Goal: Task Accomplishment & Management: Manage account settings

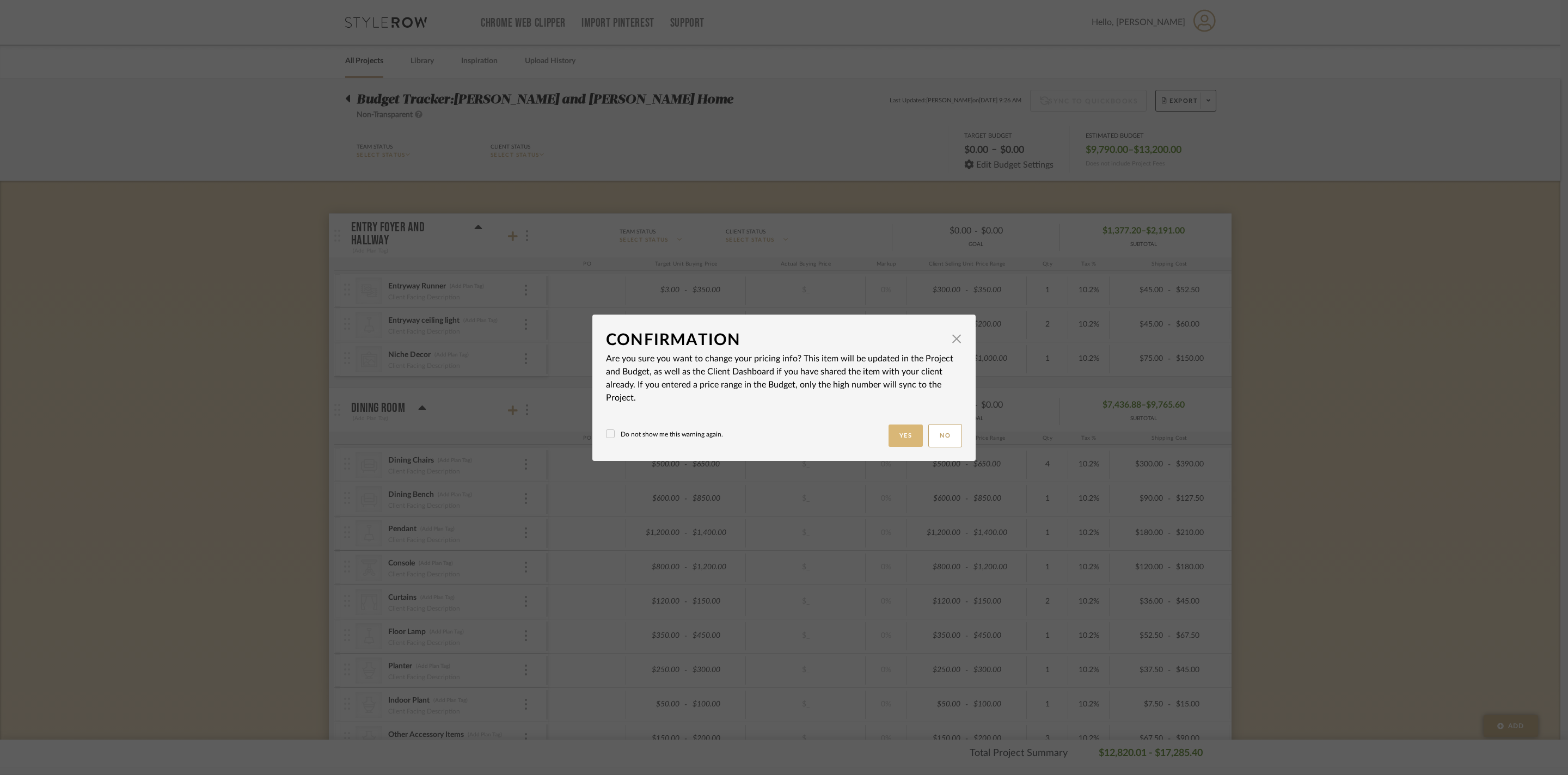
click at [900, 439] on button "Yes" at bounding box center [906, 436] width 35 height 23
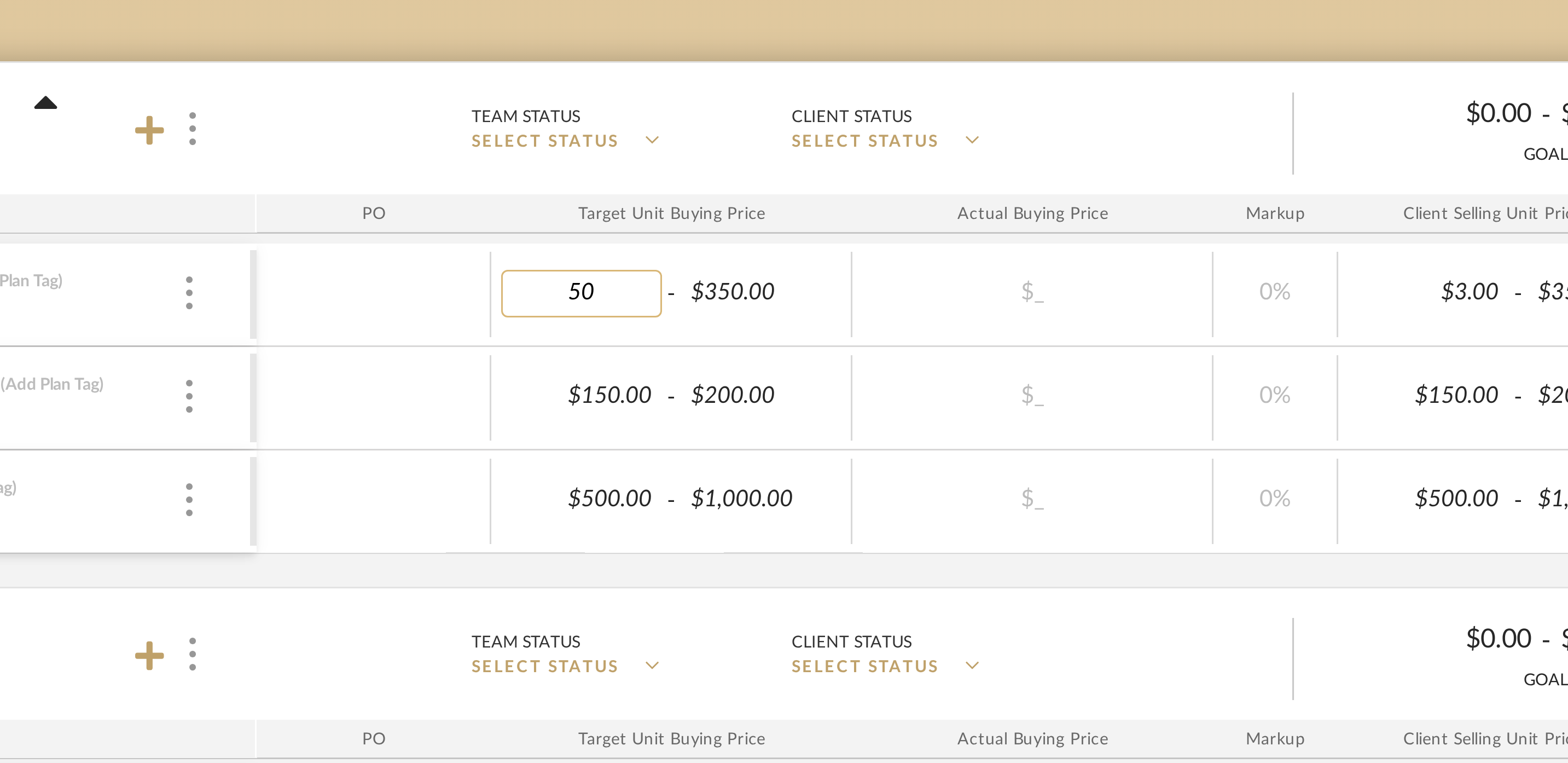
type input "500"
click at [693, 284] on div "$350.00" at bounding box center [719, 292] width 54 height 16
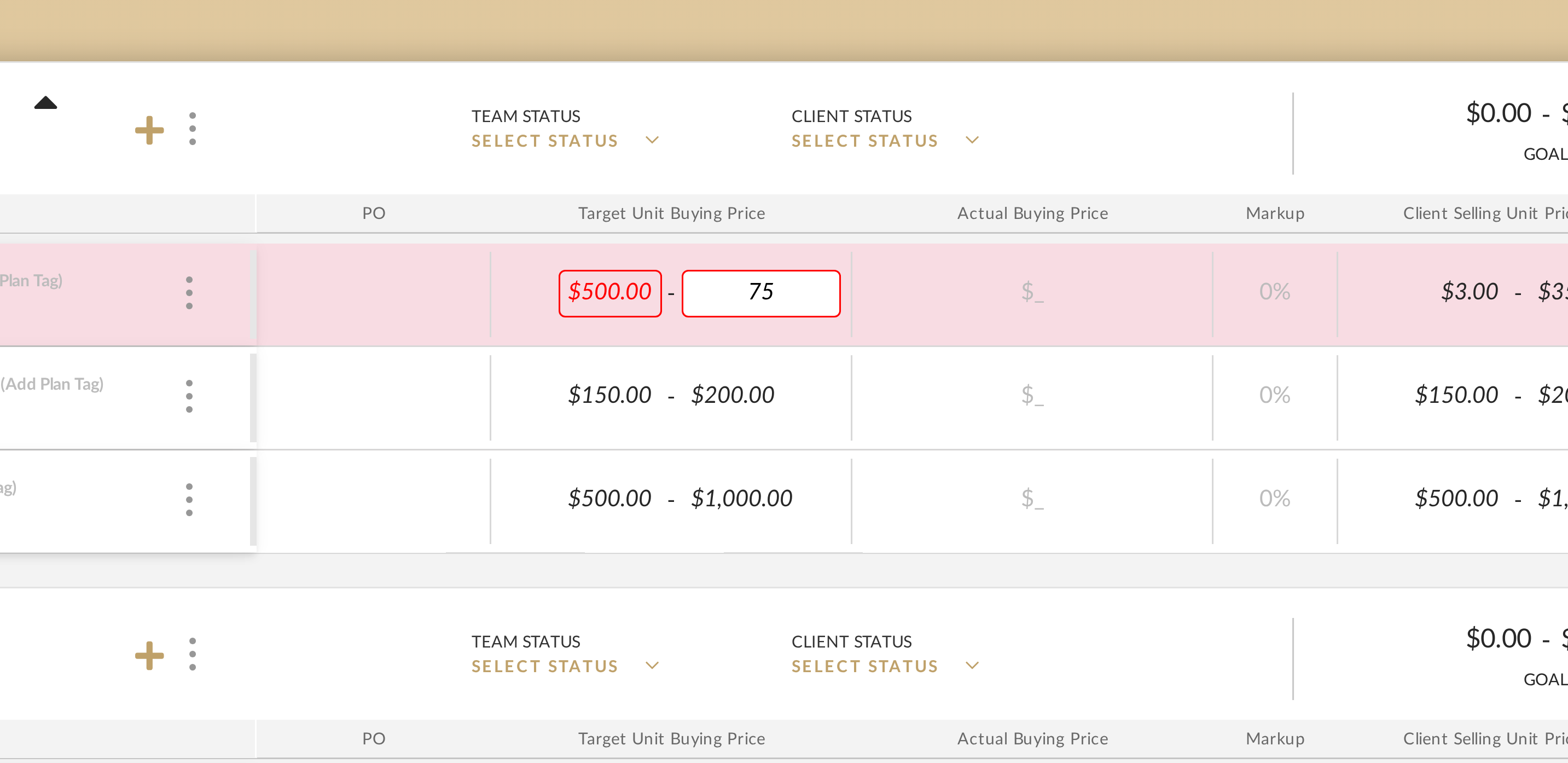
type input "750"
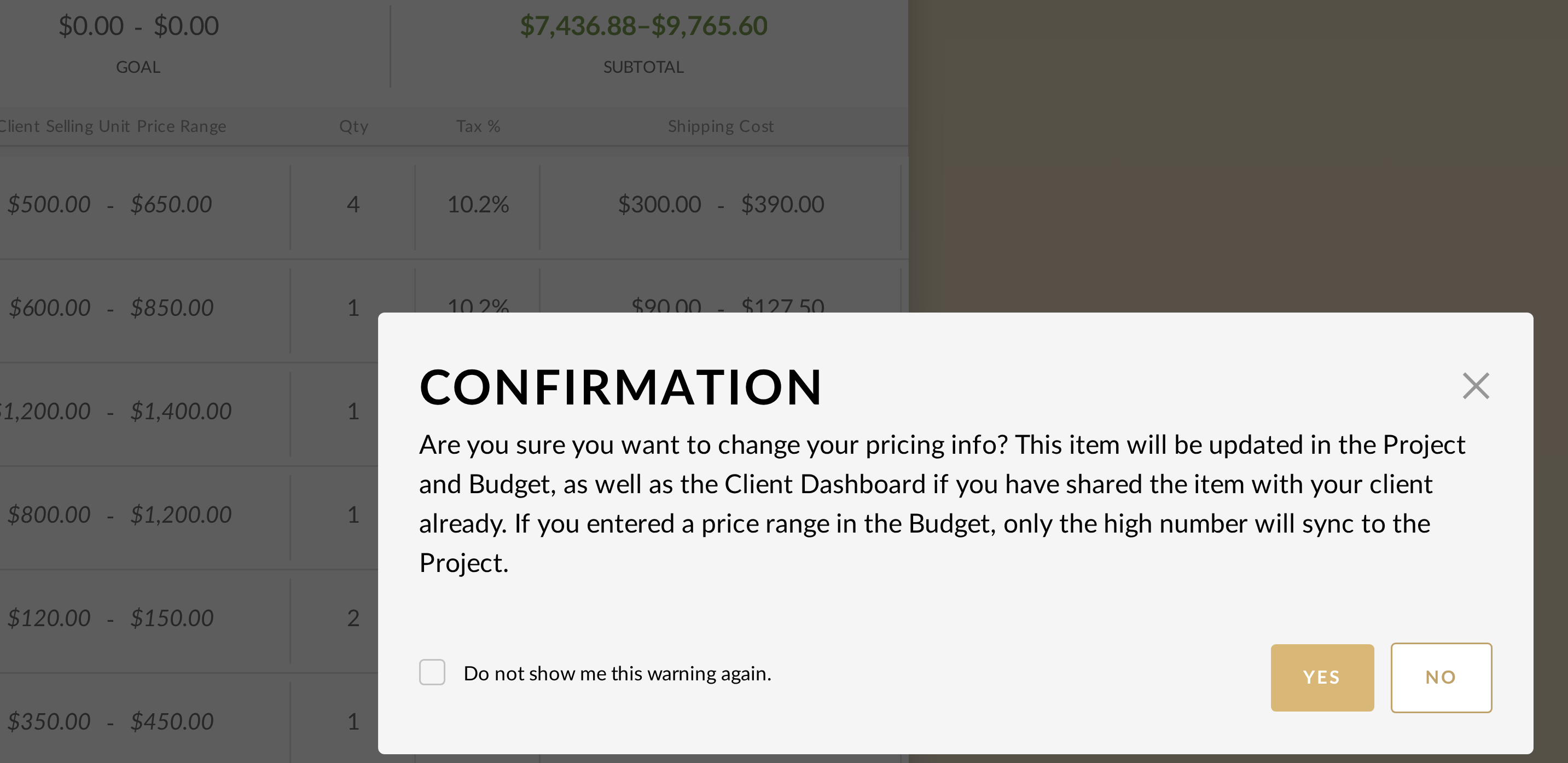
click at [889, 419] on button "Yes" at bounding box center [906, 430] width 35 height 23
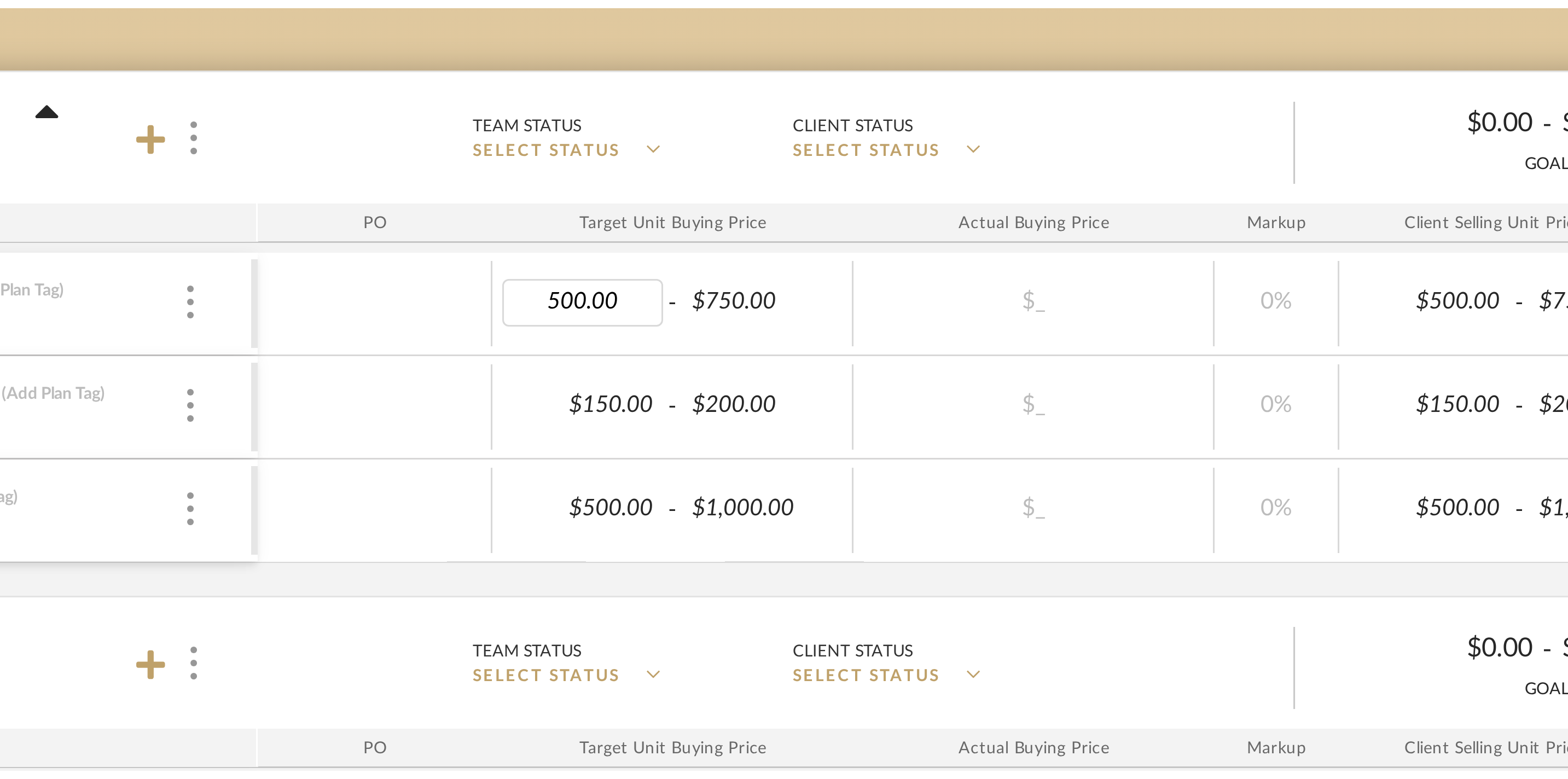
scroll to position [0, 1]
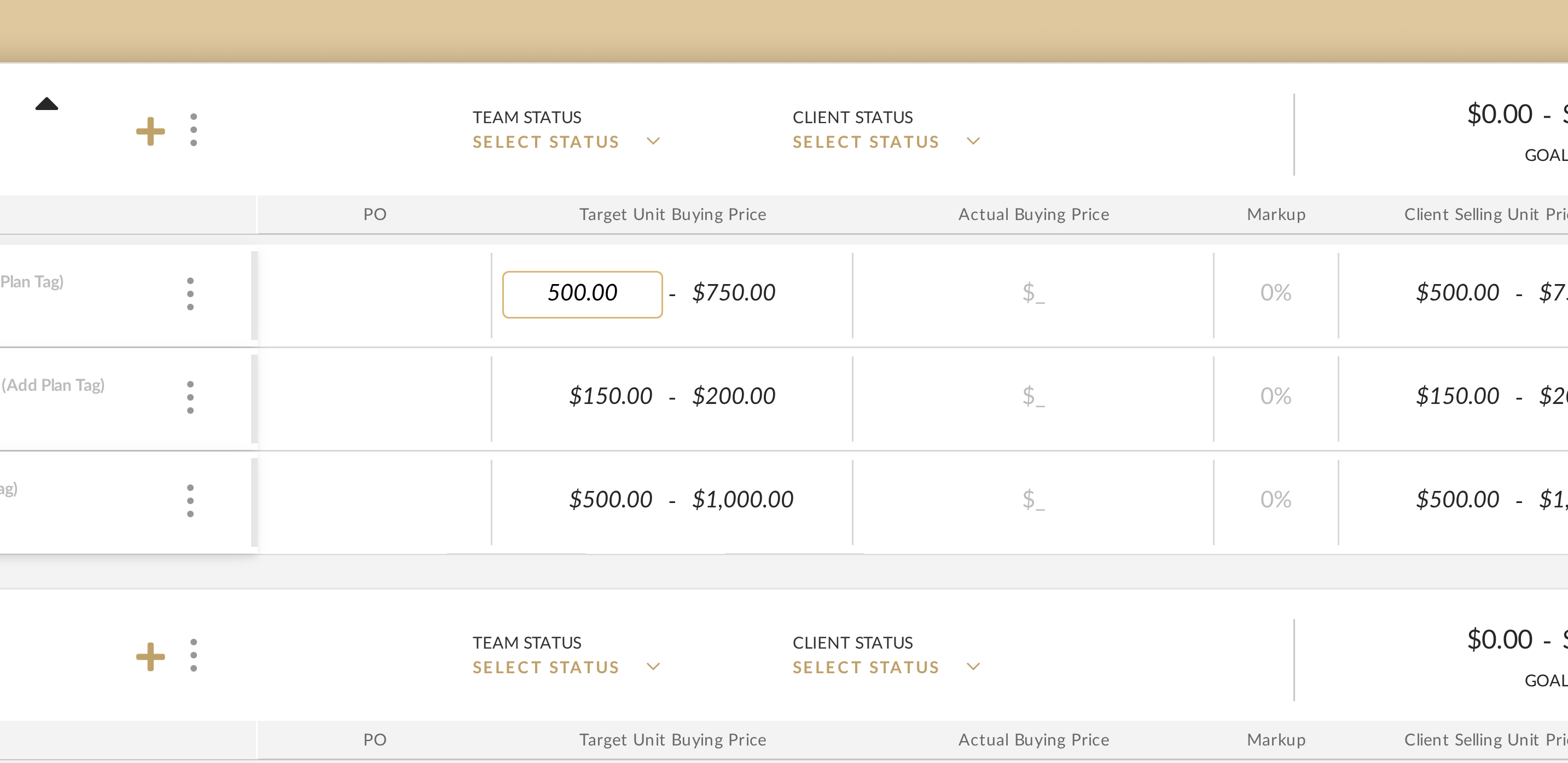
click at [633, 284] on input "500.00" at bounding box center [660, 292] width 54 height 16
click at [753, 284] on div "$_" at bounding box center [809, 292] width 113 height 16
click at [546, 217] on mat-panel-description "Team Status SELECT STATUS Client Status SELECT STATUS $0.00 - $0.00 GOAL $1,627…" at bounding box center [890, 237] width 688 height 40
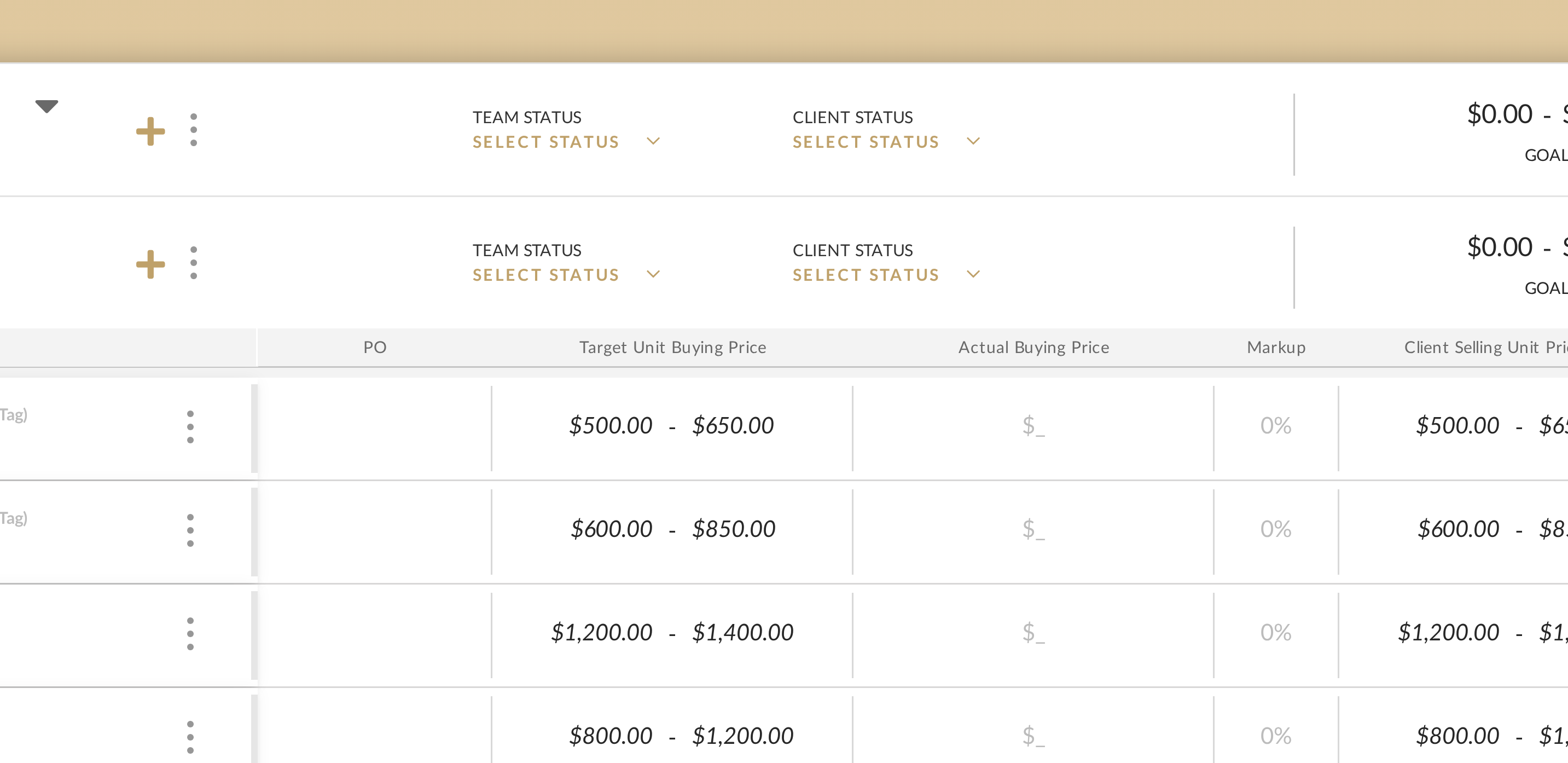
click at [623, 237] on span "SELECT STATUS" at bounding box center [647, 241] width 49 height 8
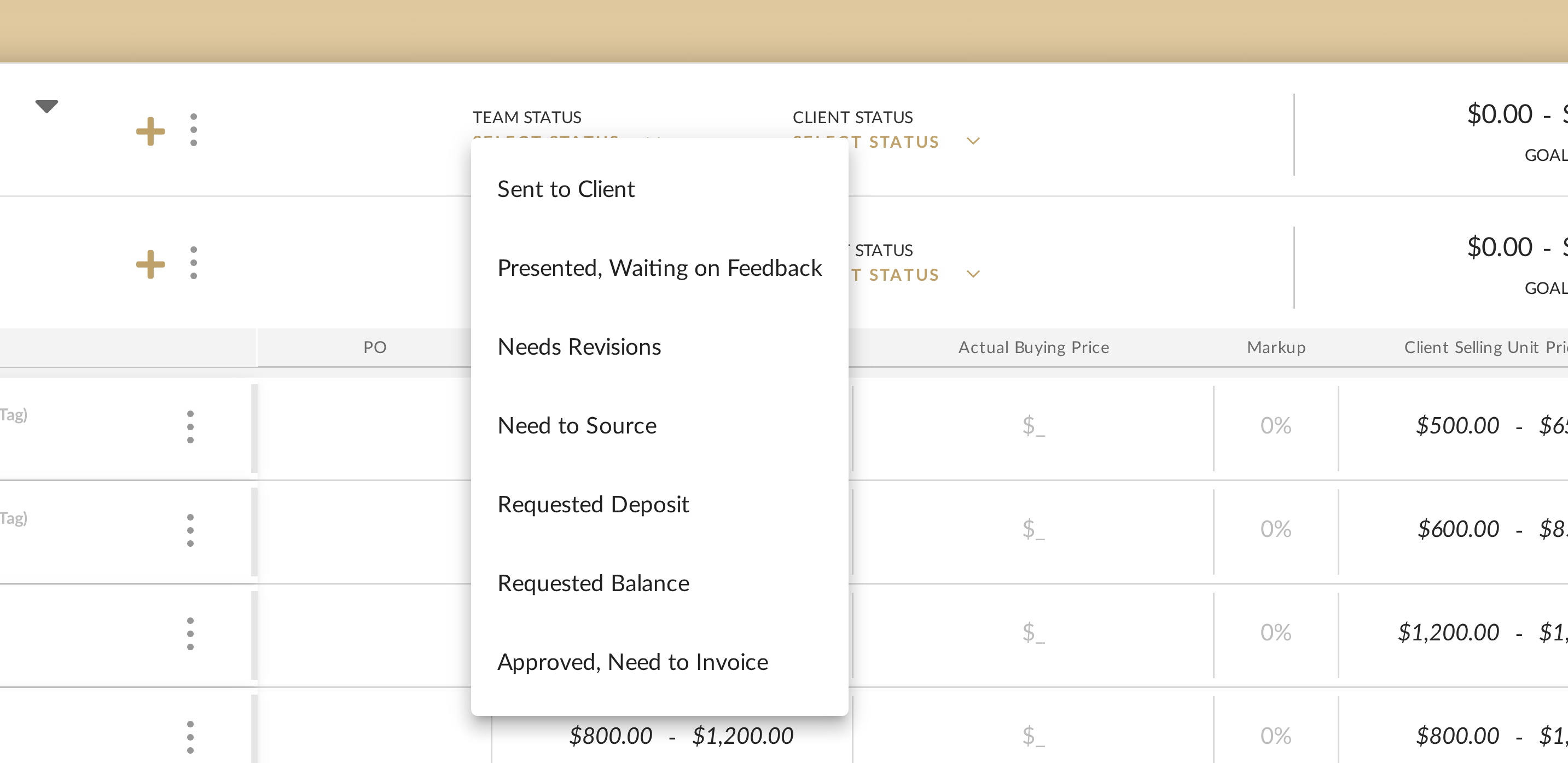
click at [141, 42] on div at bounding box center [784, 381] width 1568 height 763
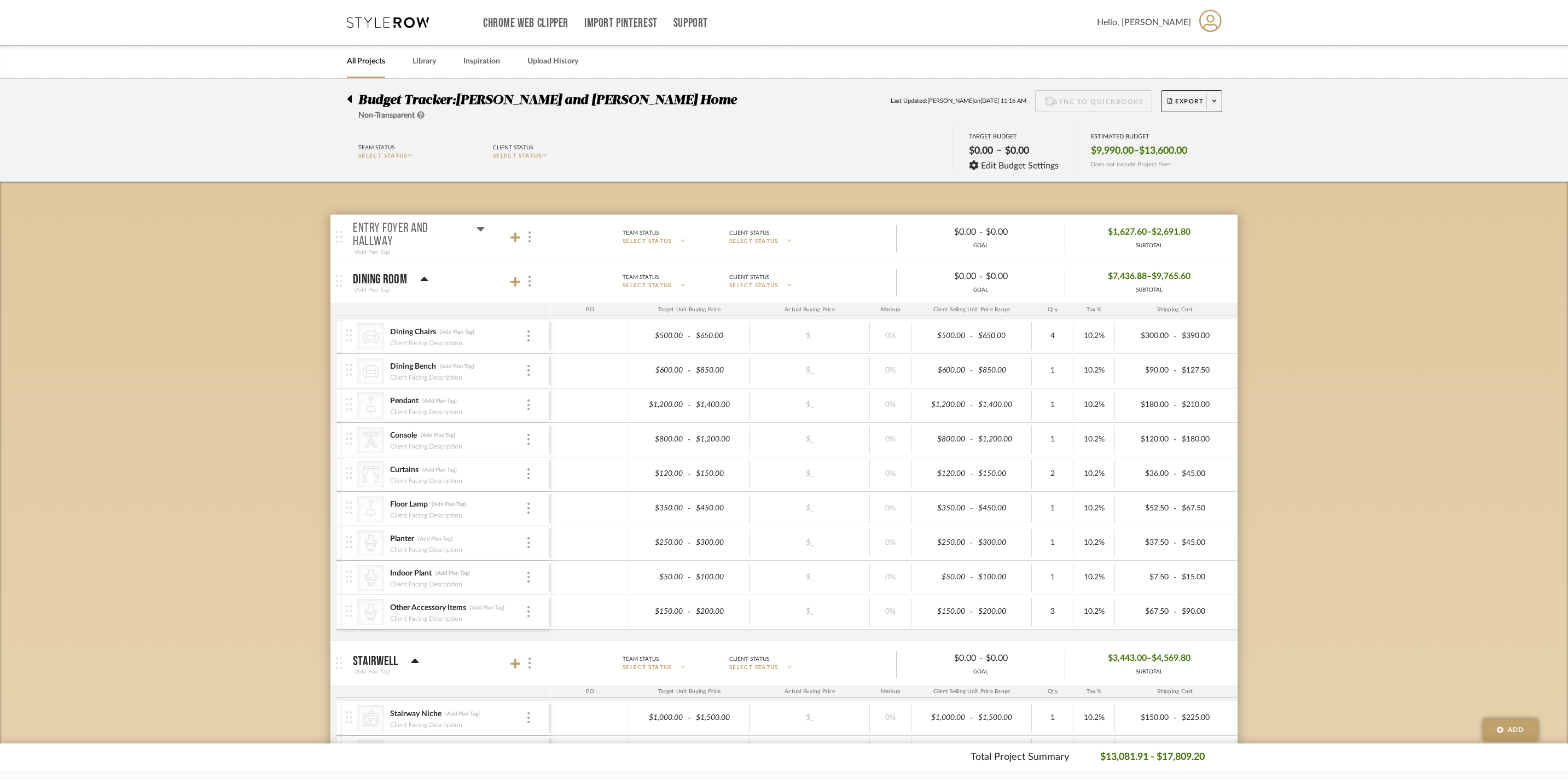
click at [483, 231] on icon at bounding box center [480, 228] width 8 height 13
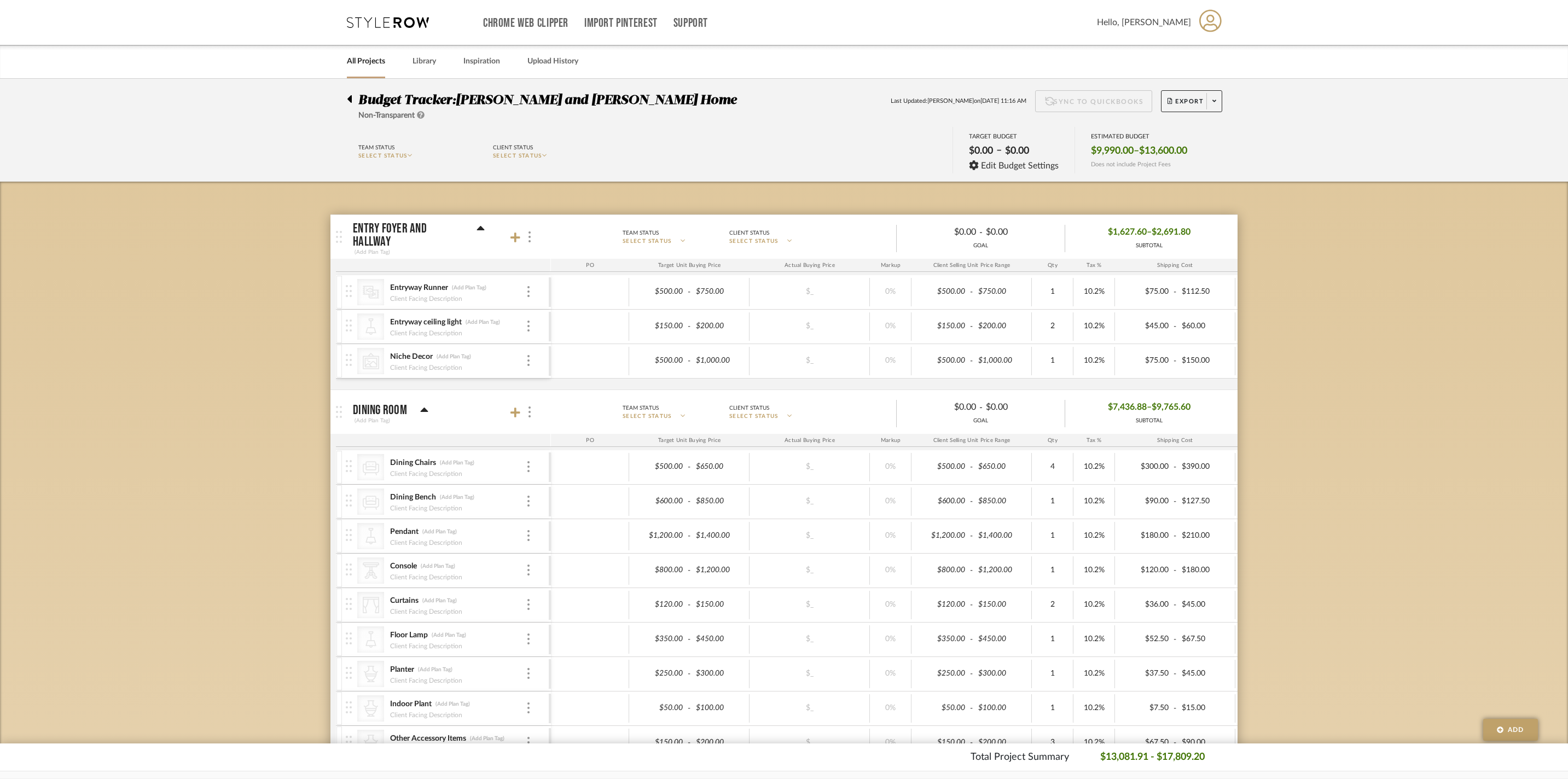
click at [481, 230] on icon at bounding box center [480, 228] width 8 height 13
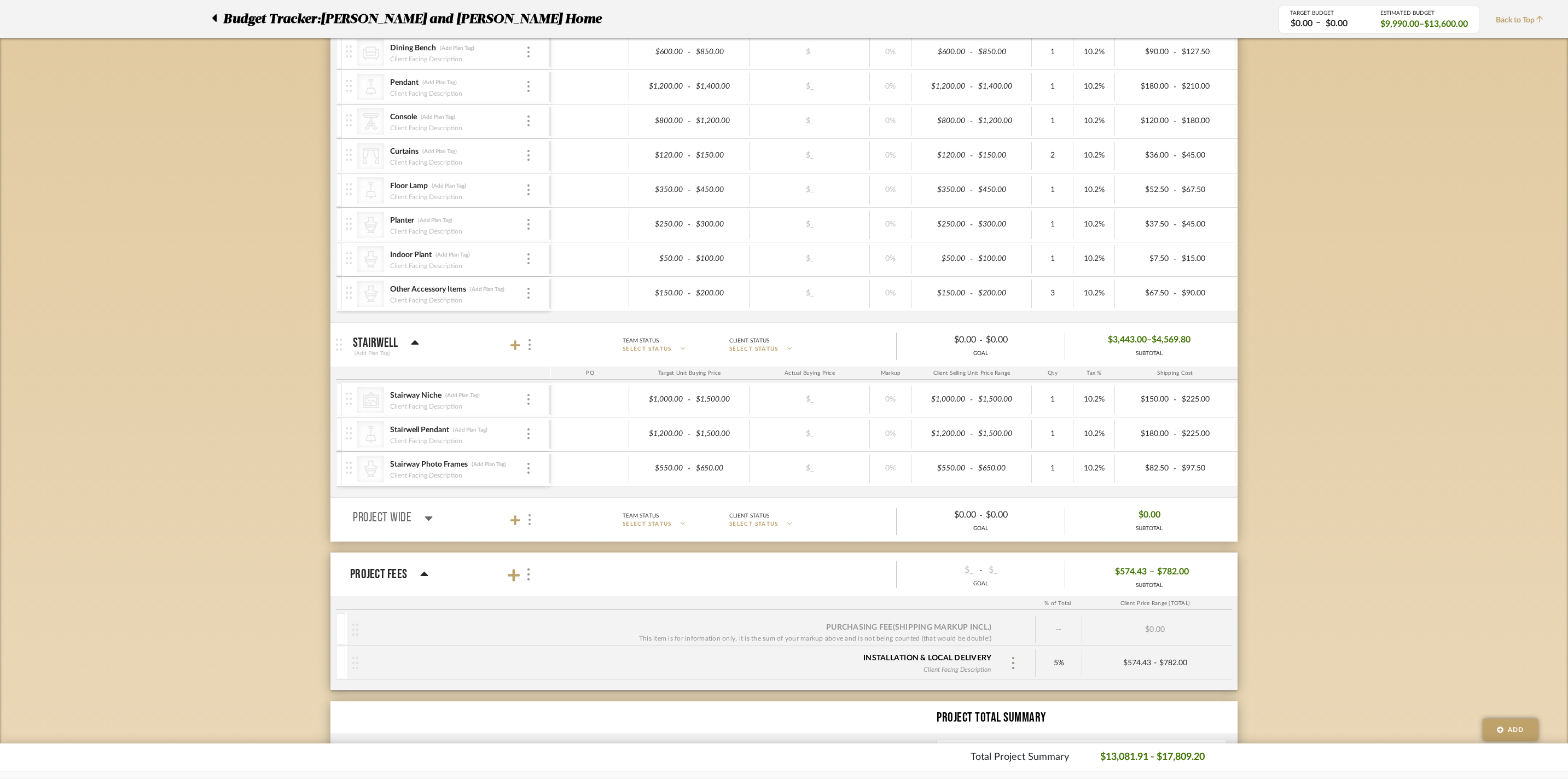
scroll to position [314, 0]
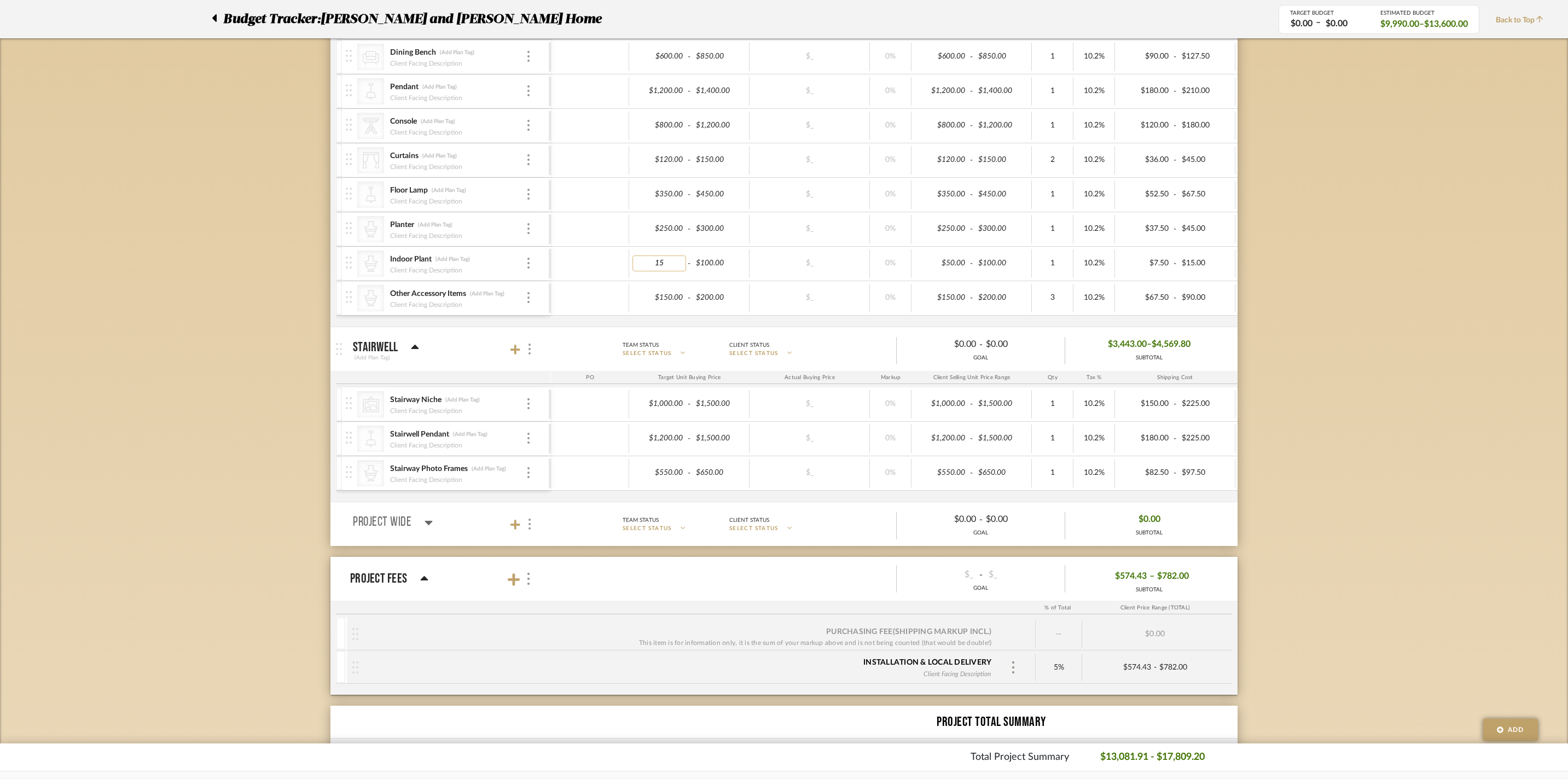
type input "150"
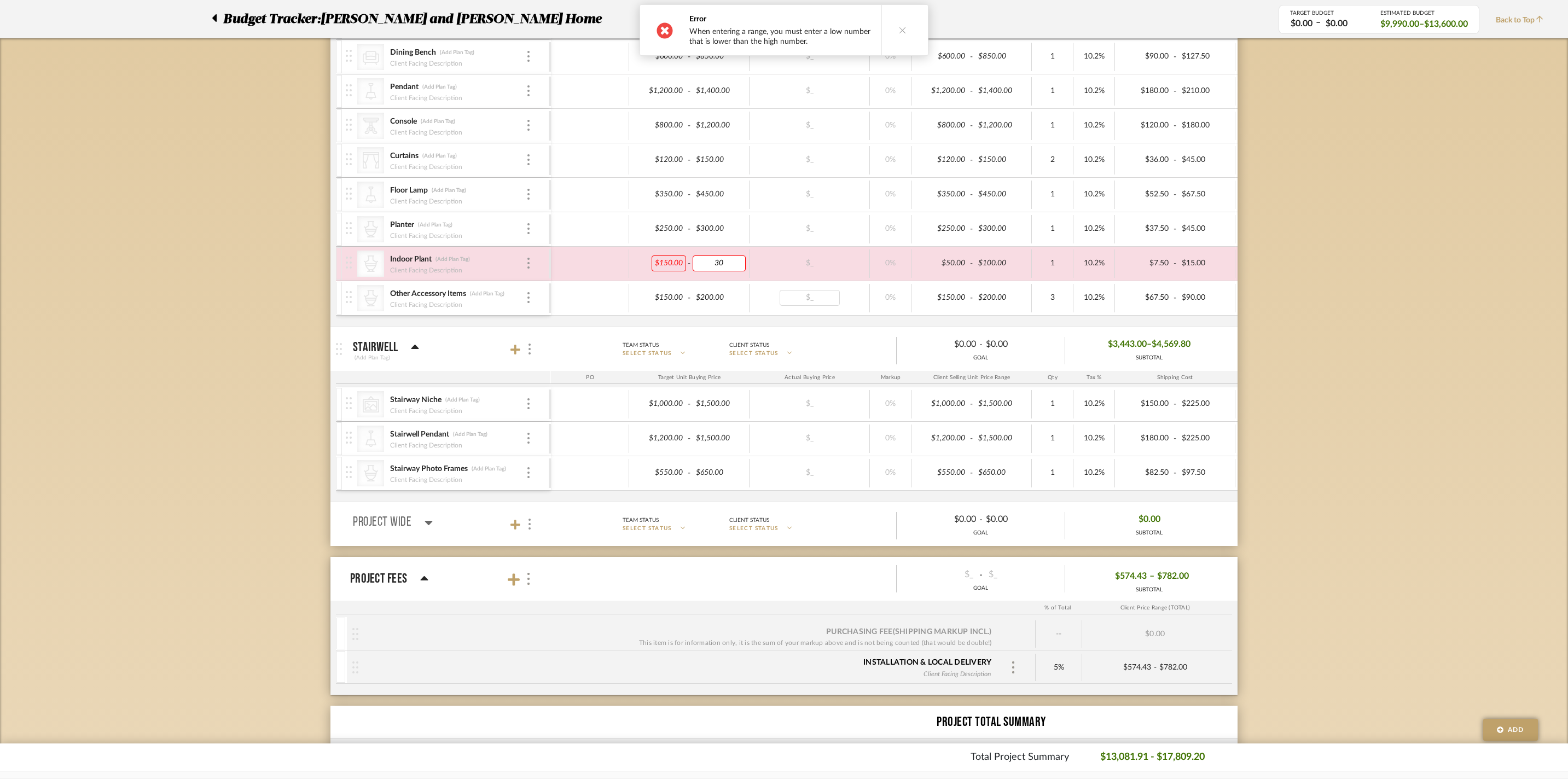
type input "300"
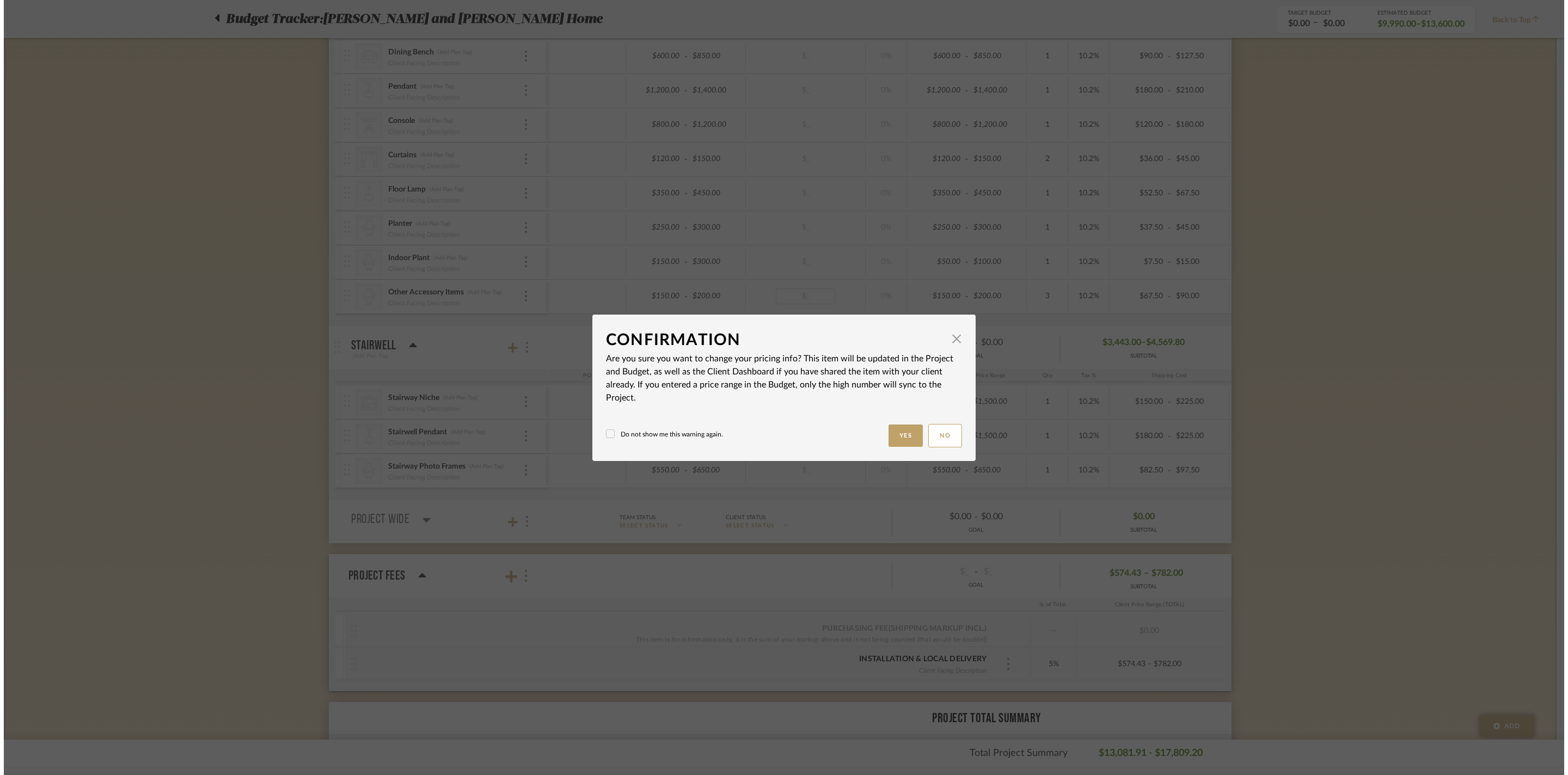
scroll to position [0, 0]
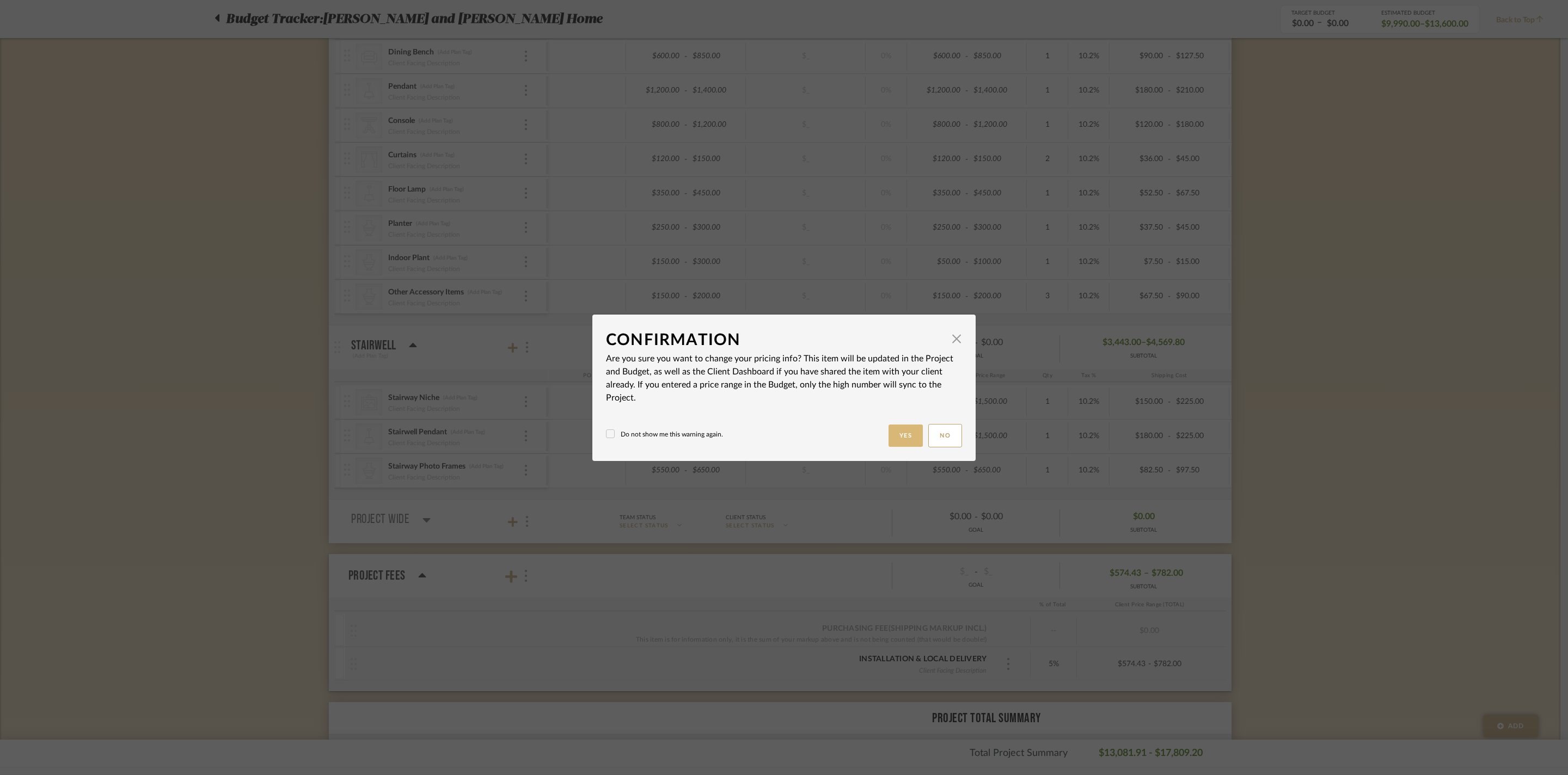
click at [894, 442] on button "Yes" at bounding box center [906, 436] width 35 height 23
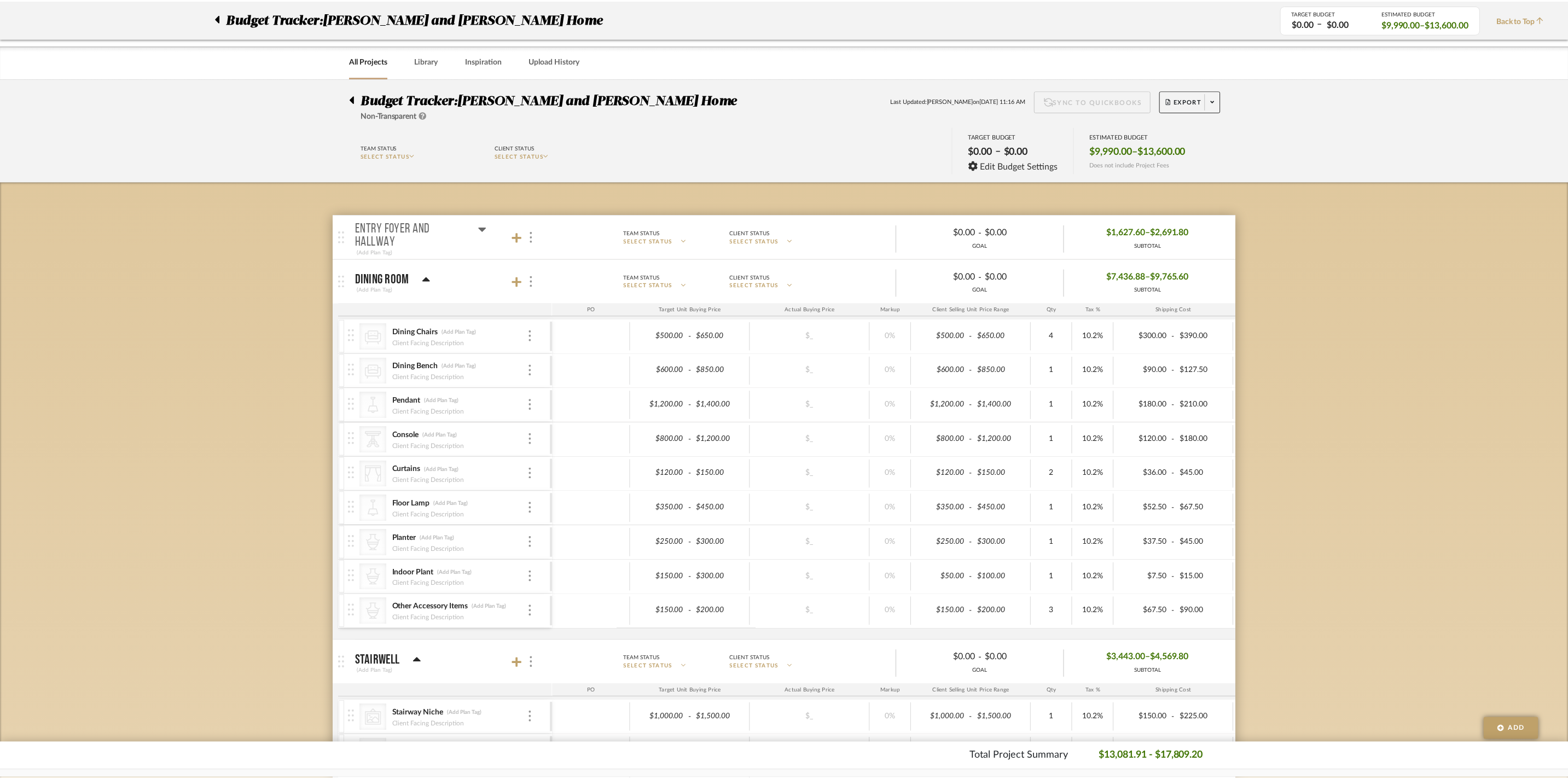
scroll to position [314, 0]
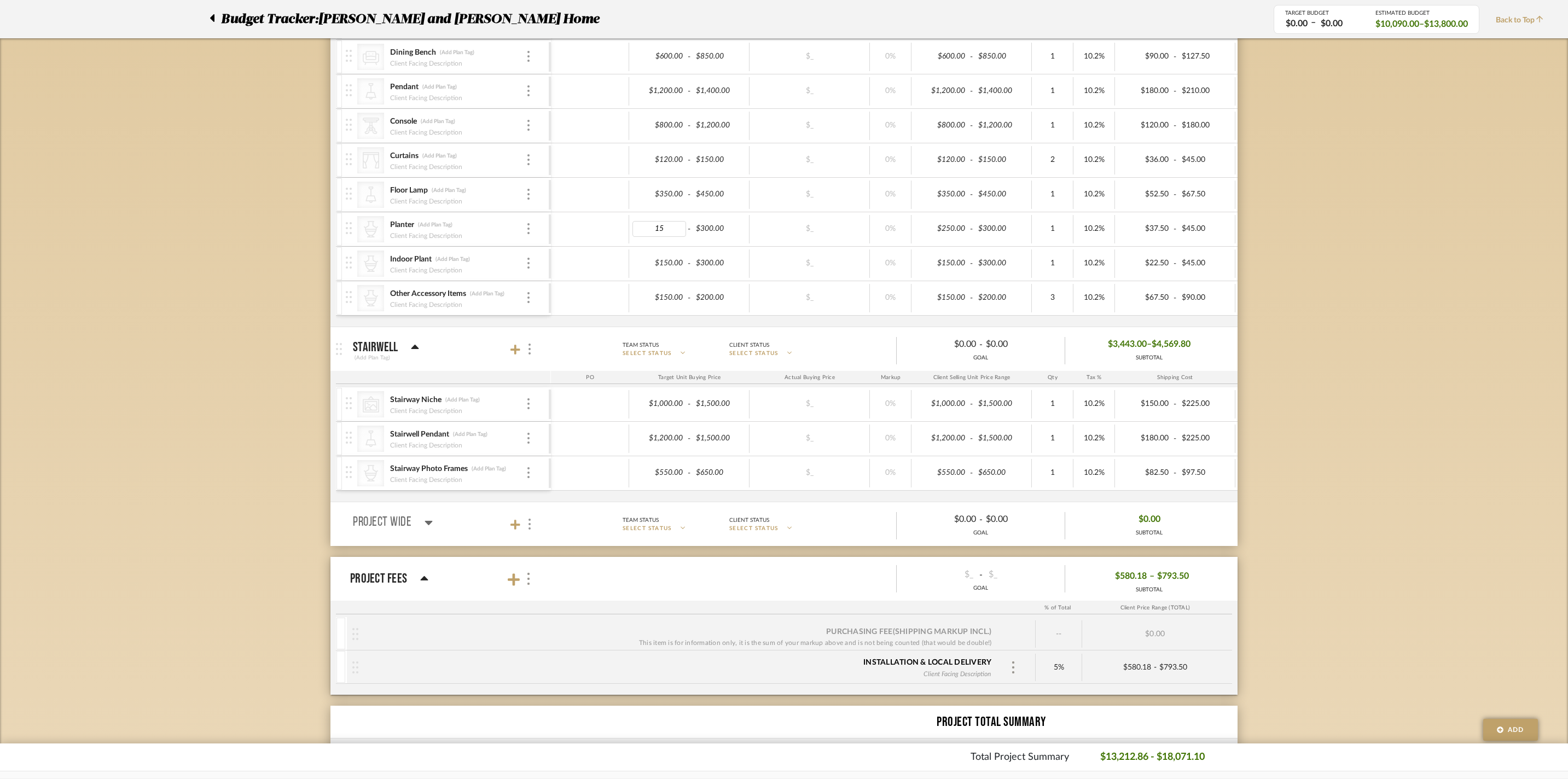
type input "150"
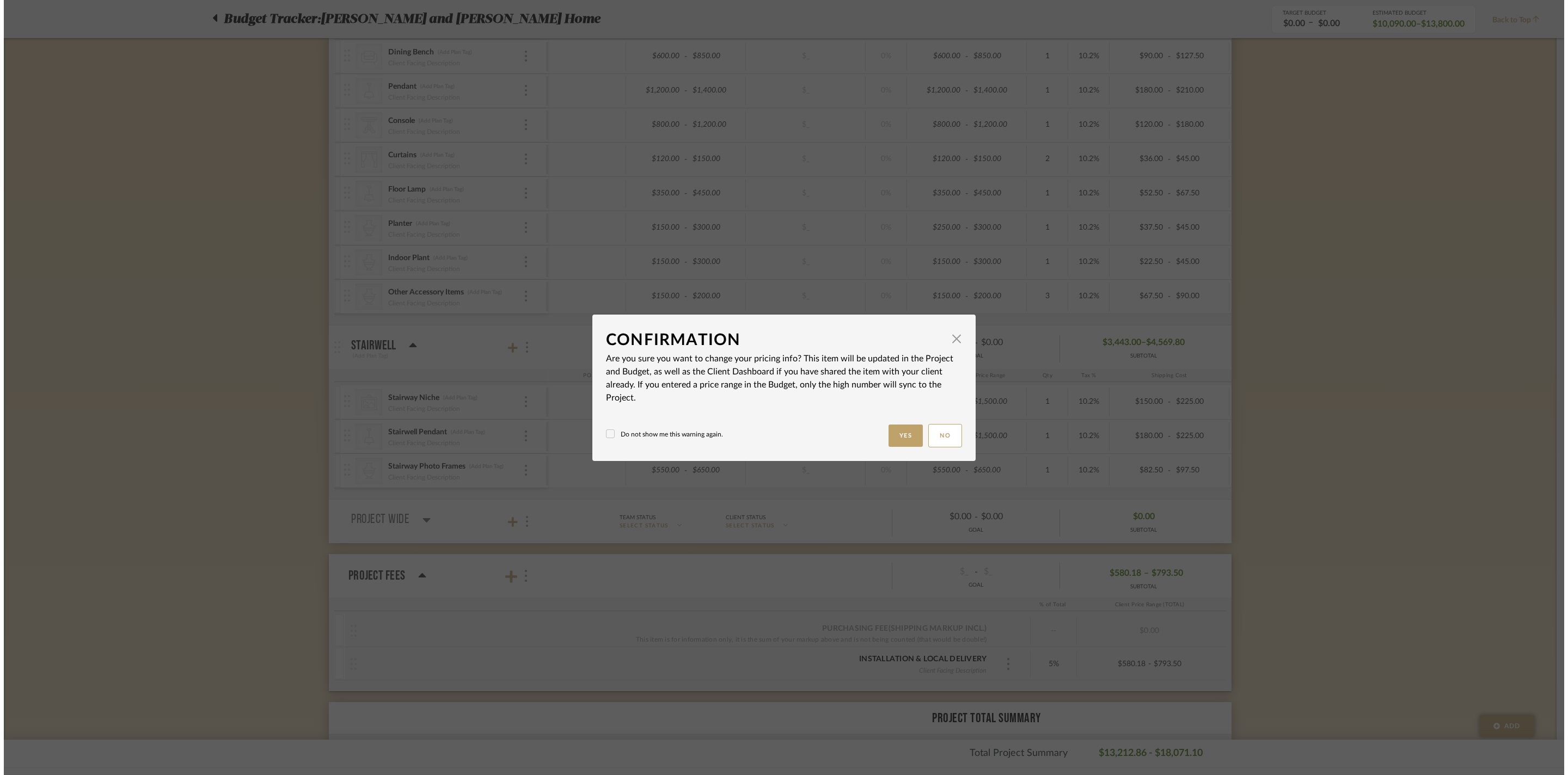
scroll to position [0, 0]
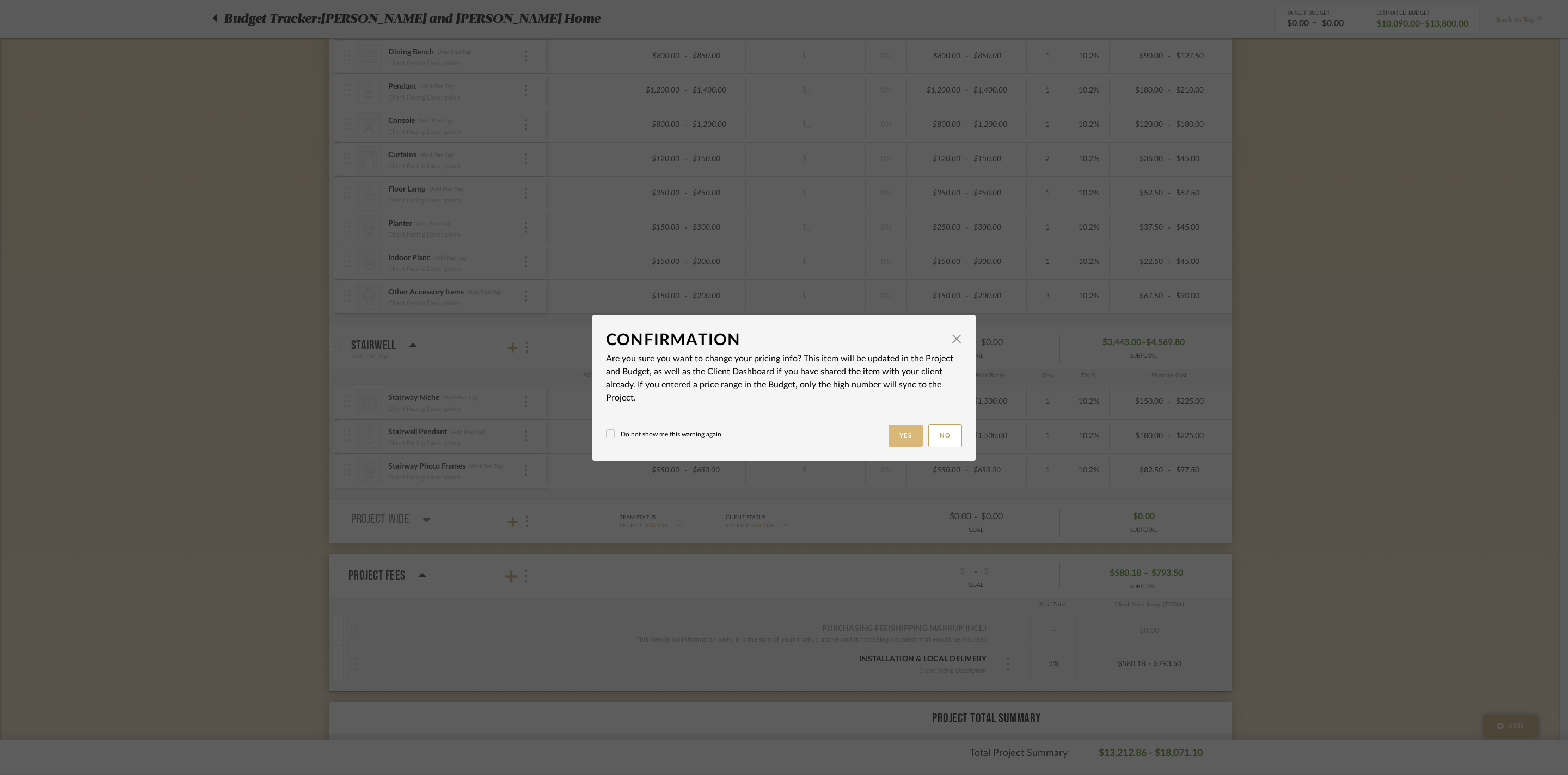
click at [889, 439] on button "Yes" at bounding box center [906, 436] width 35 height 23
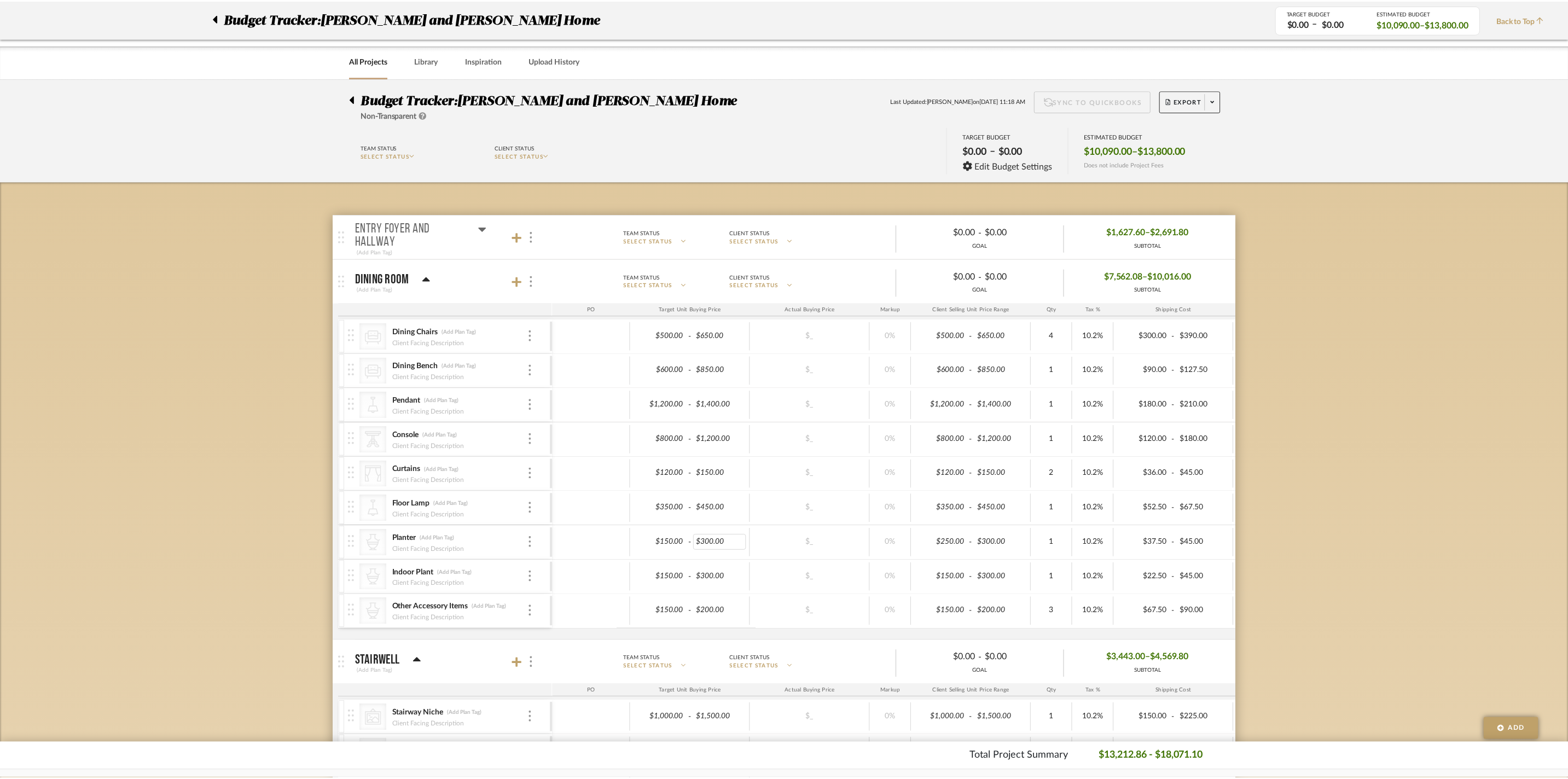
scroll to position [314, 0]
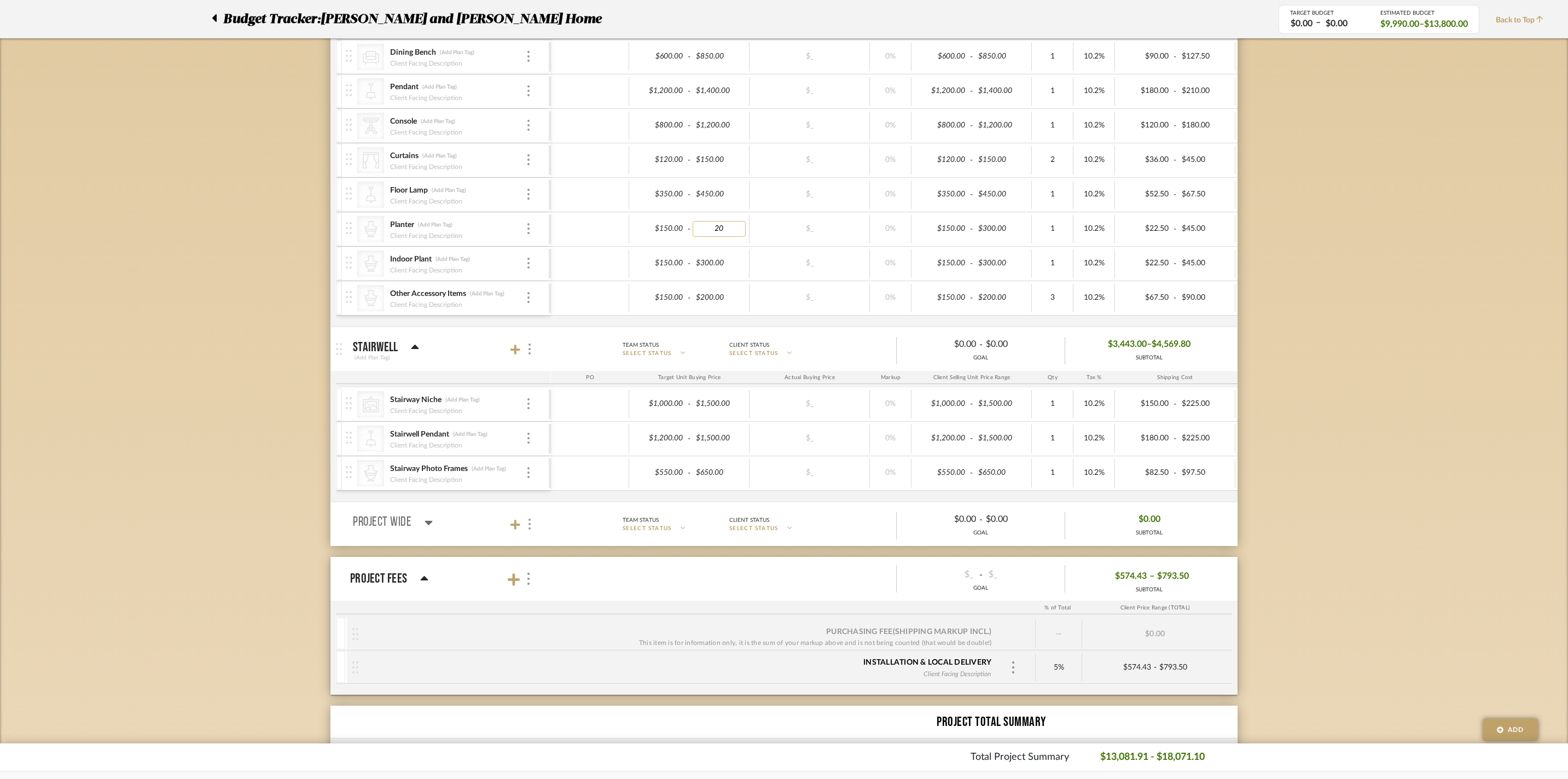
type input "200"
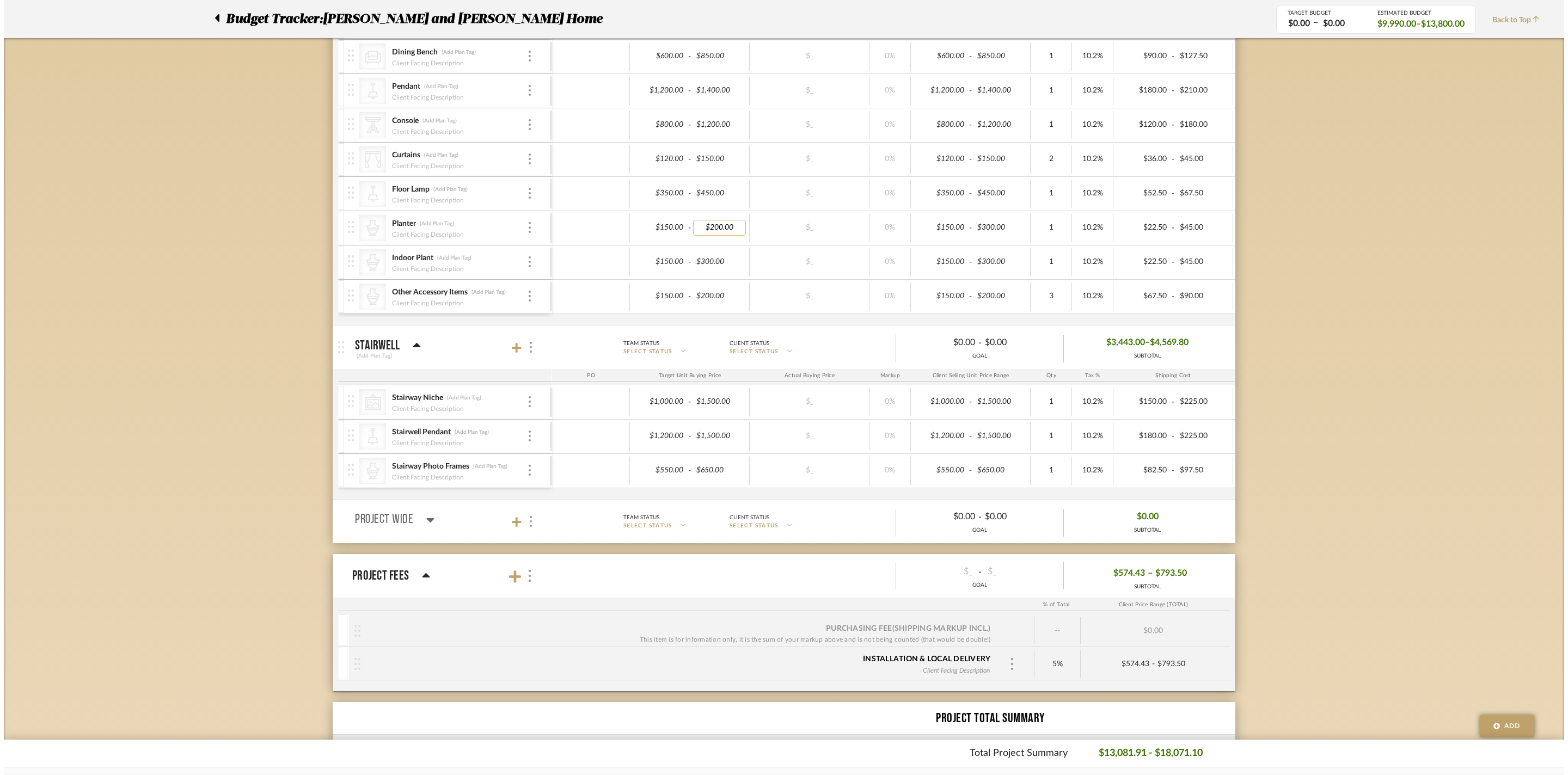
scroll to position [0, 0]
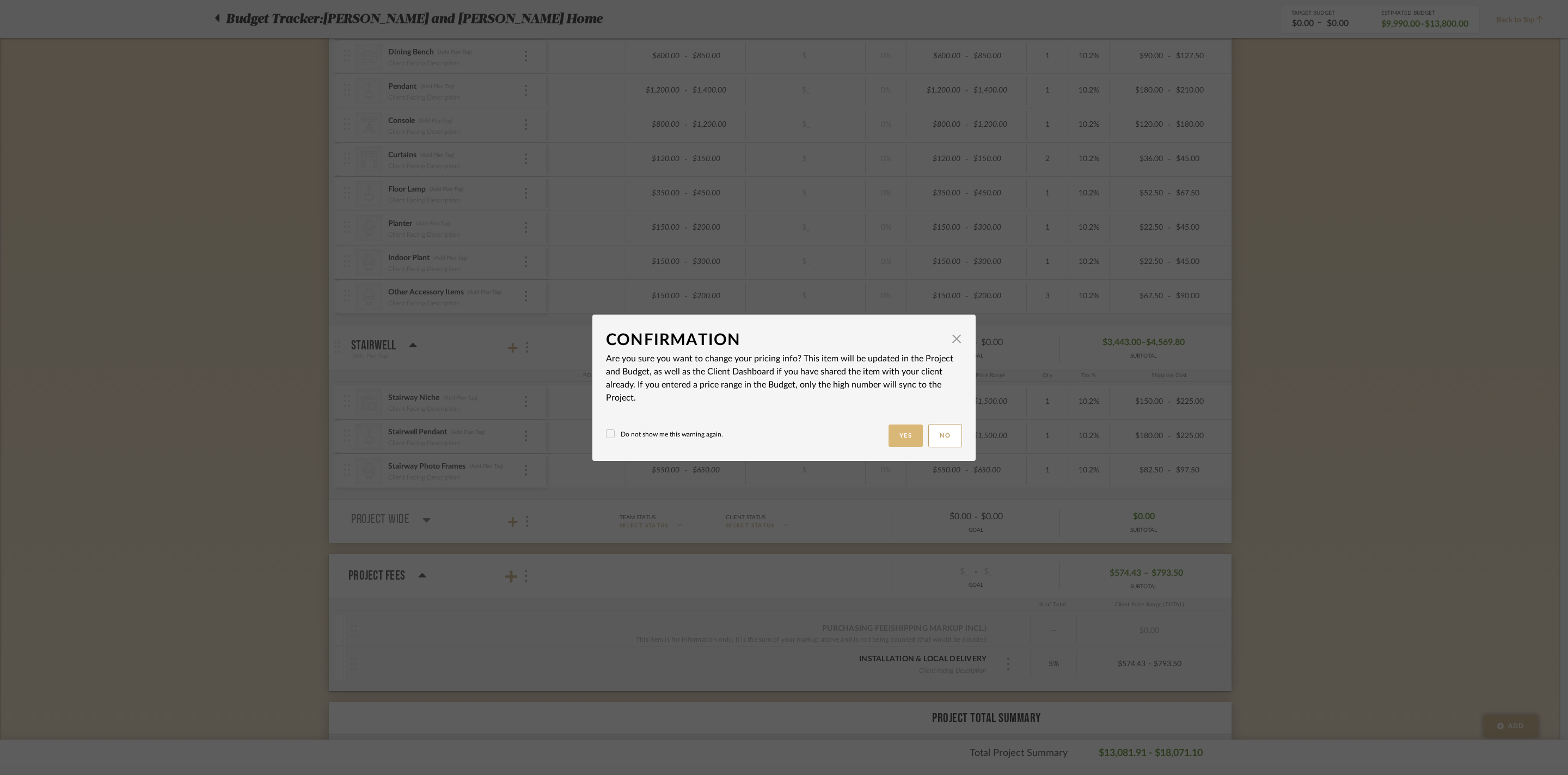
click at [889, 442] on button "Yes" at bounding box center [906, 436] width 35 height 23
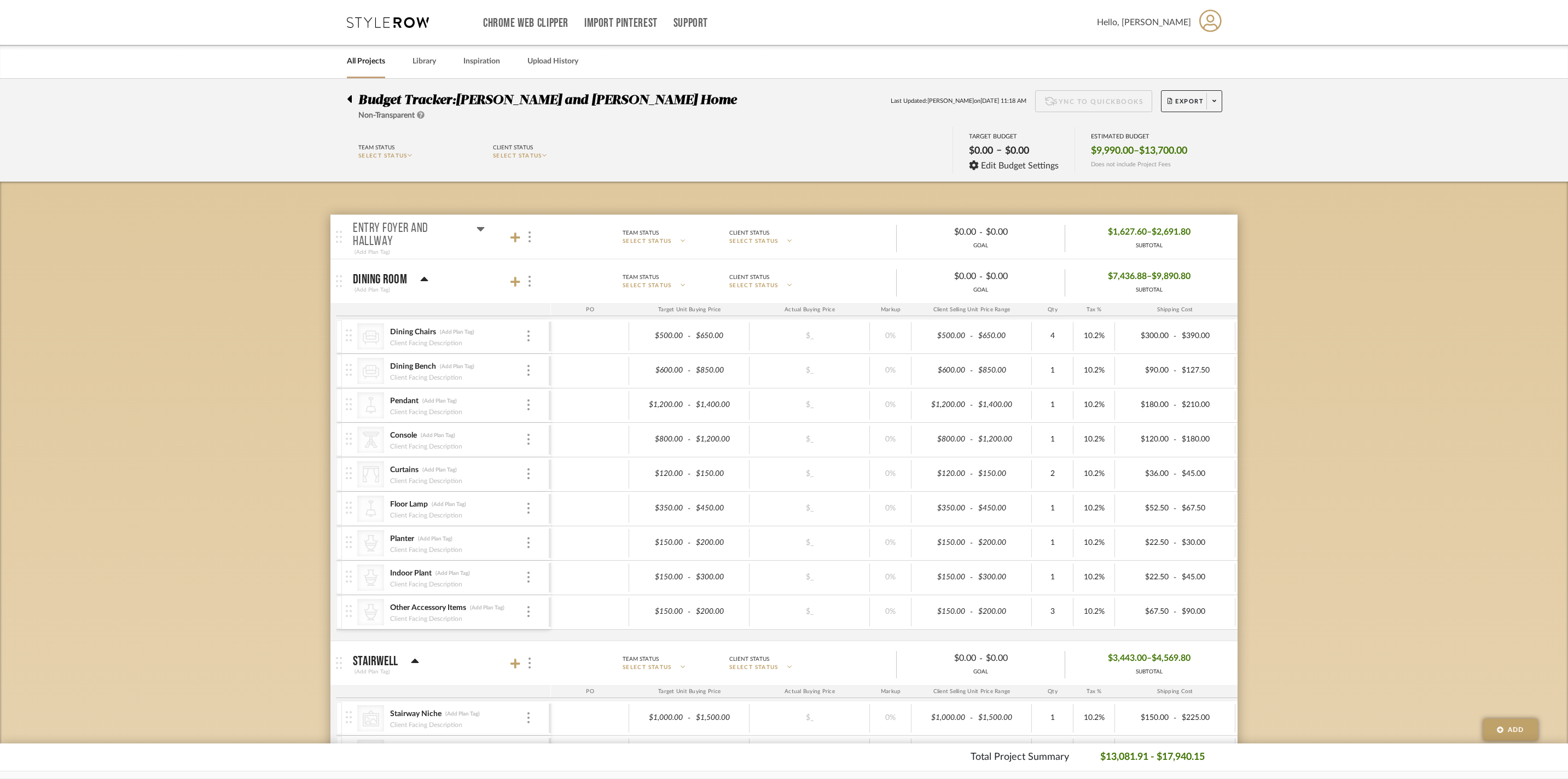
click at [419, 283] on div "Dining Room" at bounding box center [390, 279] width 75 height 13
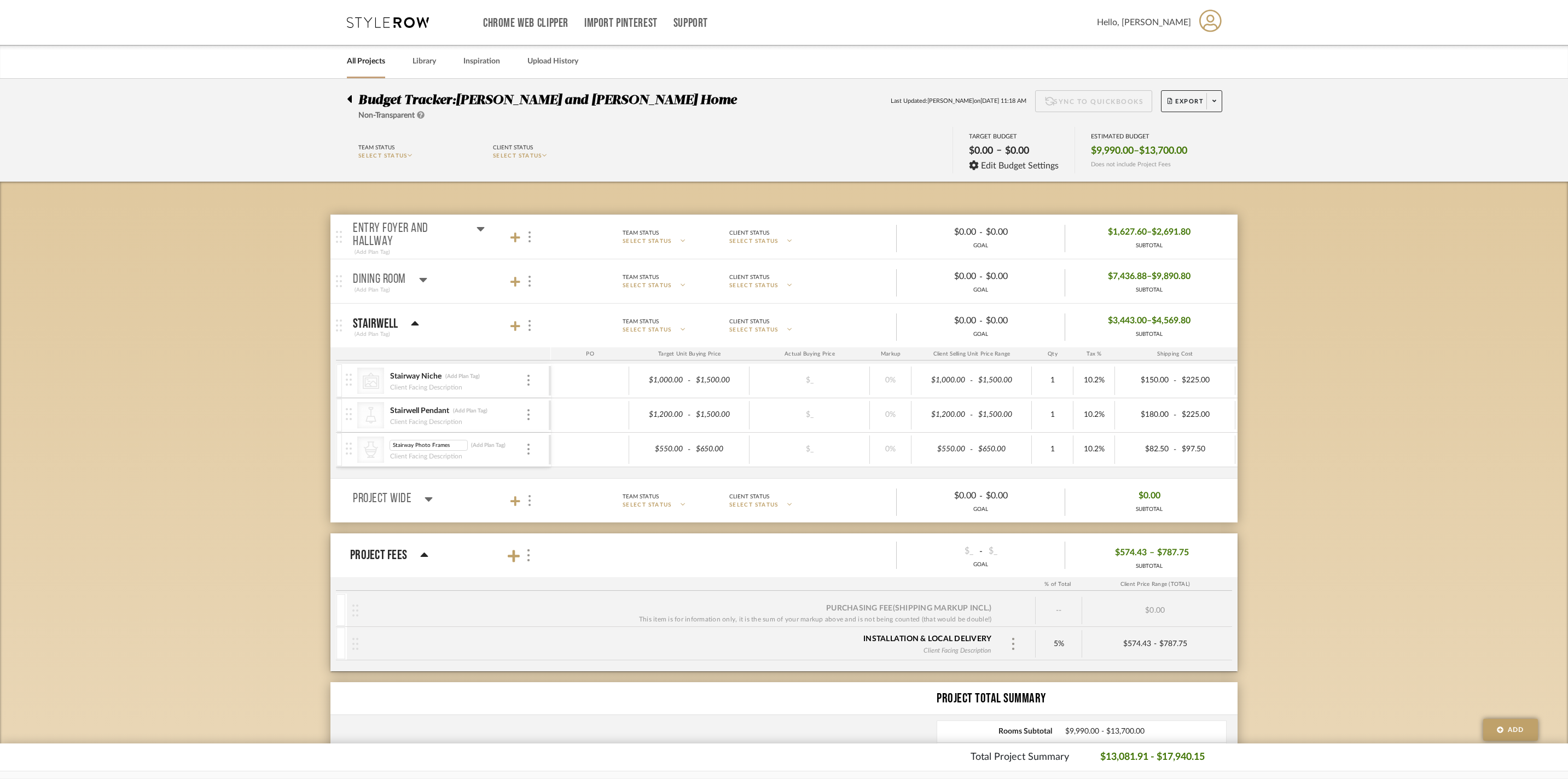
scroll to position [0, 26]
click at [443, 451] on input "Stairway Photo Frames" at bounding box center [429, 445] width 78 height 11
type input "Stairway Photo Frame Cluster"
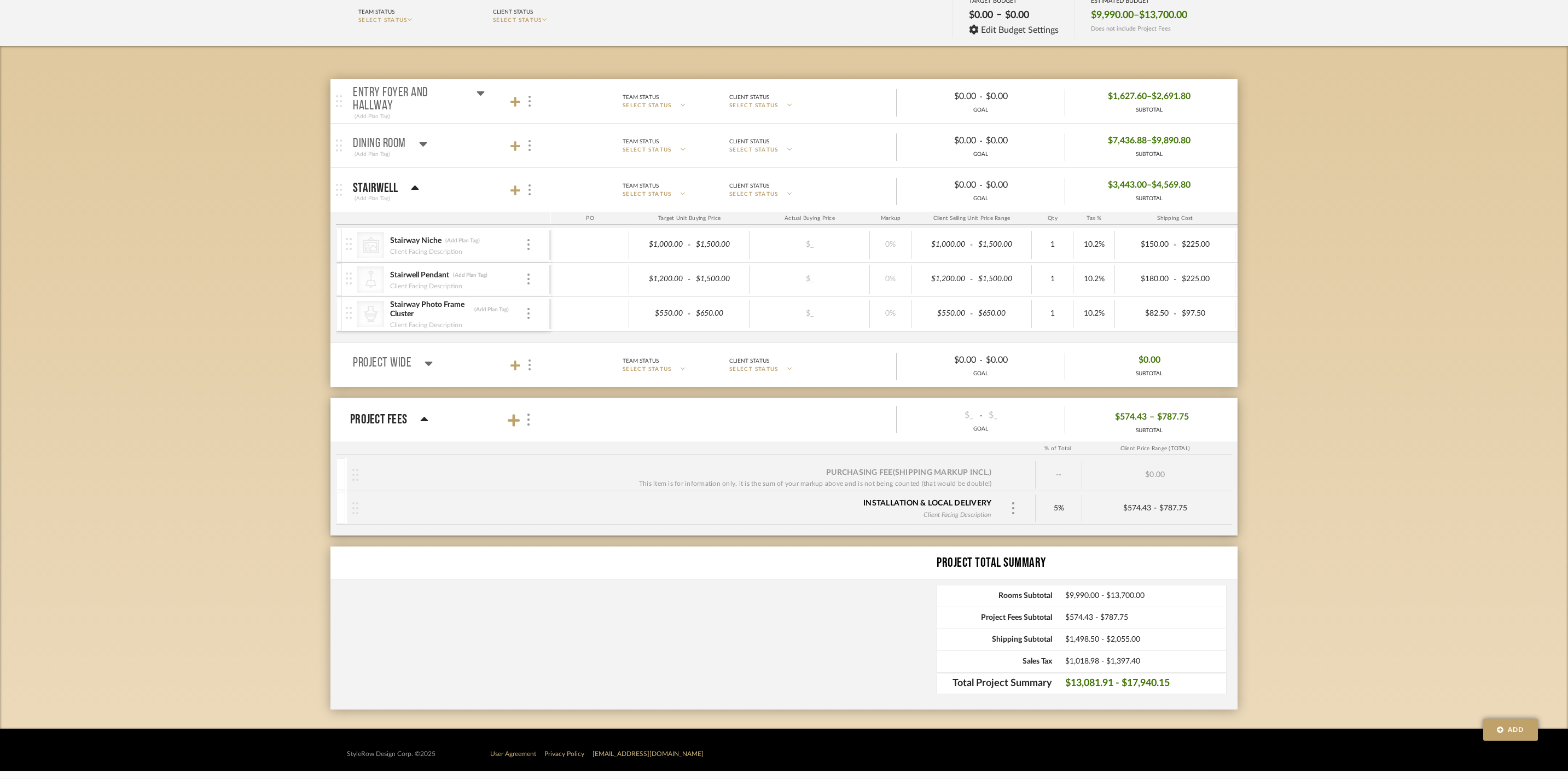
click at [419, 180] on mat-panel-title "Stairwell (Add Plan Tag)" at bounding box center [449, 190] width 193 height 27
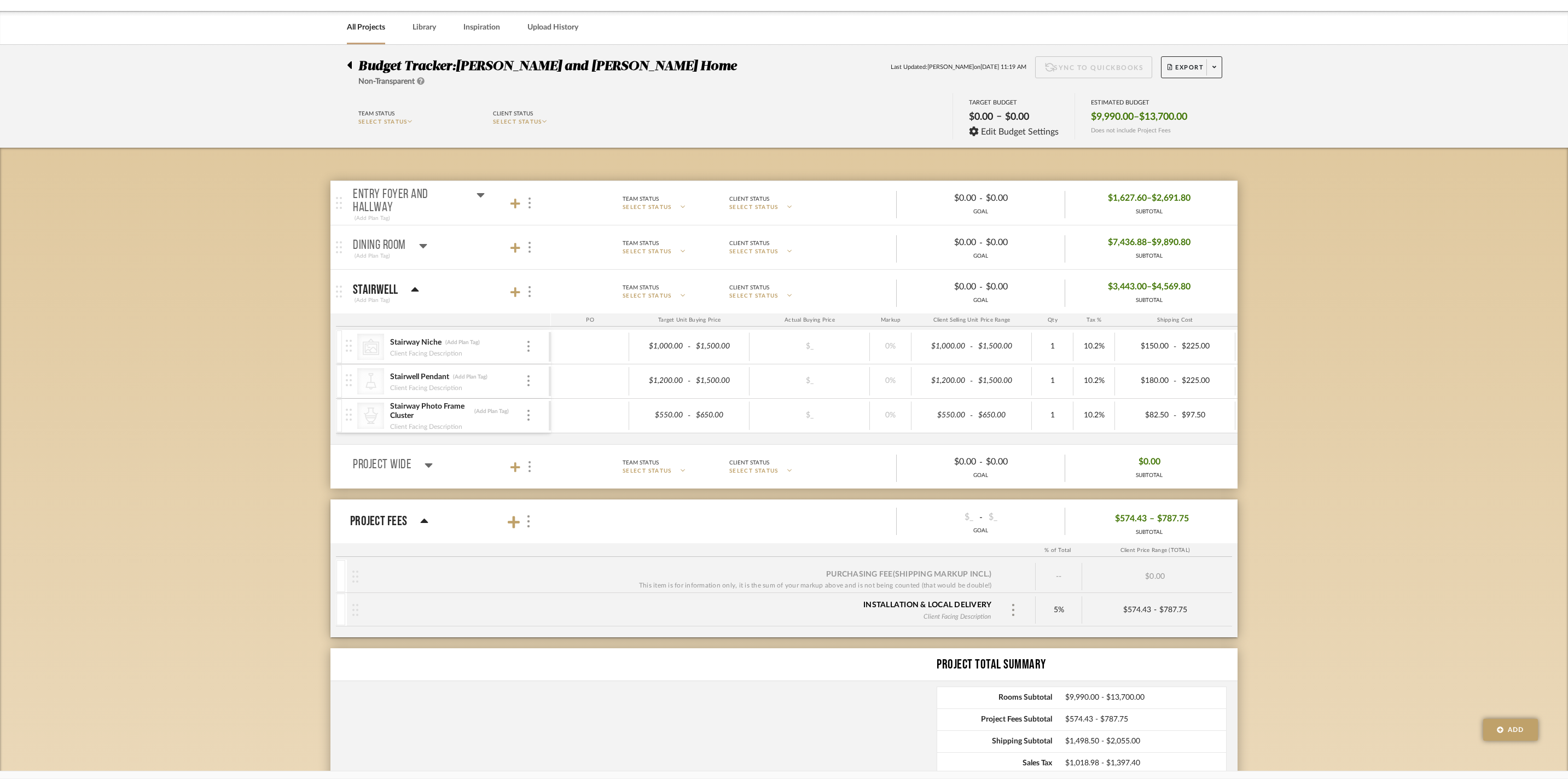
scroll to position [13, 0]
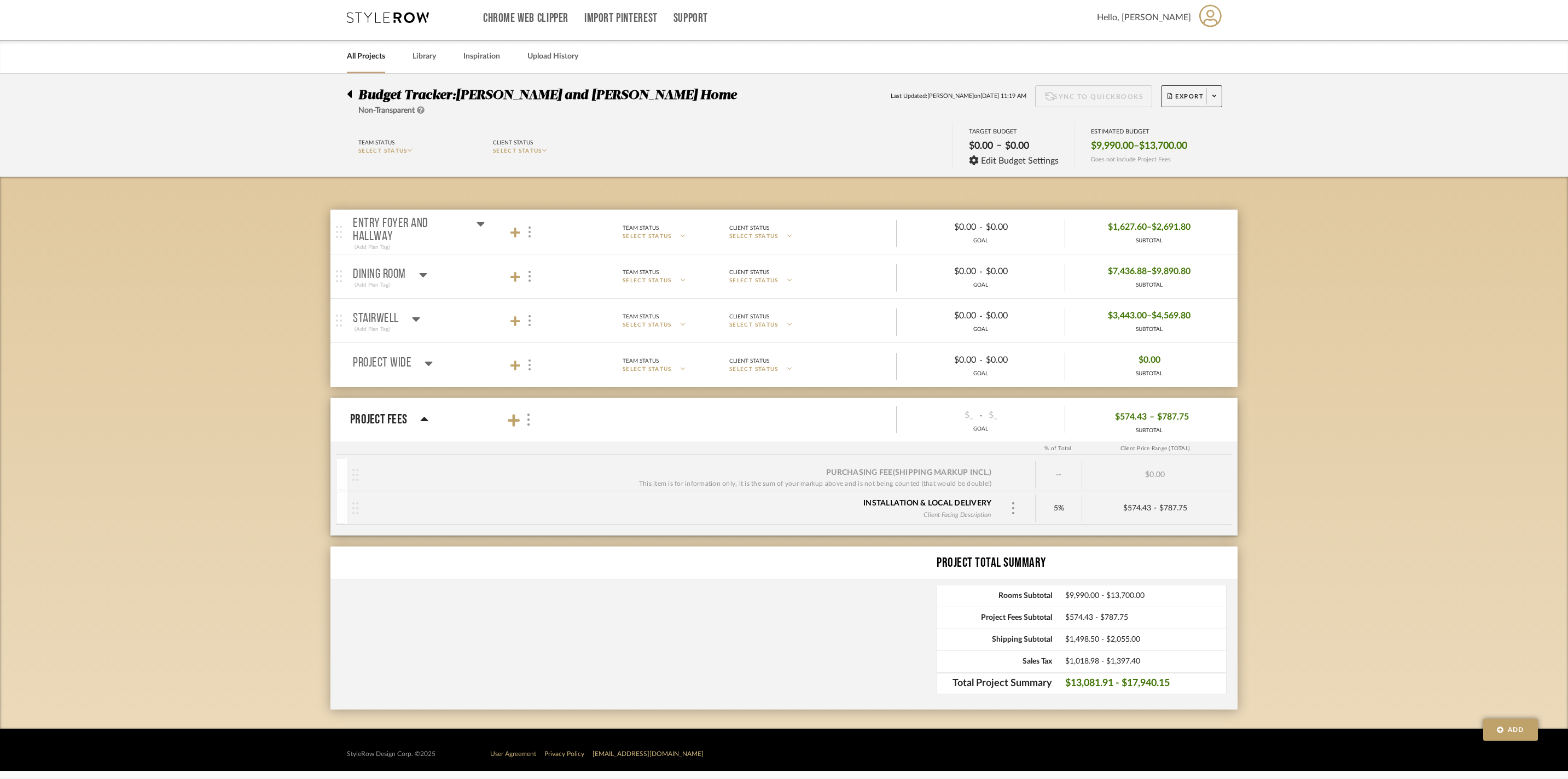
click at [425, 273] on icon at bounding box center [423, 275] width 8 height 4
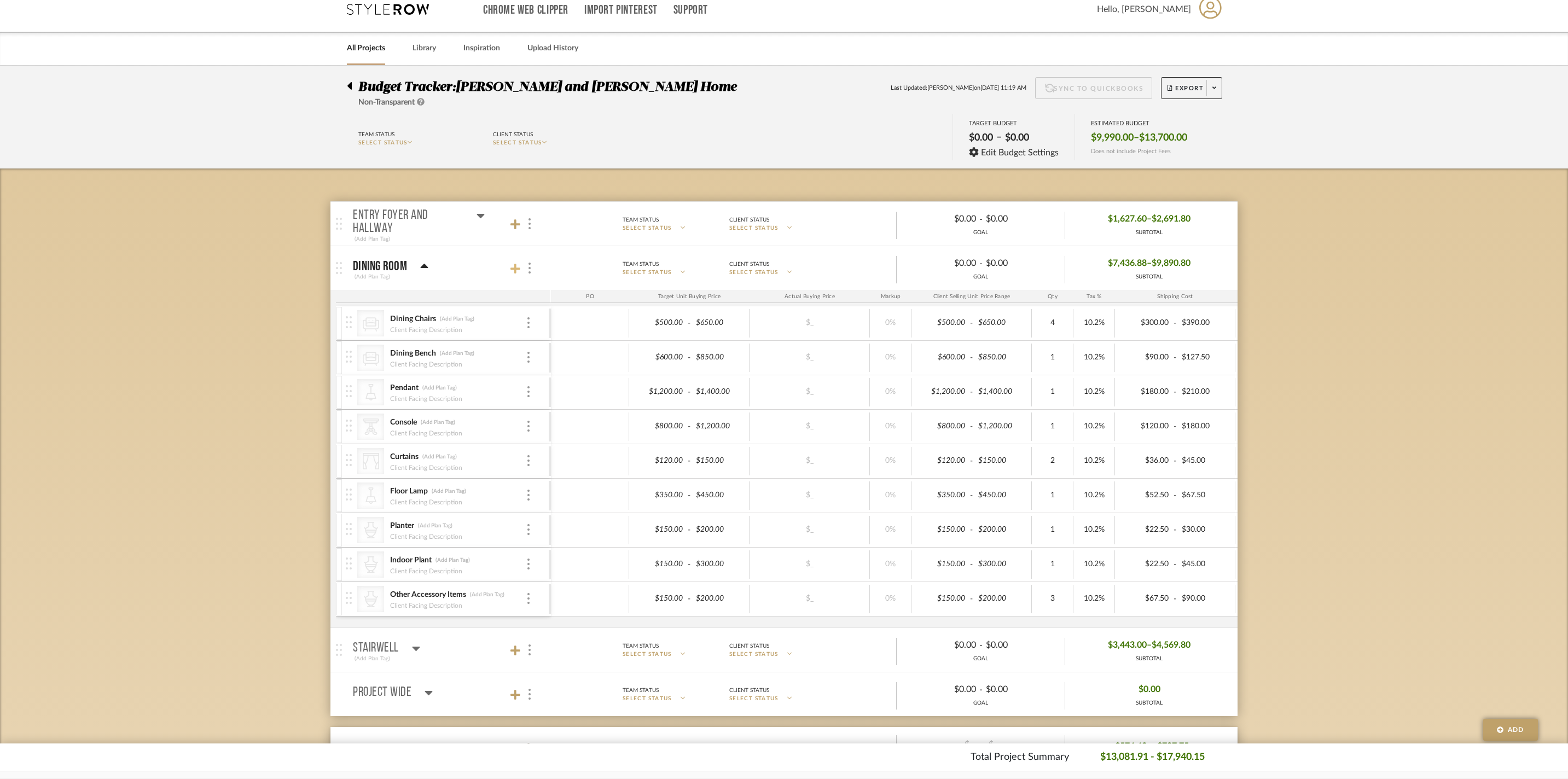
click at [513, 274] on icon at bounding box center [516, 268] width 10 height 11
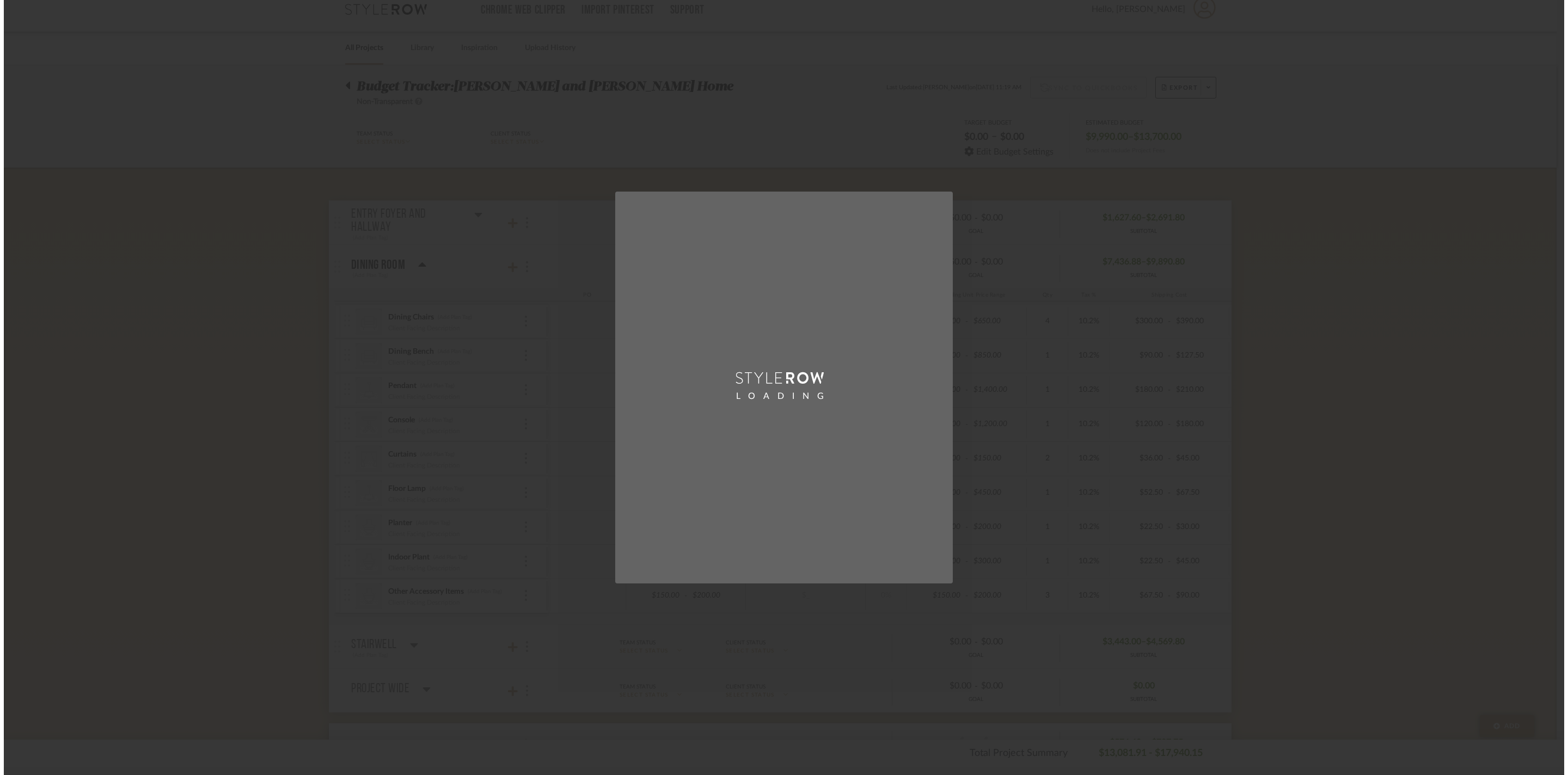
scroll to position [0, 0]
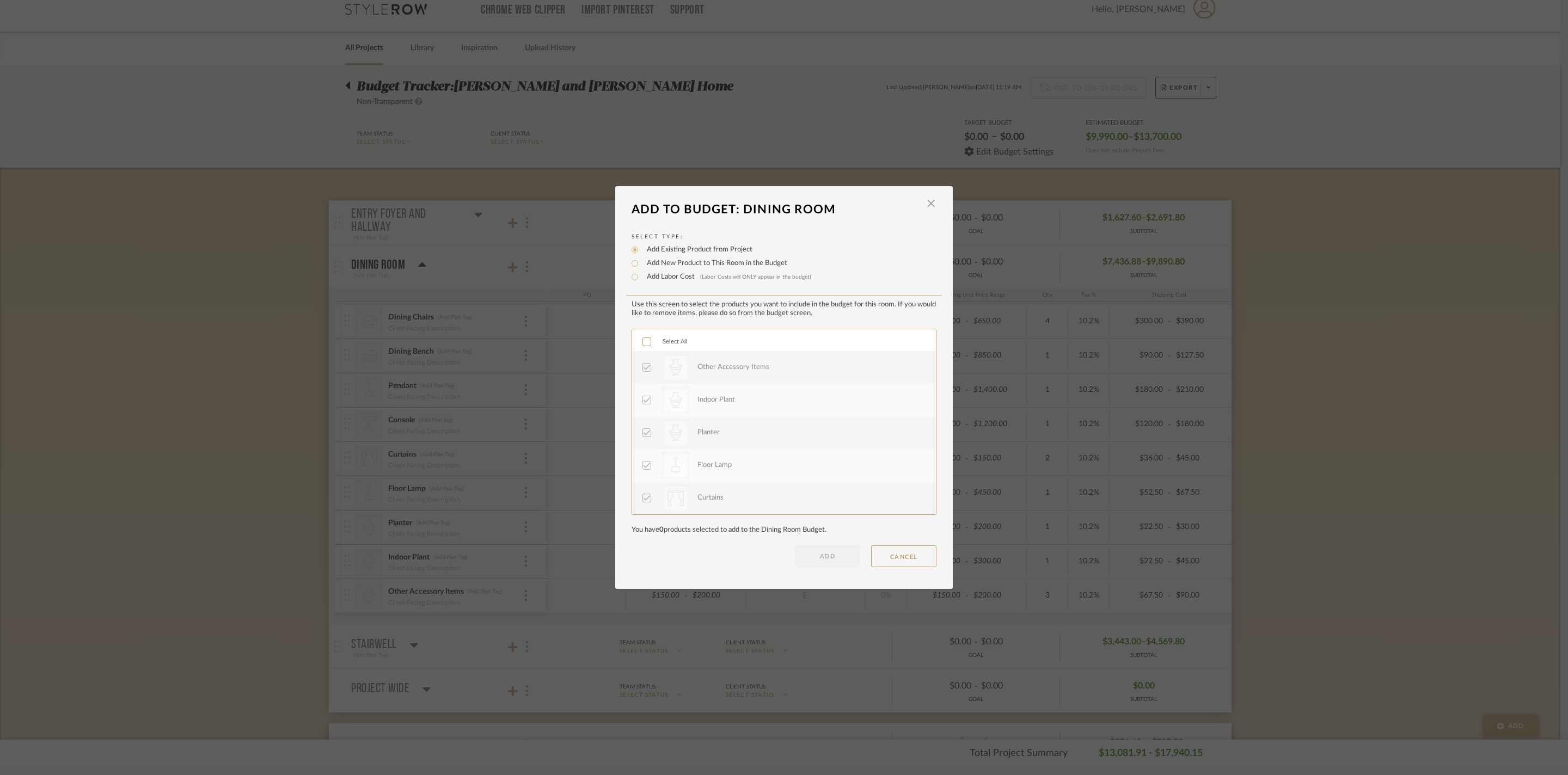
click at [713, 258] on label "Add New Product to This Room in the Budget" at bounding box center [715, 263] width 146 height 11
click at [642, 257] on input "Add New Product to This Room in the Budget" at bounding box center [634, 263] width 13 height 13
radio input "true"
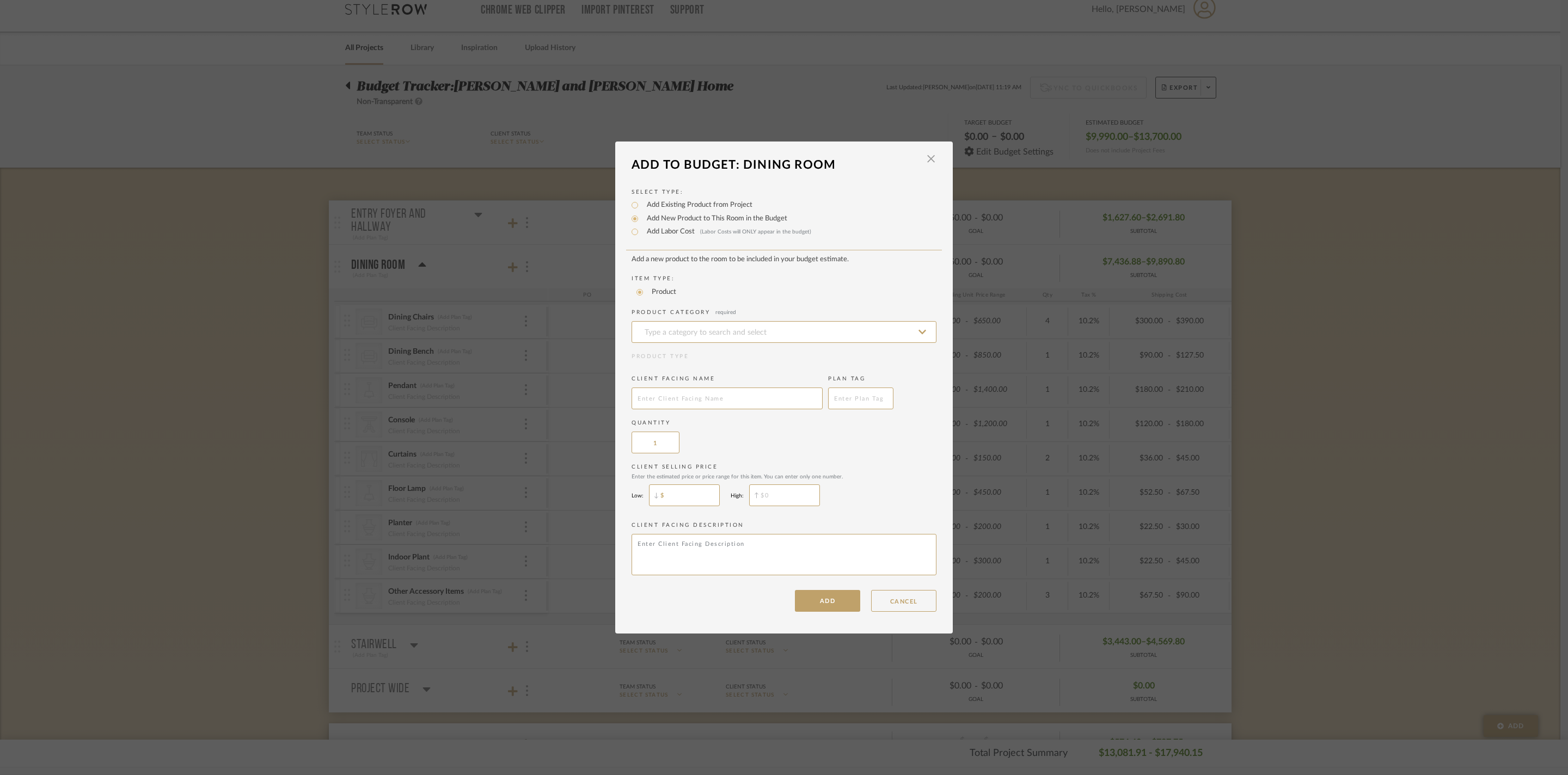
click at [705, 506] on input "$" at bounding box center [684, 495] width 71 height 22
type input "$5,000"
click at [798, 506] on input "$" at bounding box center [785, 495] width 71 height 22
type input "$5,500"
click at [699, 321] on input at bounding box center [784, 332] width 305 height 22
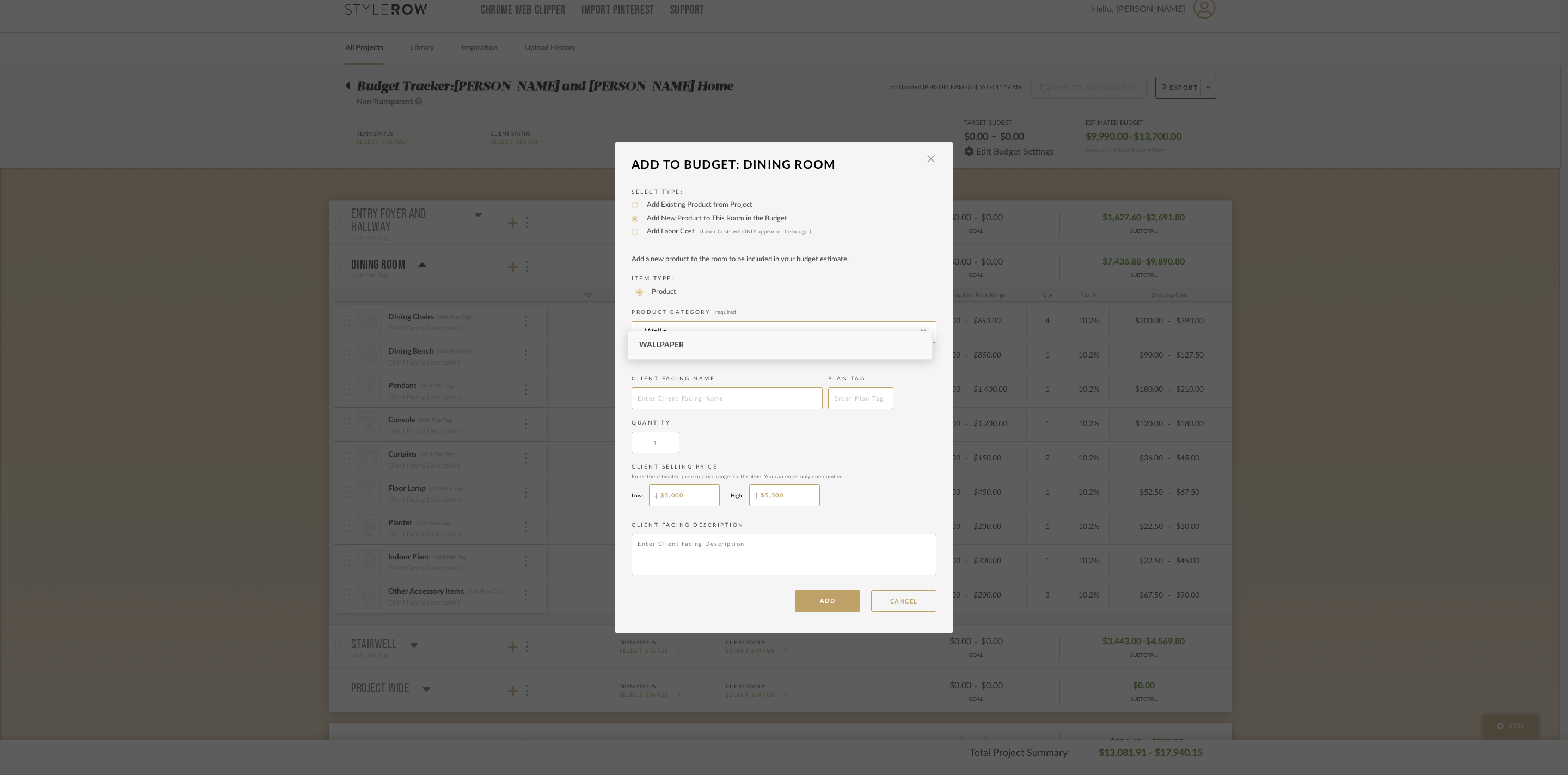
click at [673, 339] on div "Wallpaper" at bounding box center [780, 346] width 304 height 28
type input "Wallpaper"
click at [698, 397] on input "text" at bounding box center [727, 398] width 191 height 22
type input "Wallpaper"
click at [699, 322] on input "Wallpaper" at bounding box center [784, 332] width 305 height 22
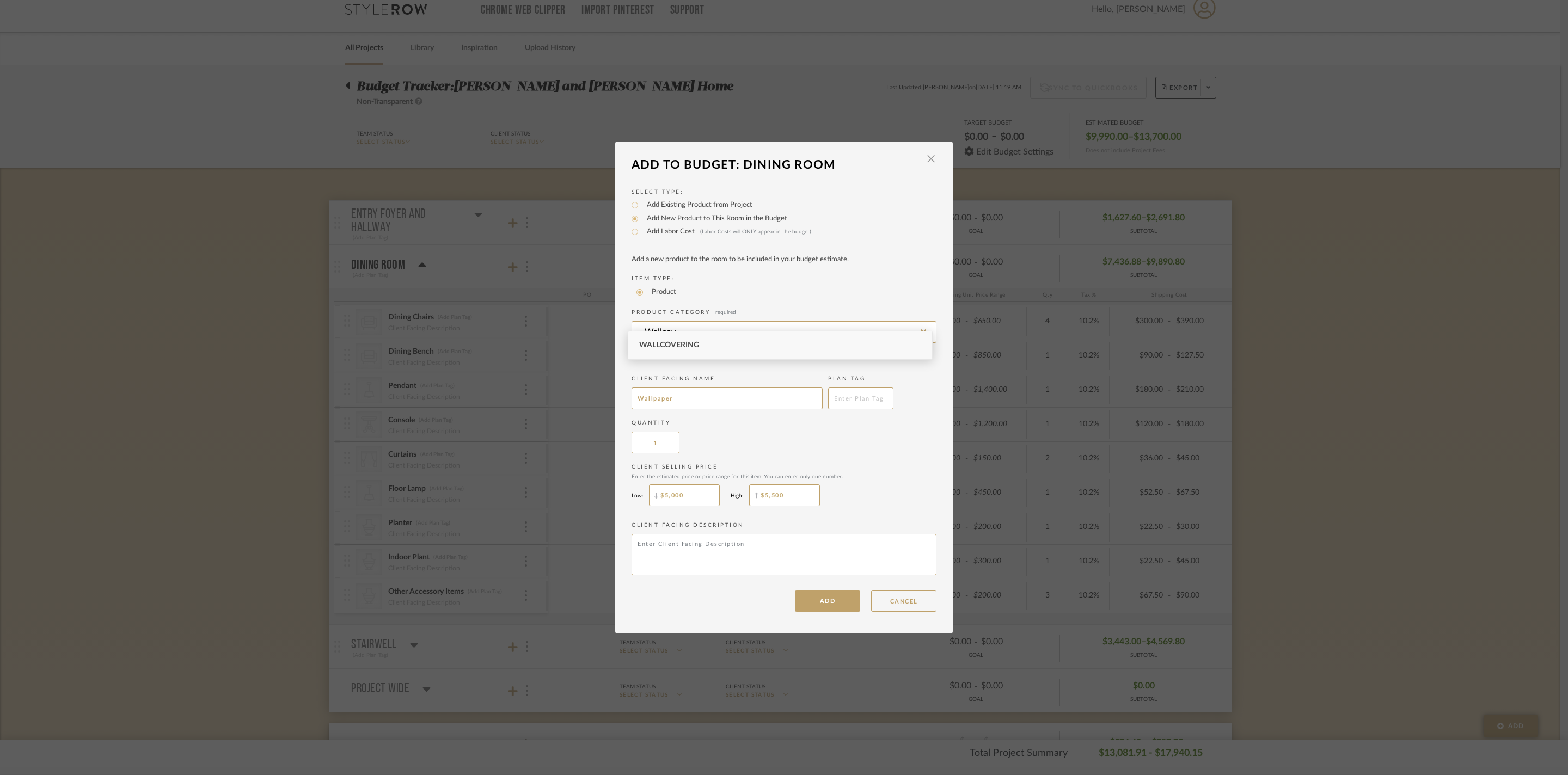
click at [769, 348] on div "Wallcovering" at bounding box center [780, 346] width 304 height 28
type input "Wallcovering"
click at [823, 611] on button "ADD" at bounding box center [827, 601] width 65 height 22
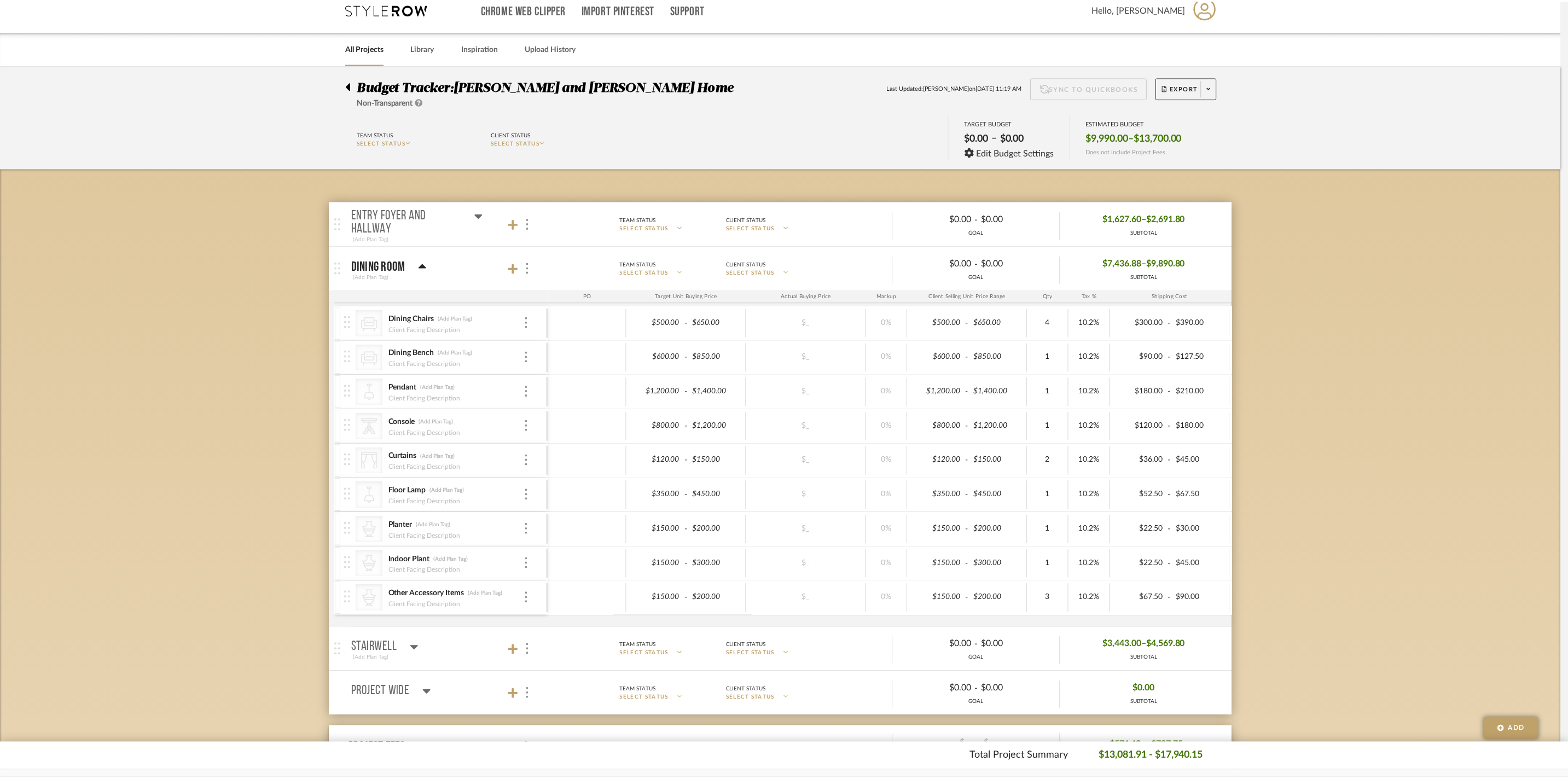
scroll to position [13, 0]
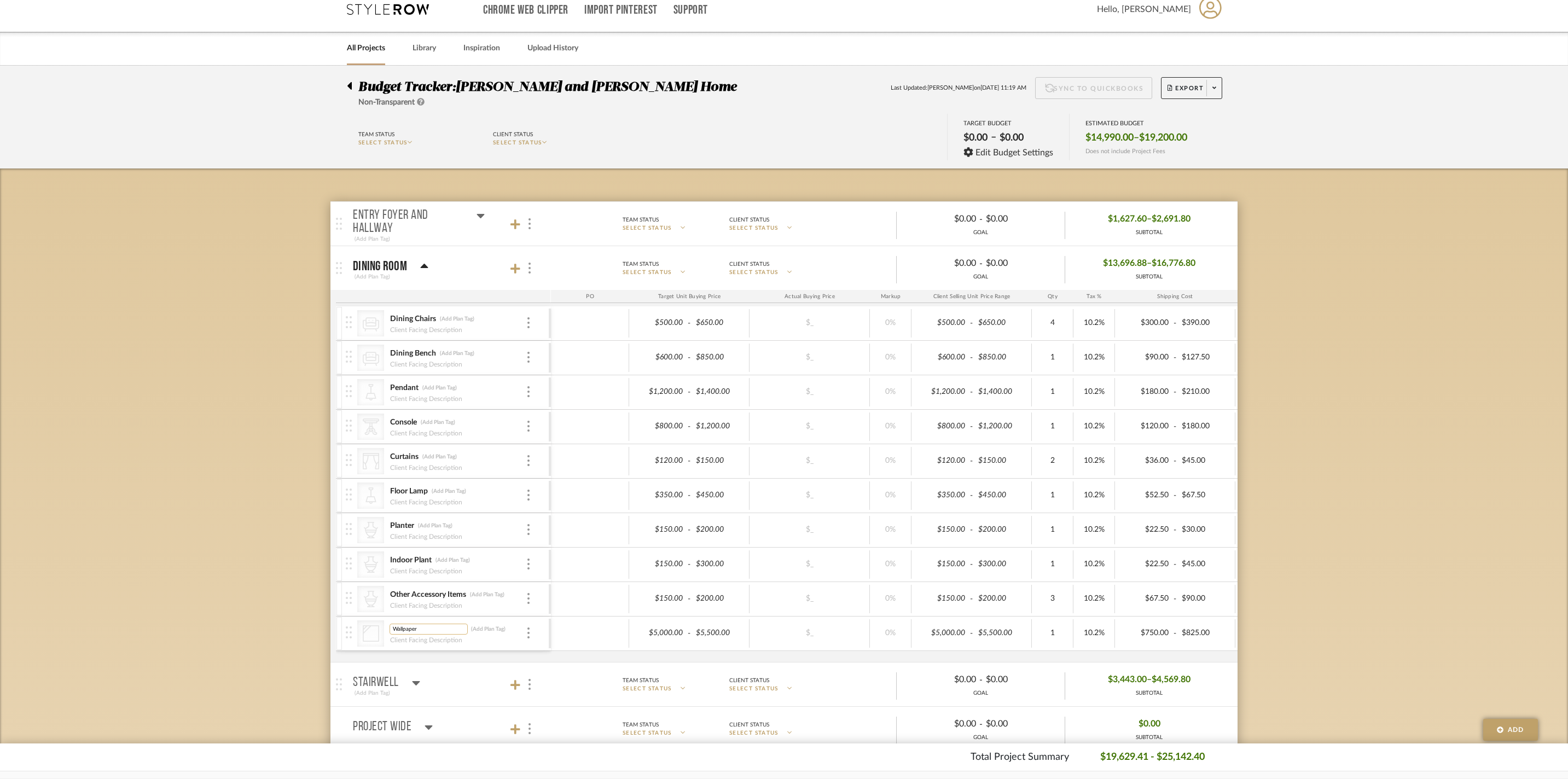
click at [431, 635] on input "Wallpaper" at bounding box center [429, 629] width 78 height 11
type input "Wall Covering"
click at [258, 548] on div "Budget Tracker: [PERSON_NAME] and [PERSON_NAME] Home Non-Transparent Last Updat…" at bounding box center [784, 578] width 1568 height 1027
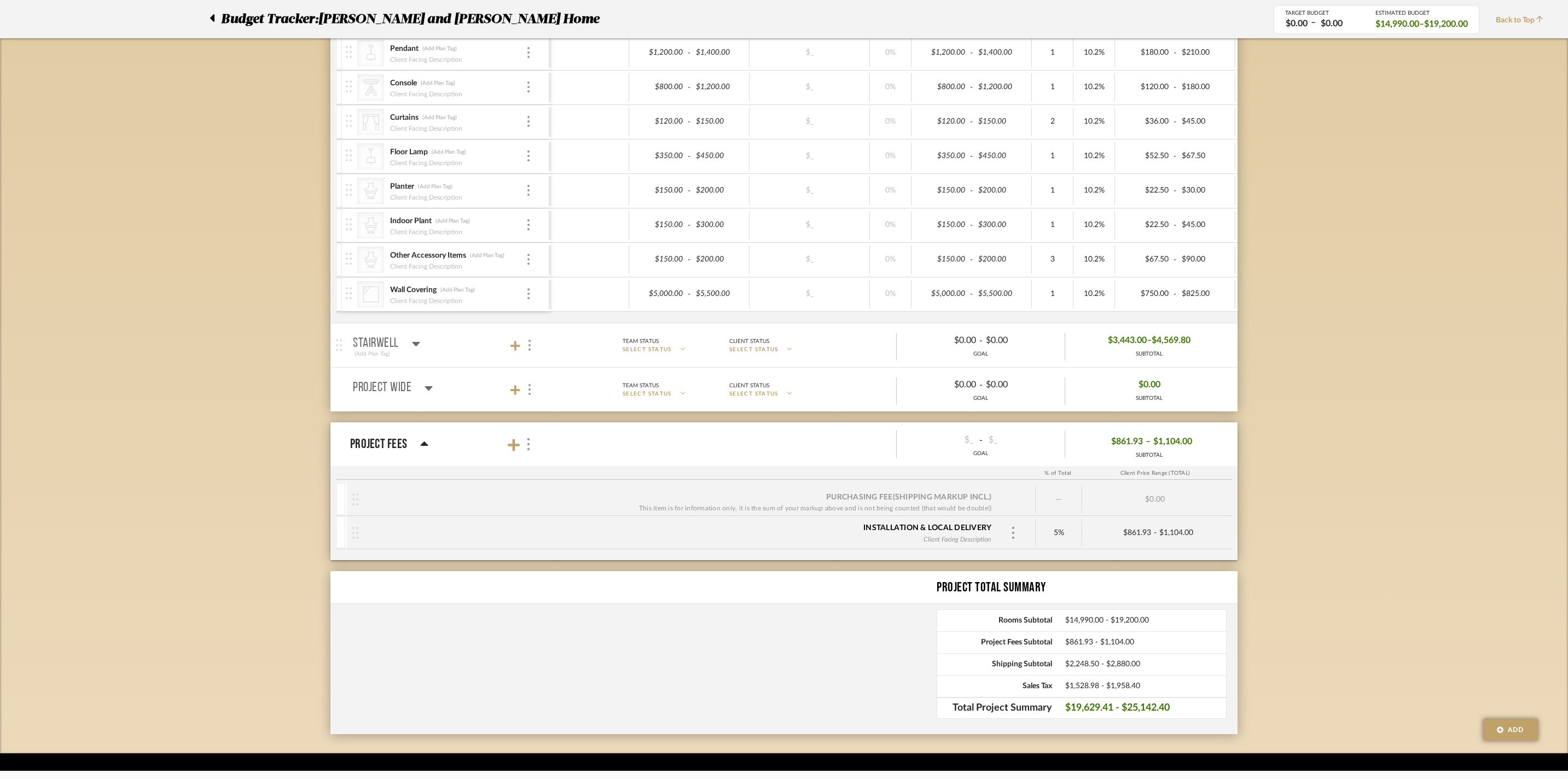
scroll to position [0, 0]
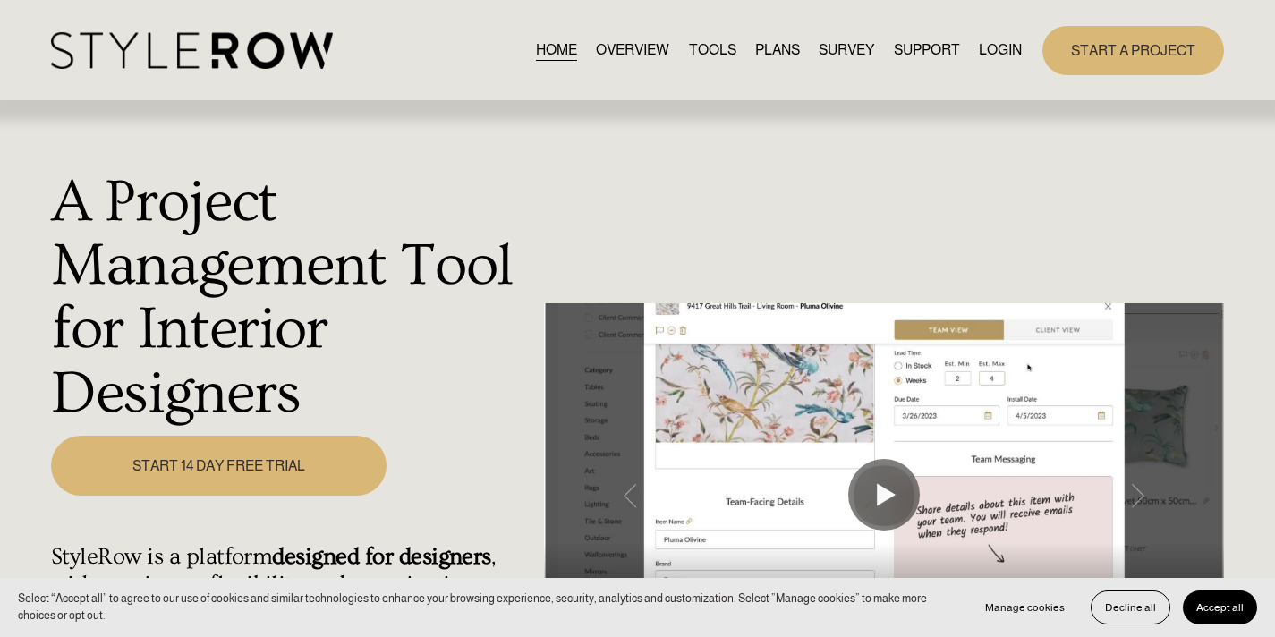
click at [990, 47] on link "LOGIN" at bounding box center [1000, 50] width 43 height 24
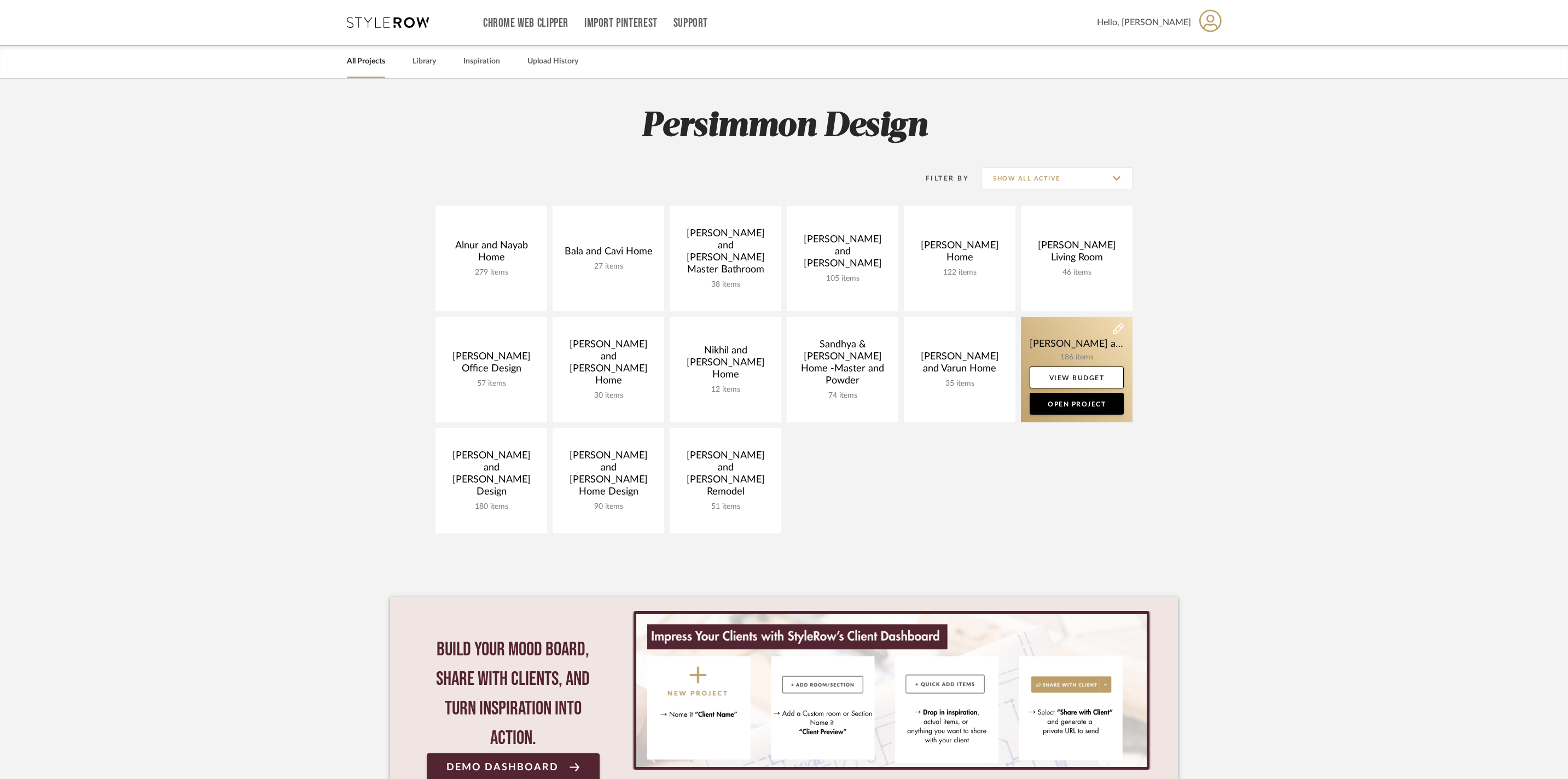
click at [1066, 344] on link at bounding box center [1077, 369] width 111 height 106
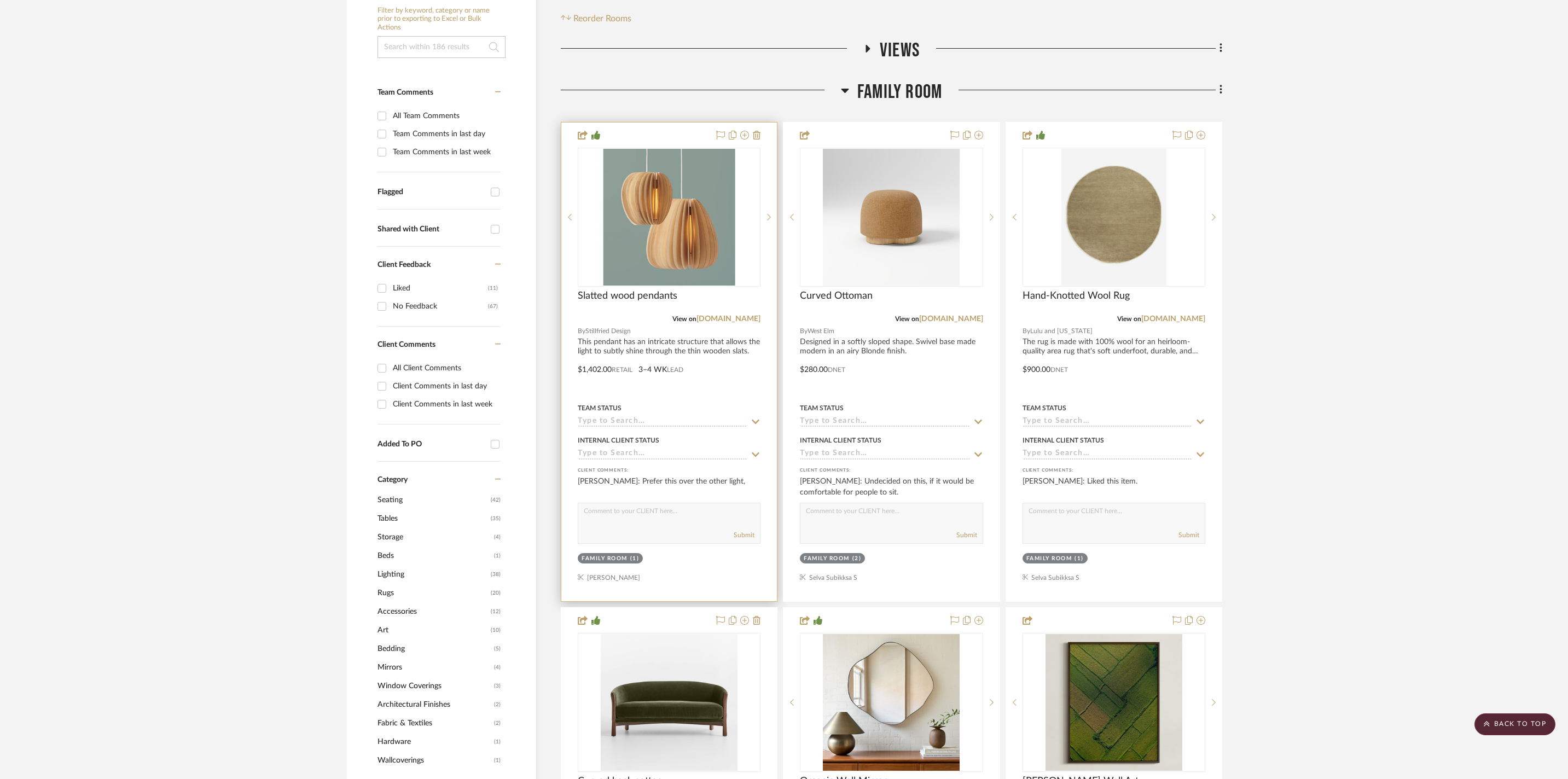
scroll to position [245, 0]
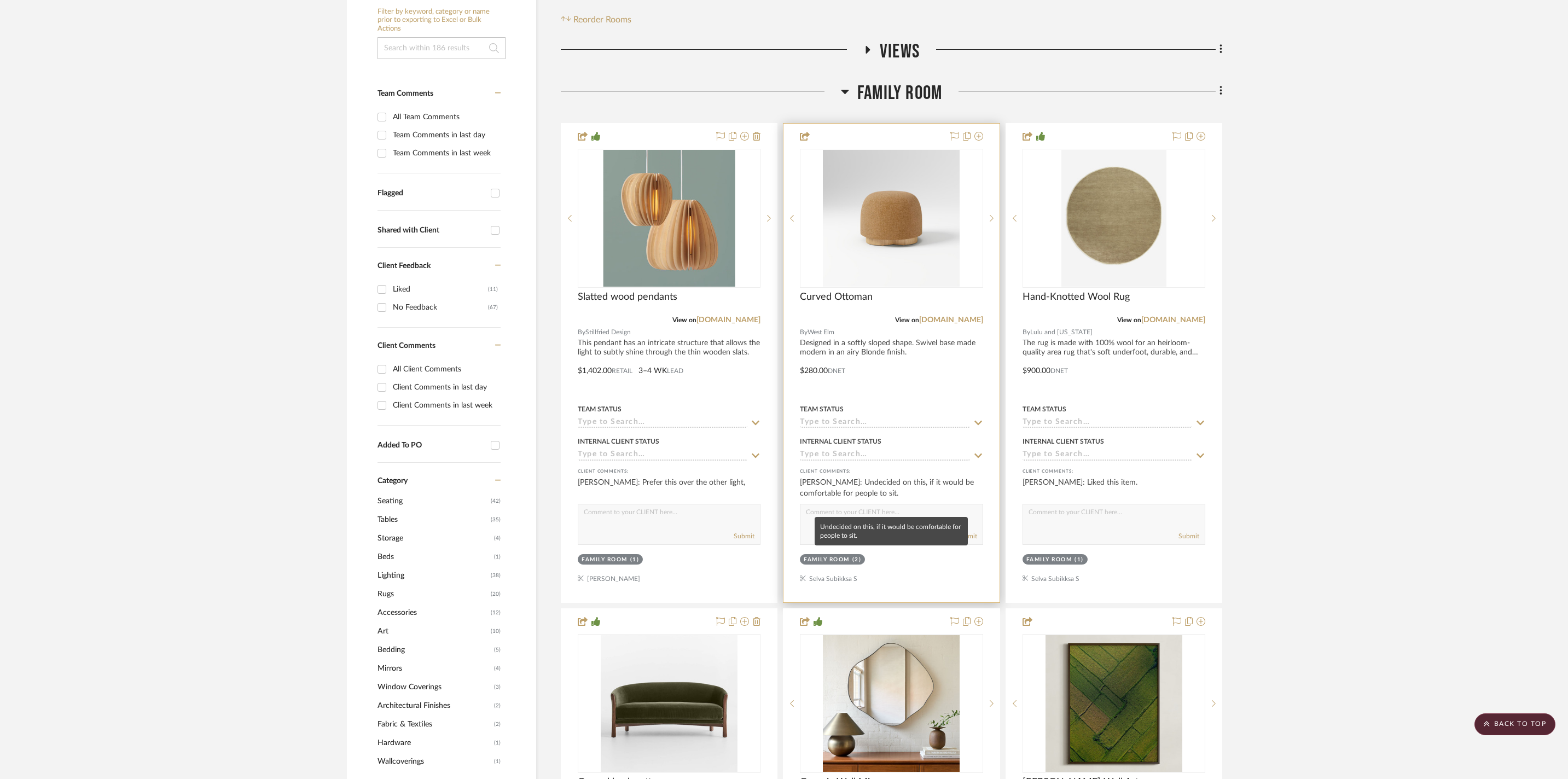
click at [954, 497] on div "Ashish Premaraj: Undecided on this, if it would be comfortable for people to si…" at bounding box center [891, 488] width 183 height 22
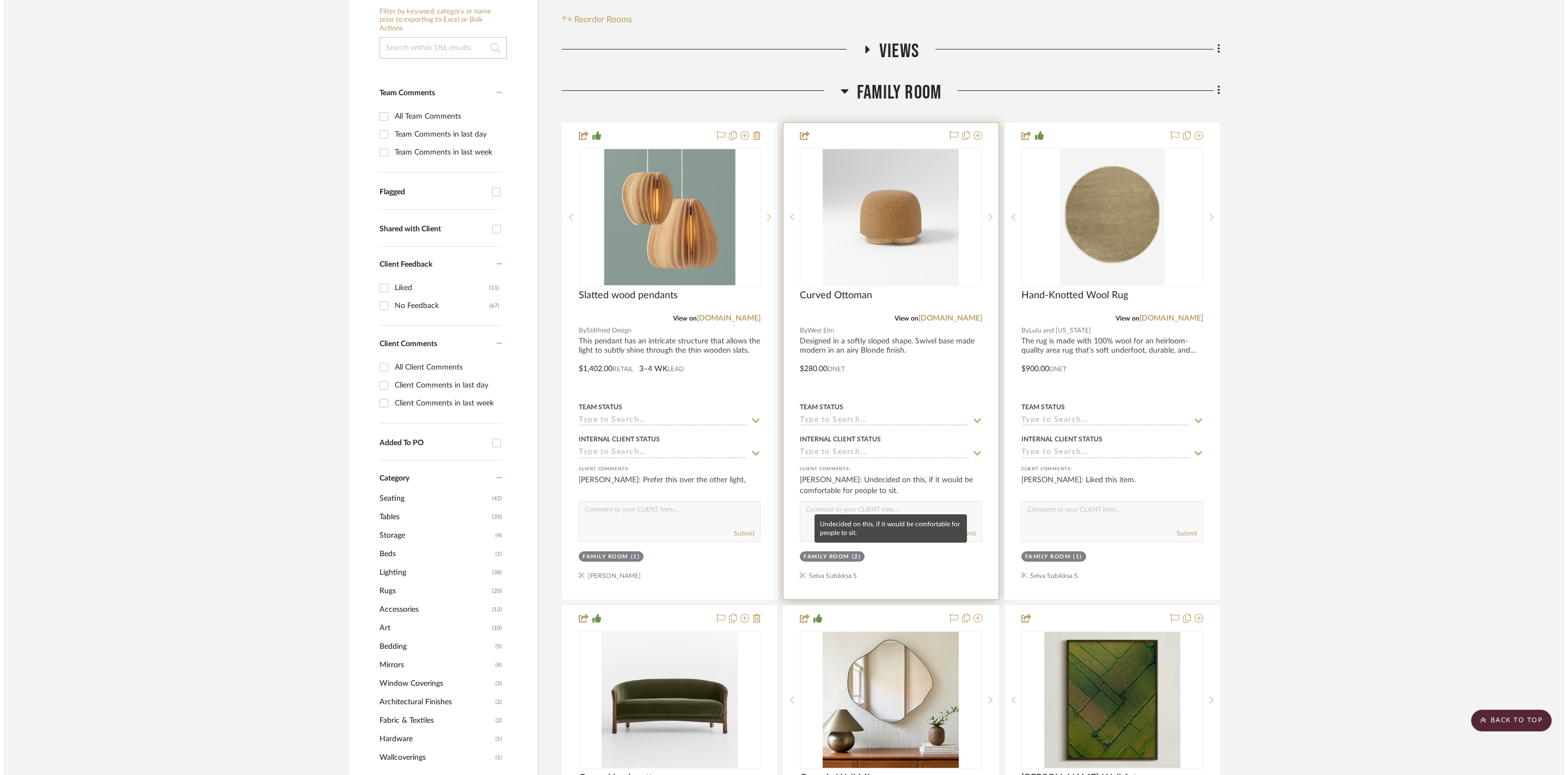
scroll to position [0, 0]
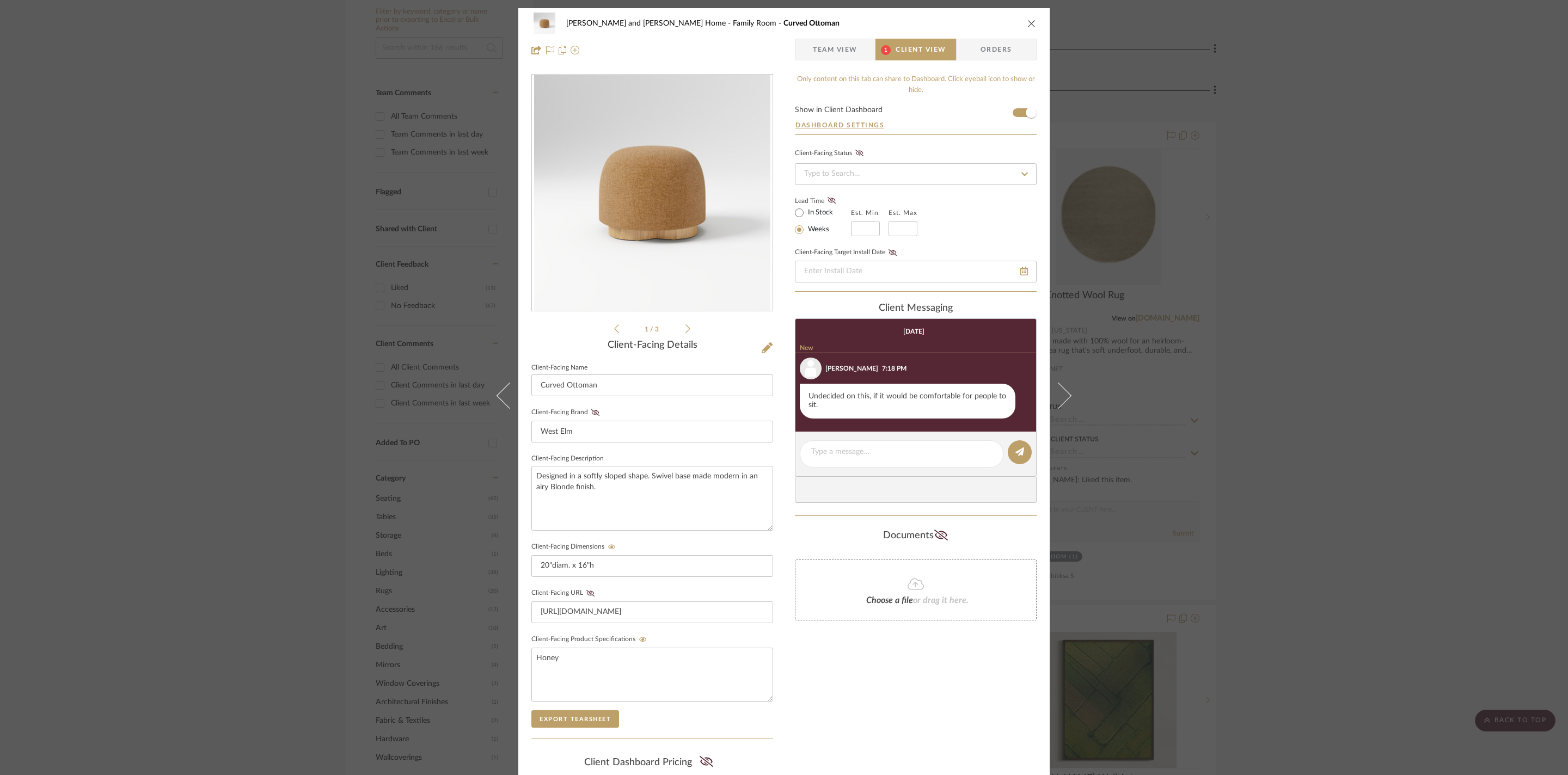
click at [911, 51] on span "Client View" at bounding box center [920, 50] width 50 height 22
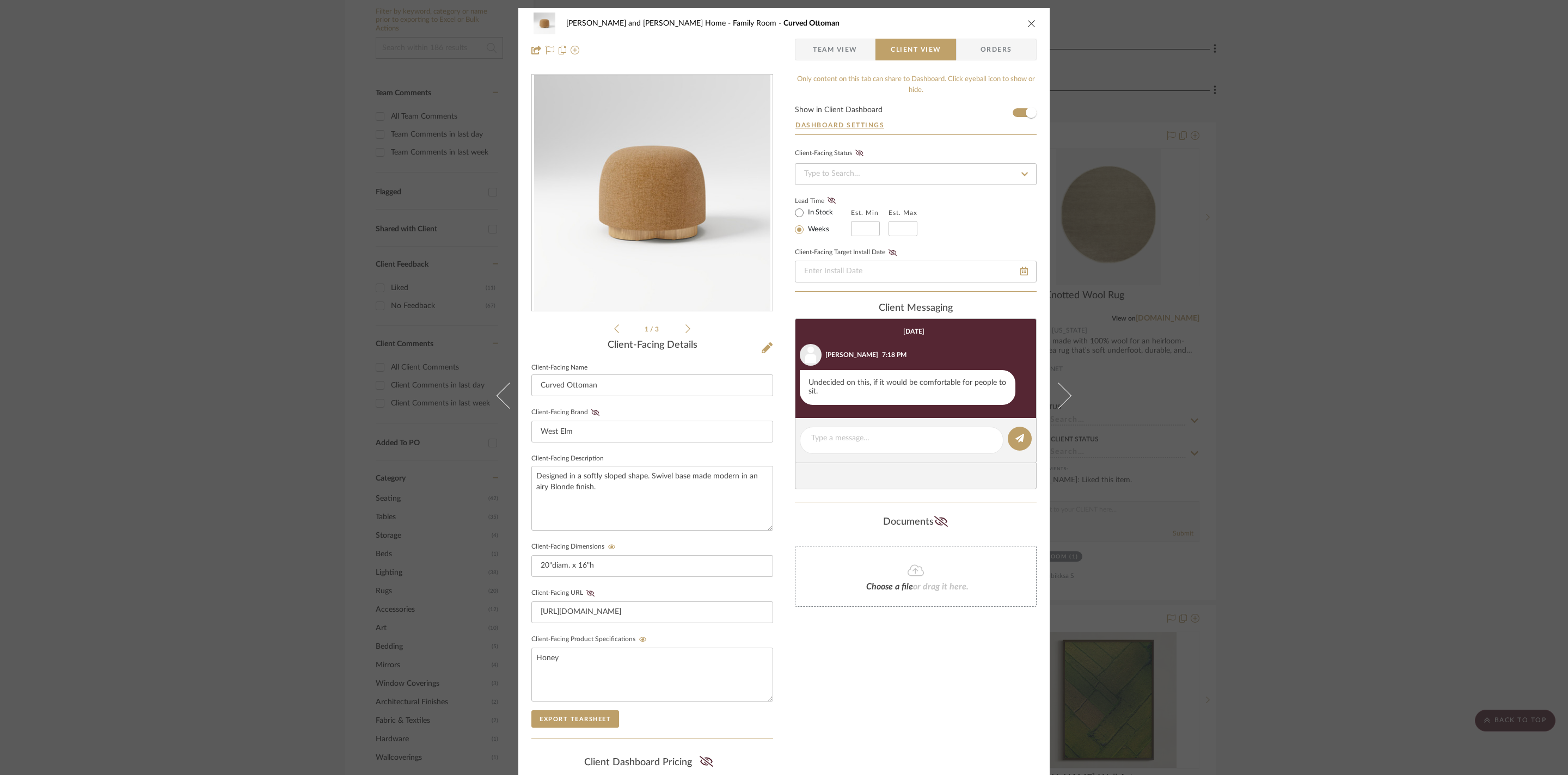
click at [1312, 451] on div "Sharika and Ashish Home Family Room Curved Ottoman Team View Client View Orders…" at bounding box center [784, 388] width 1568 height 775
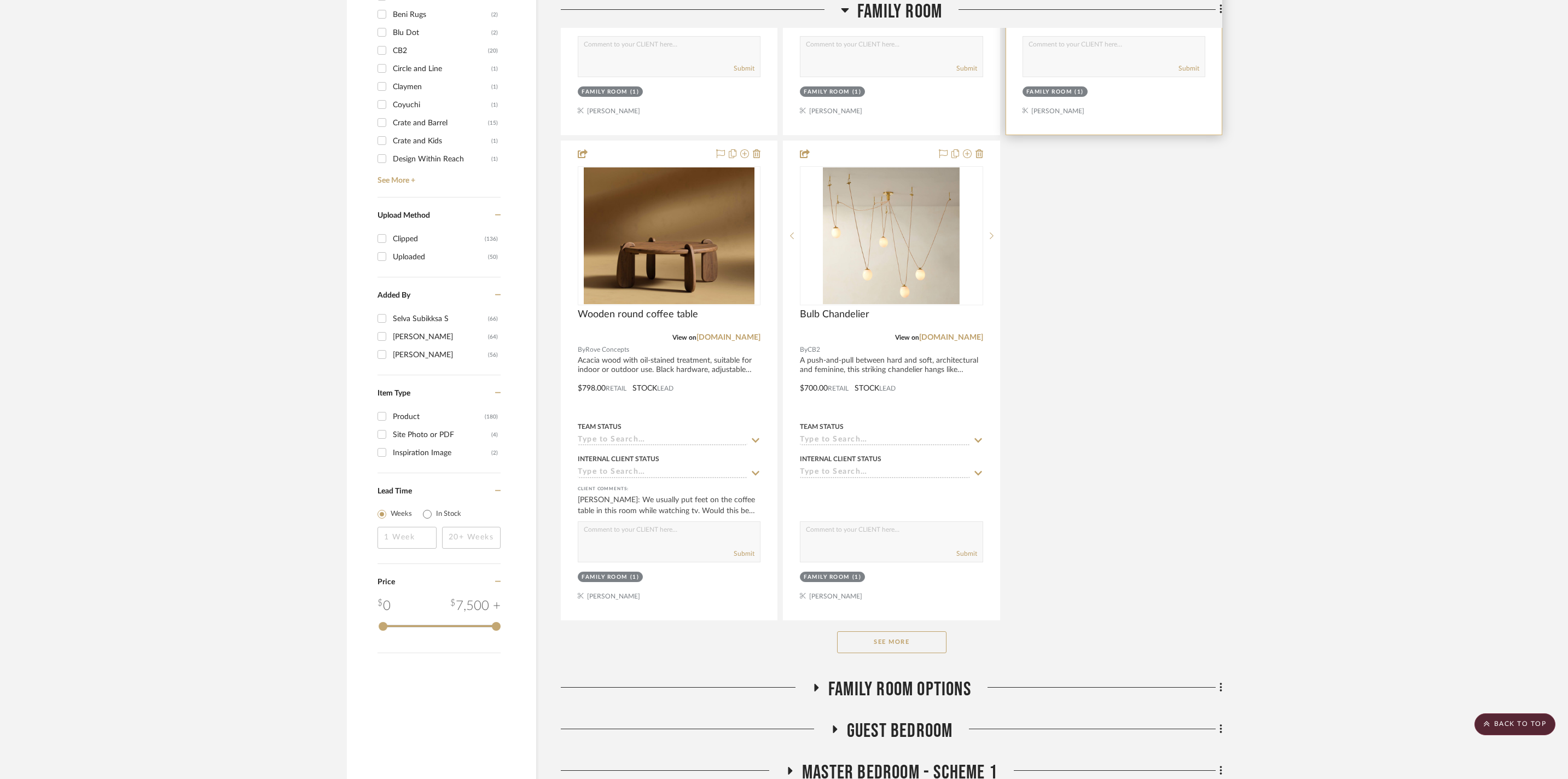
scroll to position [1239, 0]
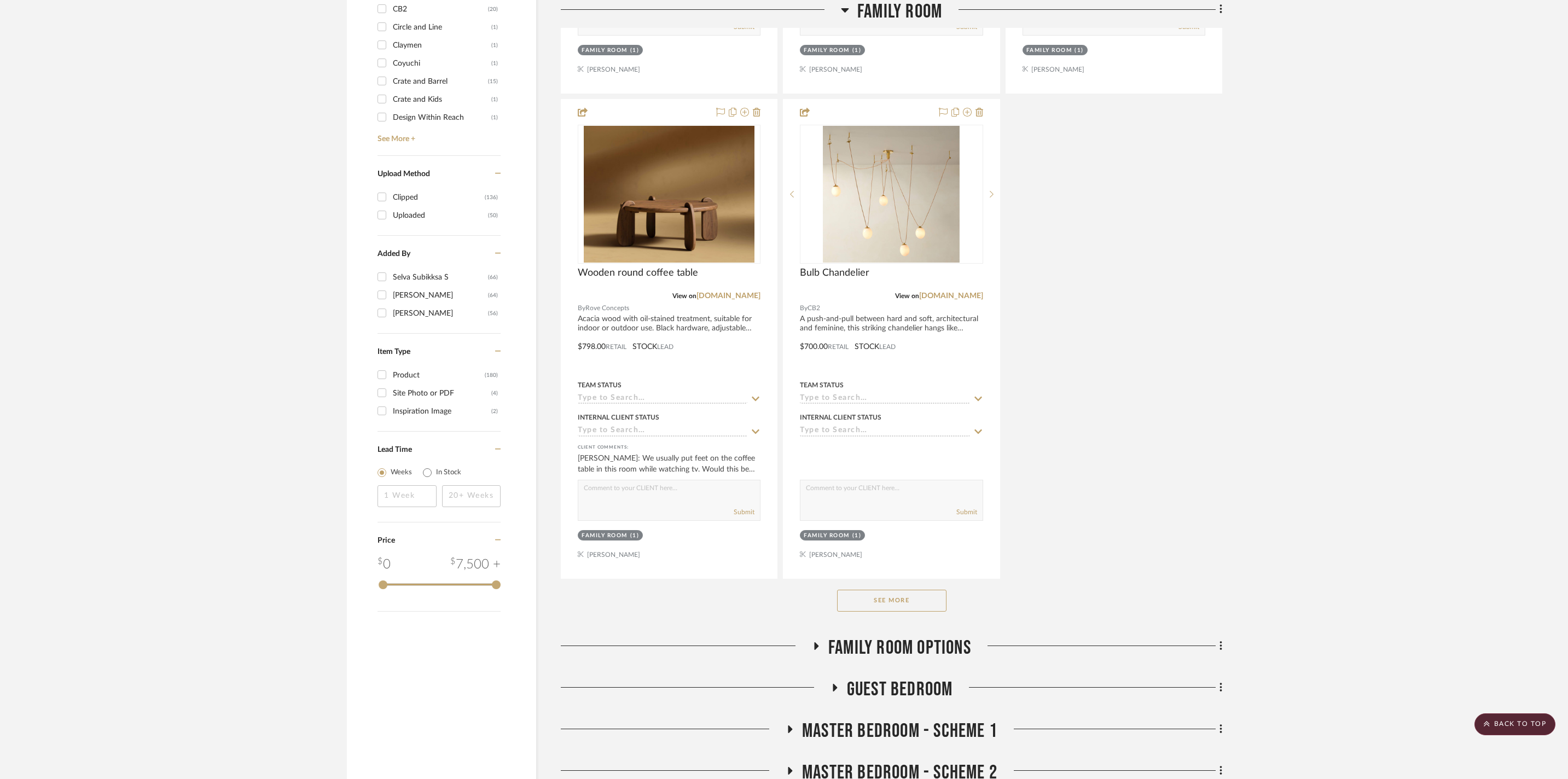
click at [889, 611] on button "See More" at bounding box center [891, 600] width 110 height 22
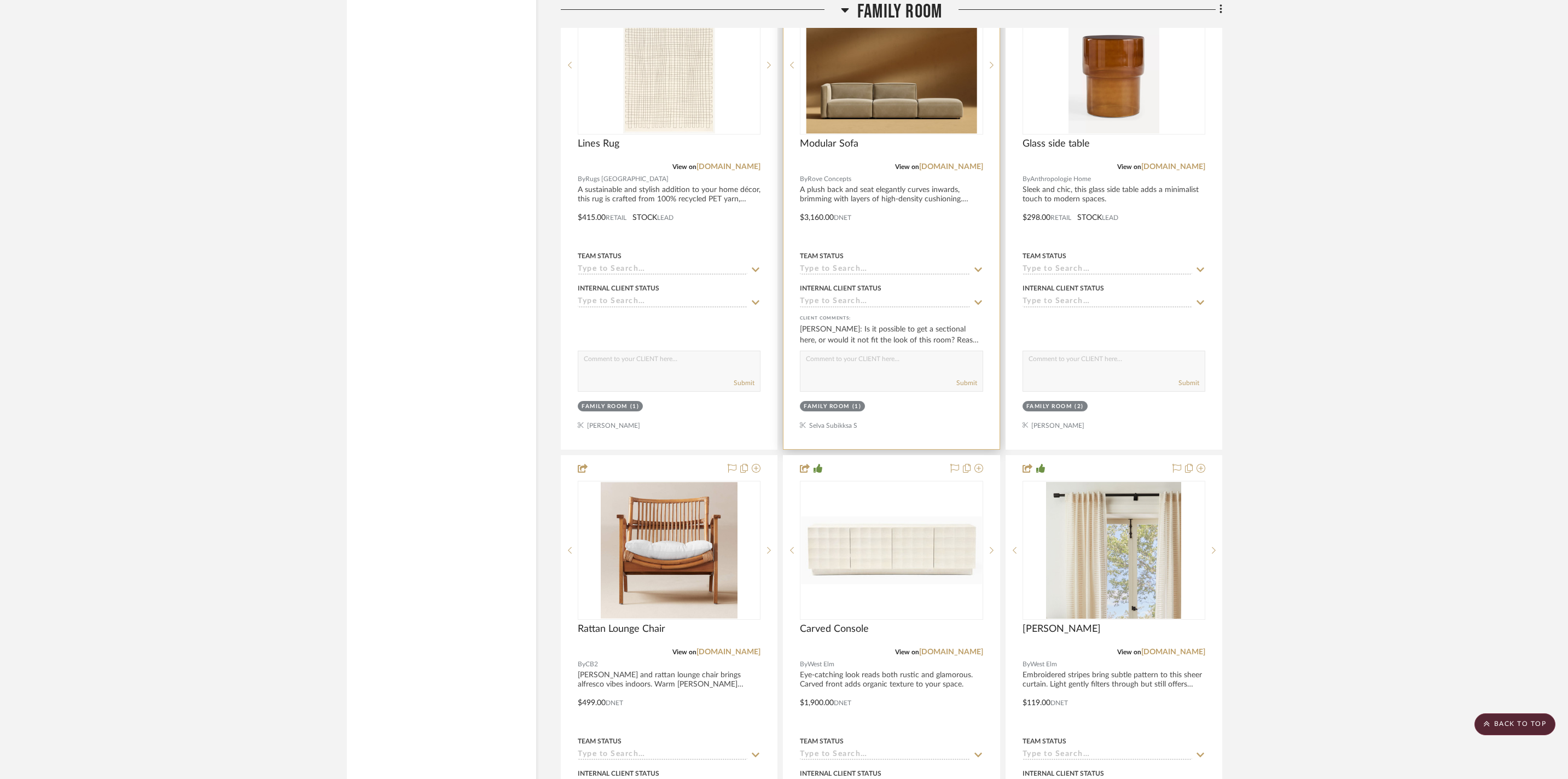
scroll to position [2341, 0]
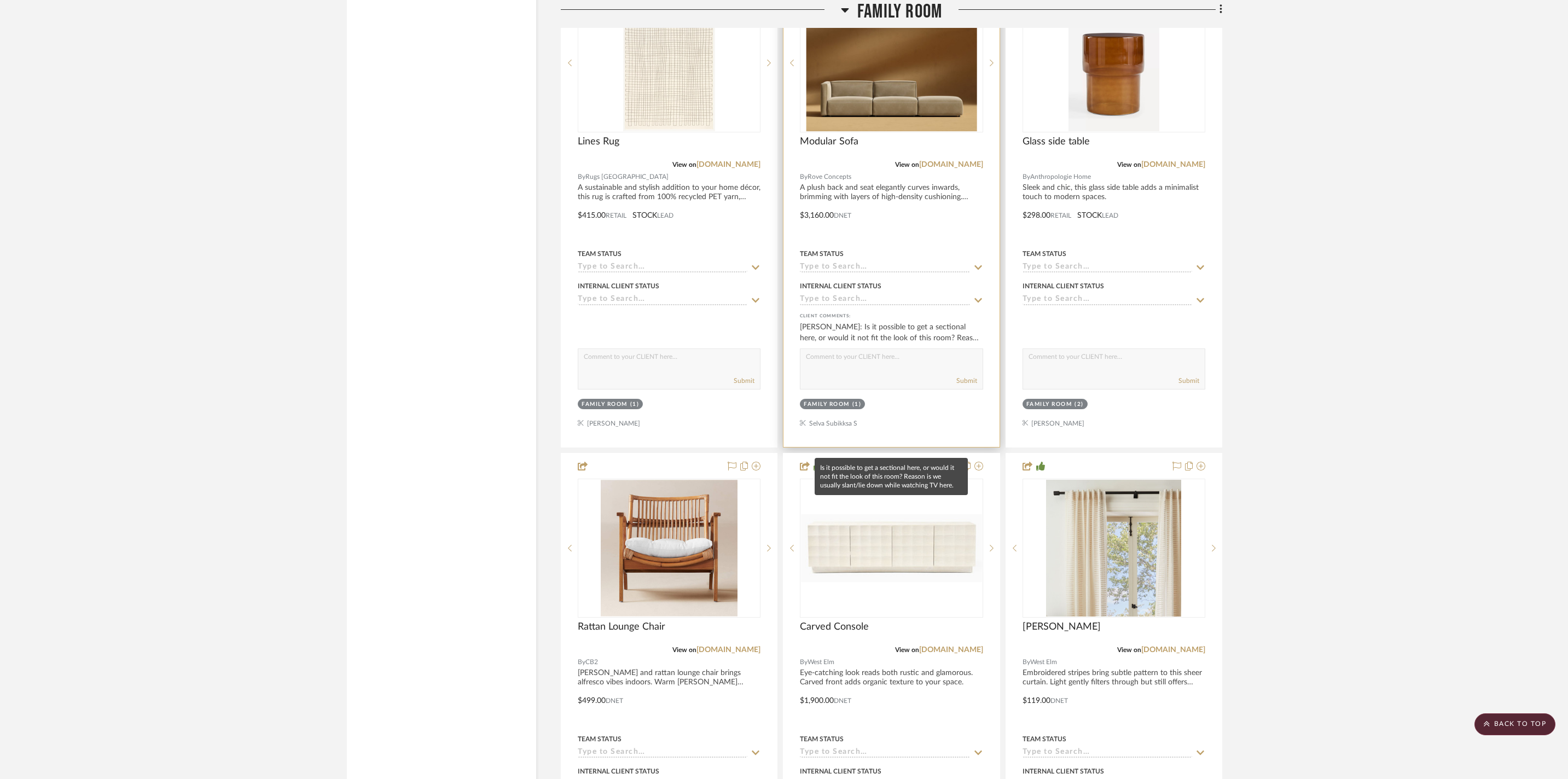
click at [943, 344] on div "Ashish Premaraj: Is it possible to get a sectional here, or would it not fit th…" at bounding box center [891, 333] width 183 height 22
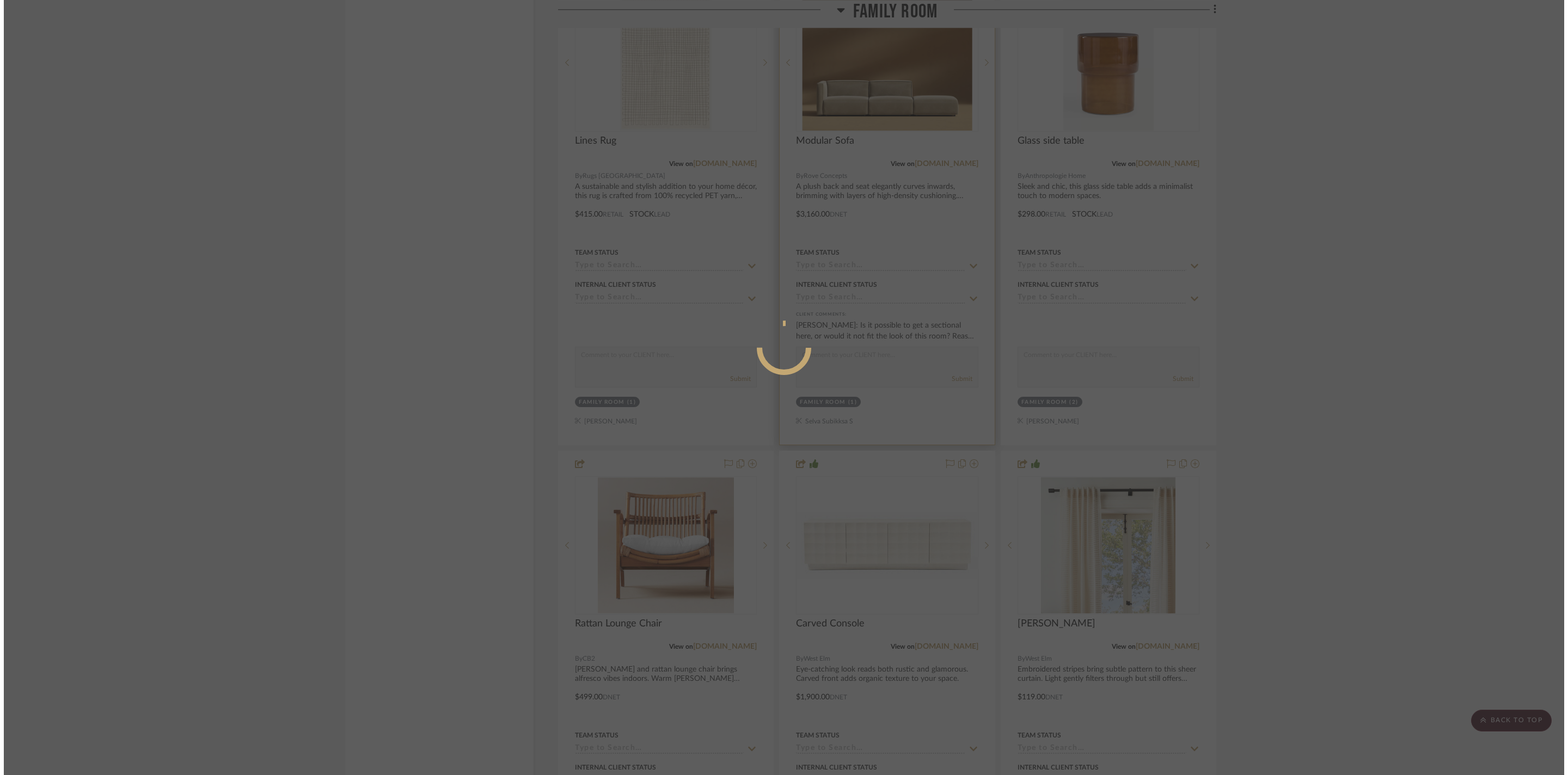
scroll to position [0, 0]
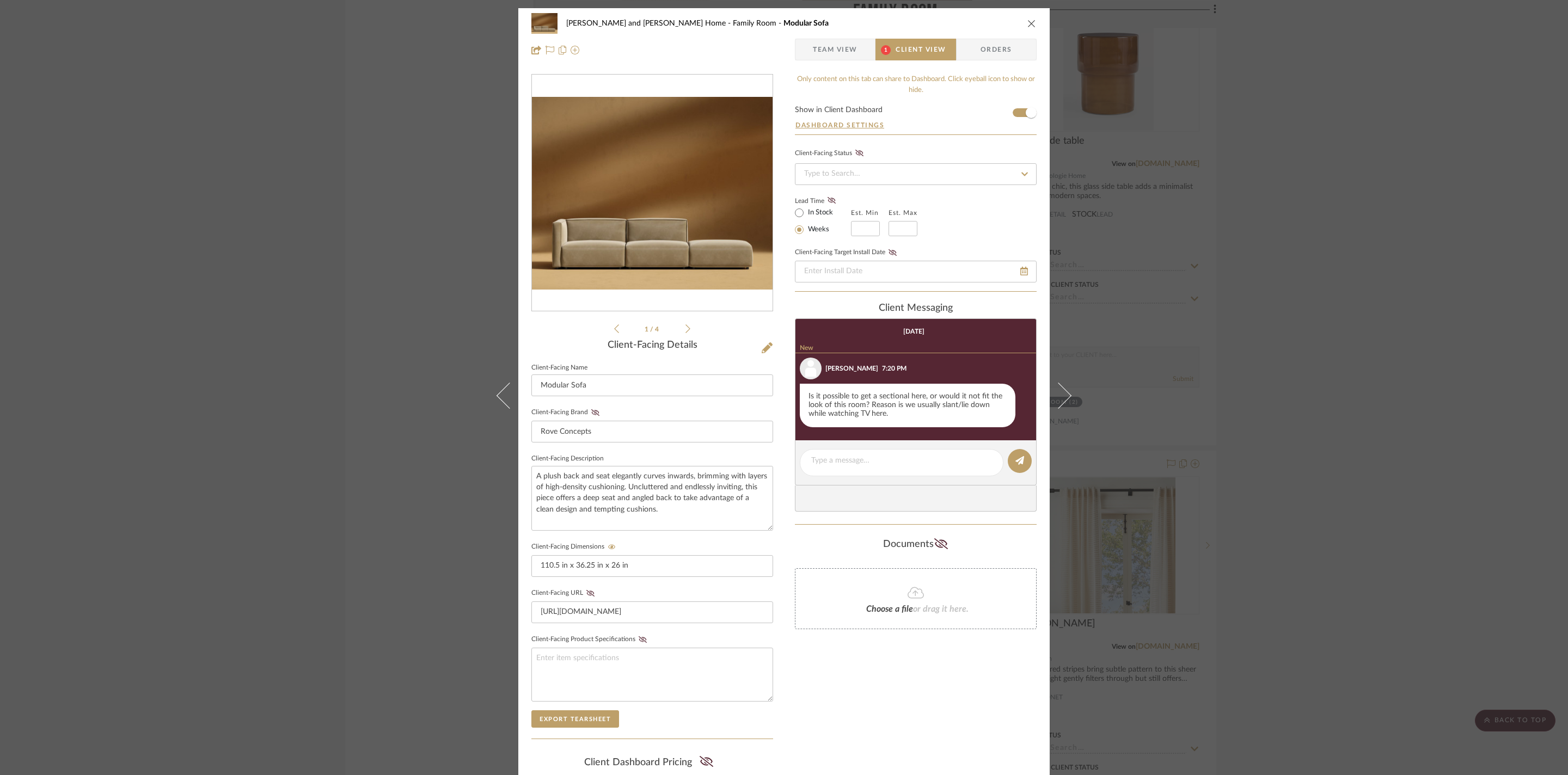
click at [1317, 488] on div "Sharika and Ashish Home Family Room Modular Sofa Team View 1 Client View Orders…" at bounding box center [784, 388] width 1568 height 775
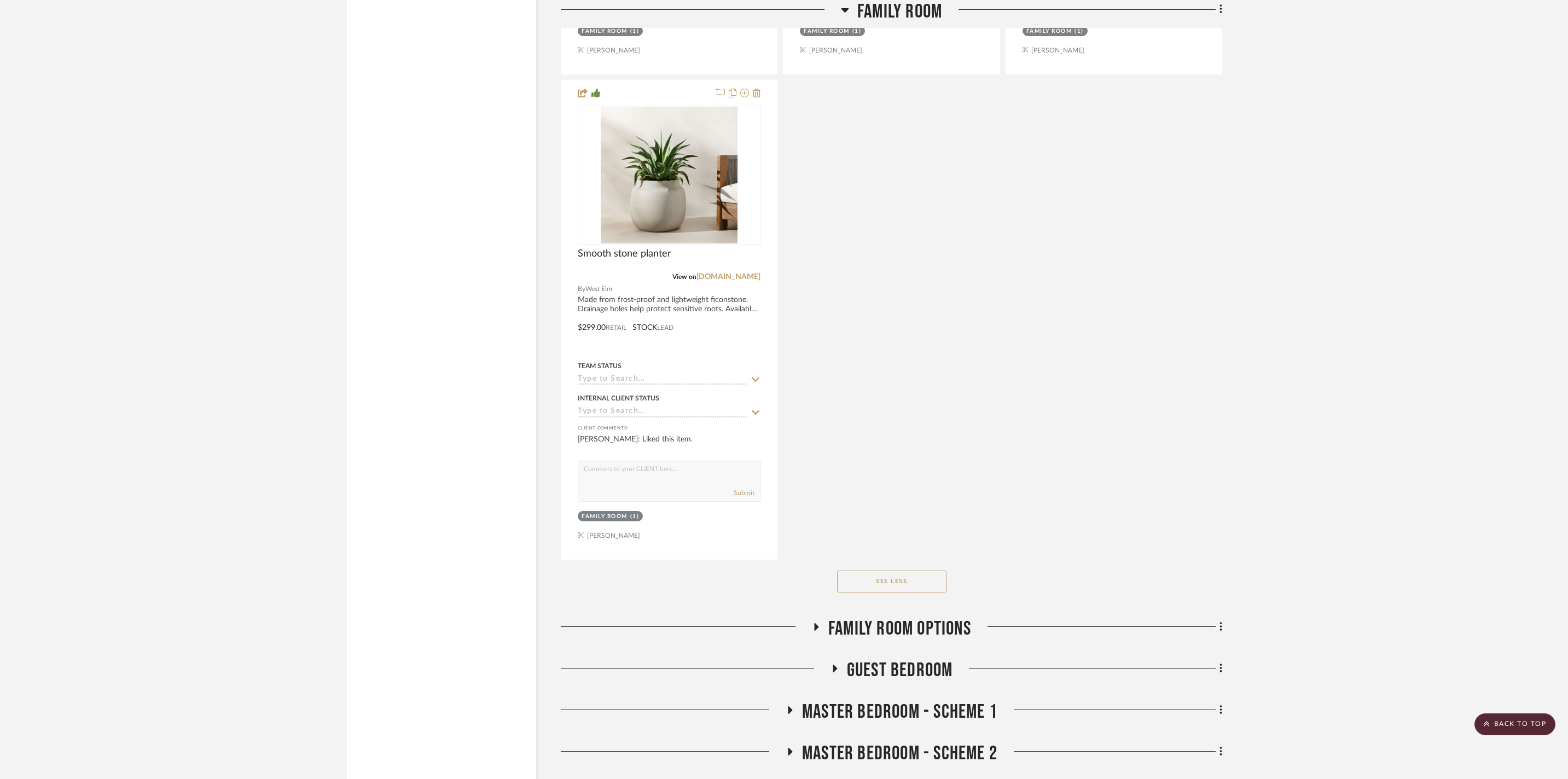
scroll to position [3808, 0]
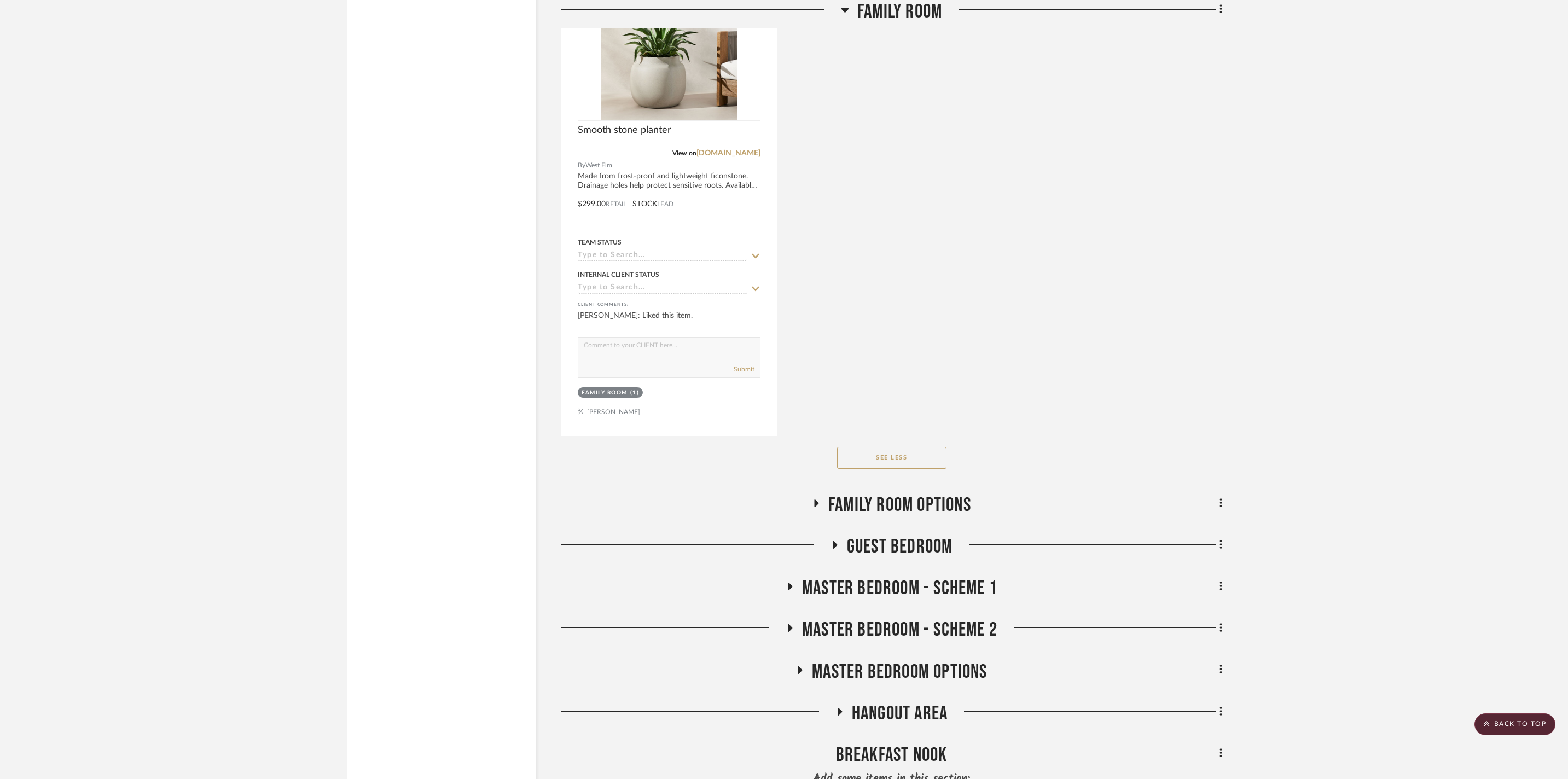
click at [907, 517] on span "Family Room Options" at bounding box center [899, 505] width 143 height 23
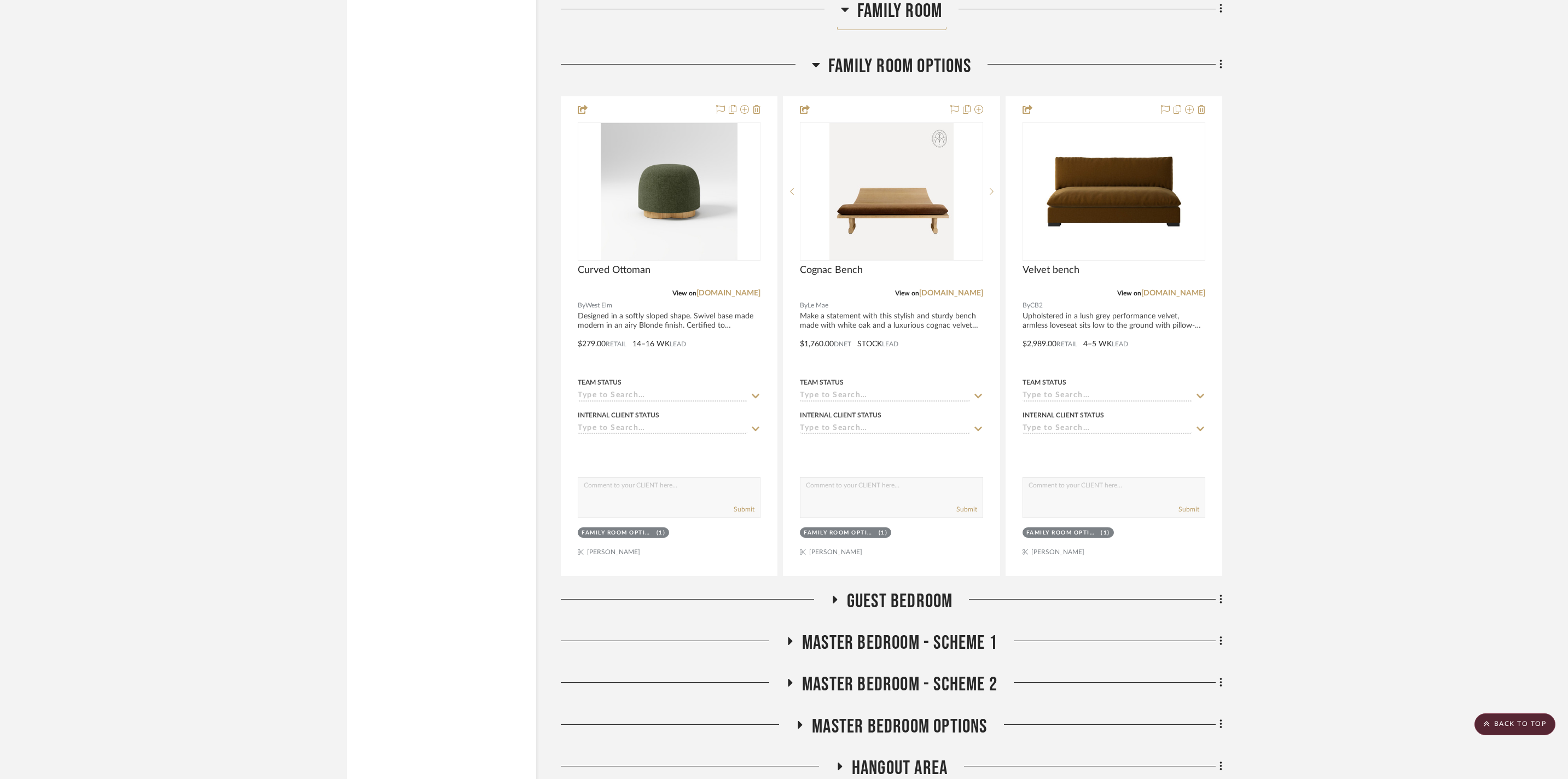
scroll to position [4236, 0]
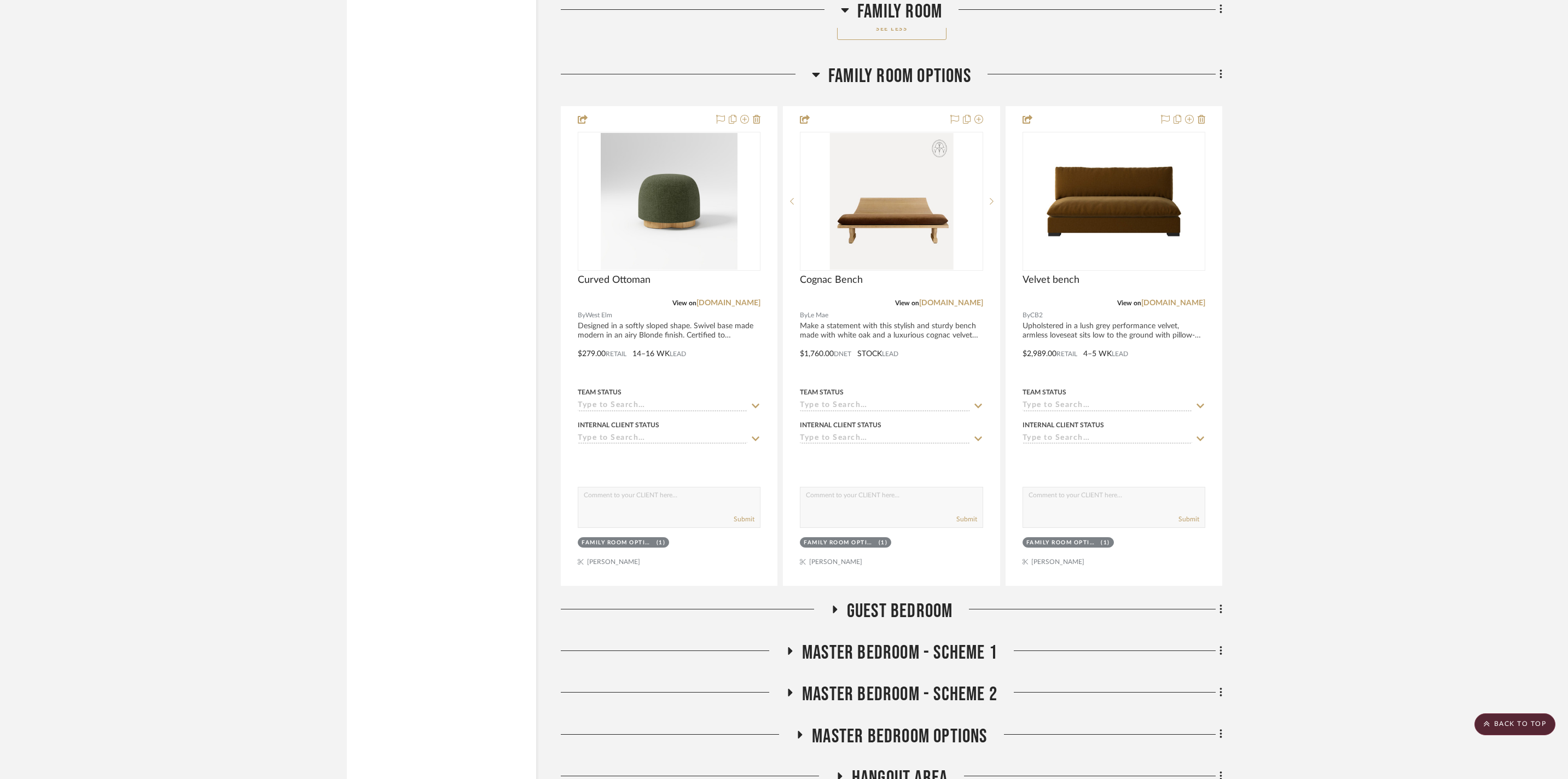
click at [806, 92] on div at bounding box center [686, 79] width 251 height 28
click at [820, 81] on icon at bounding box center [816, 74] width 8 height 13
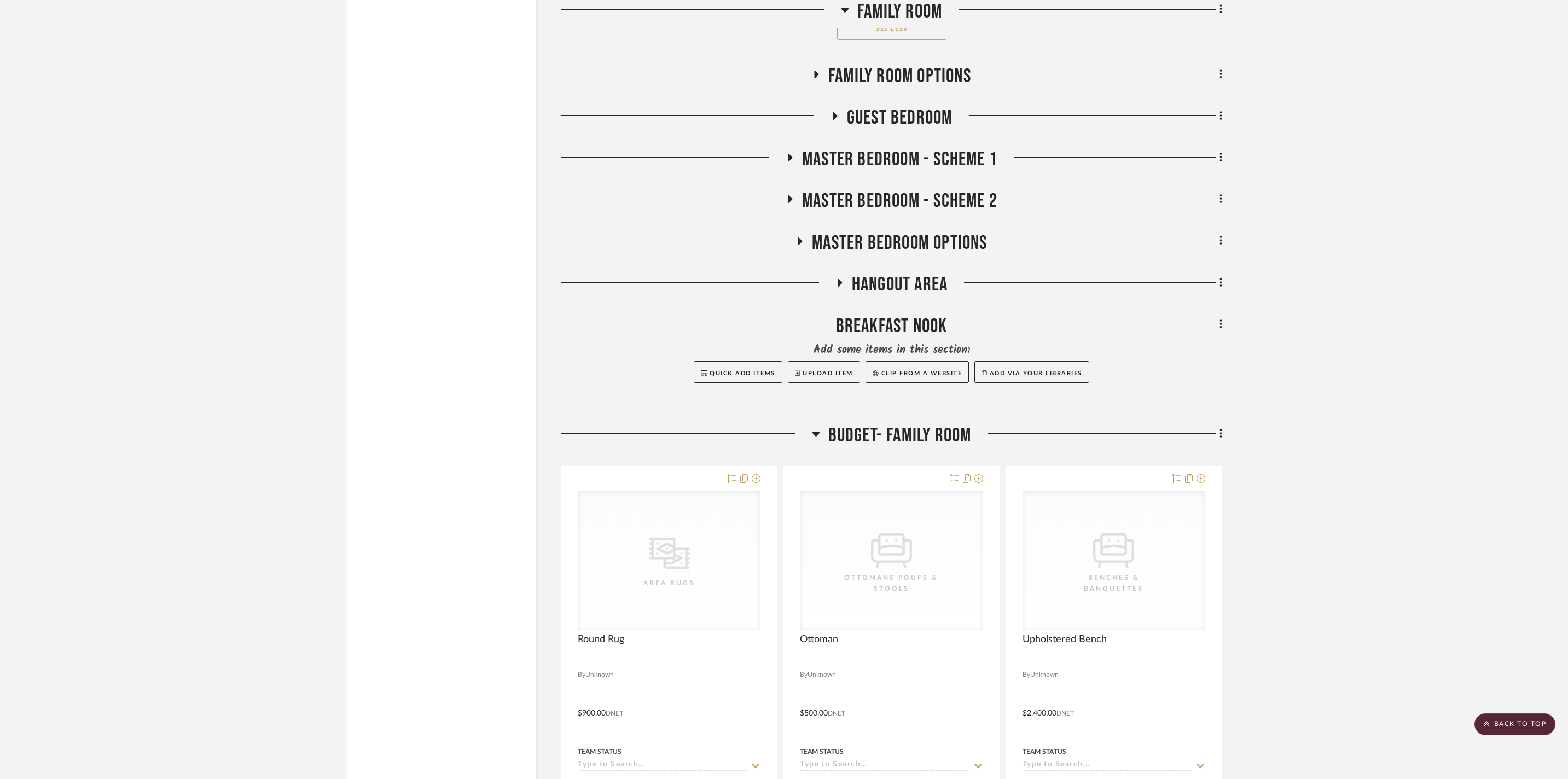
click at [833, 120] on icon at bounding box center [834, 116] width 13 height 8
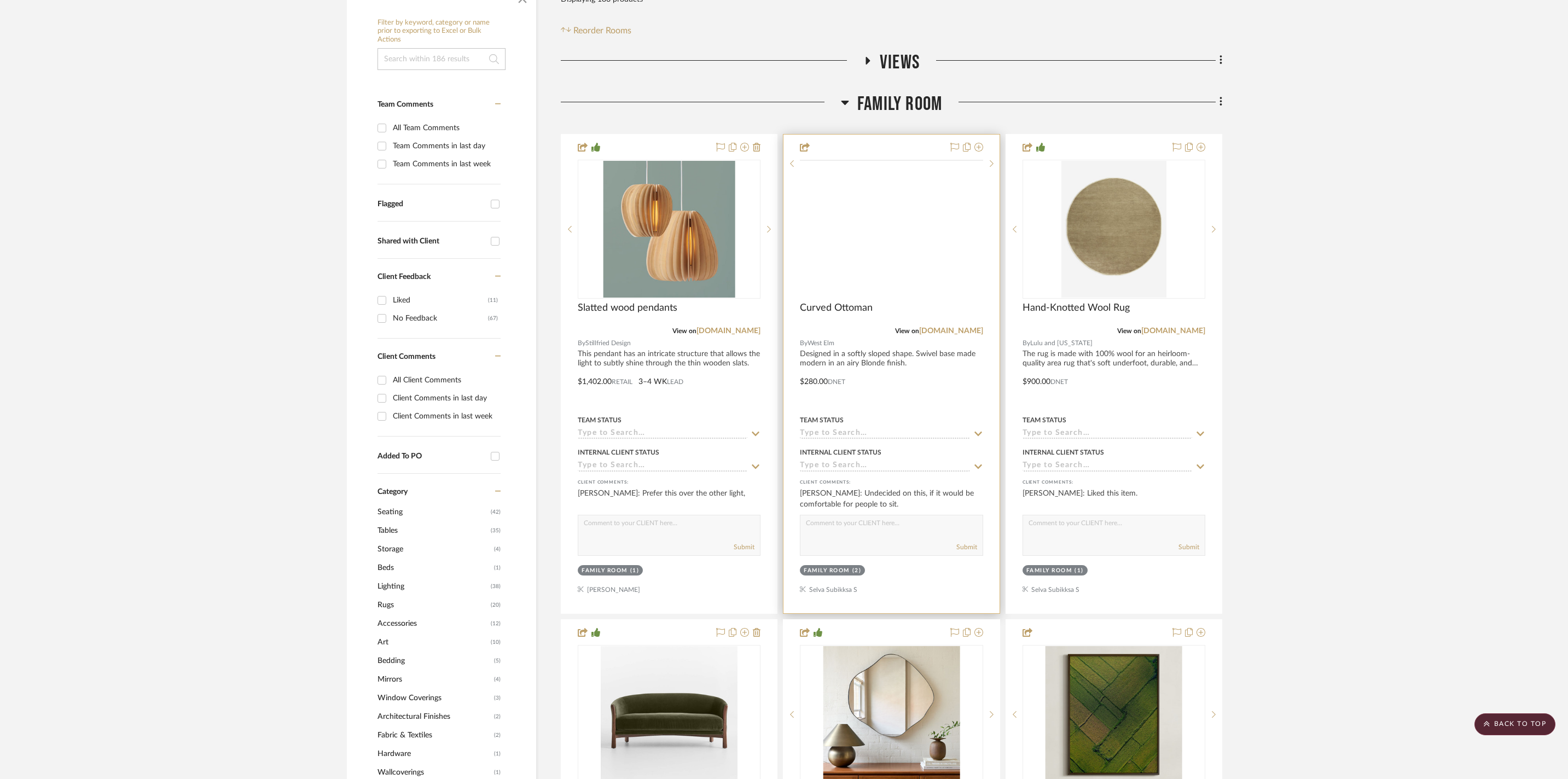
scroll to position [0, 0]
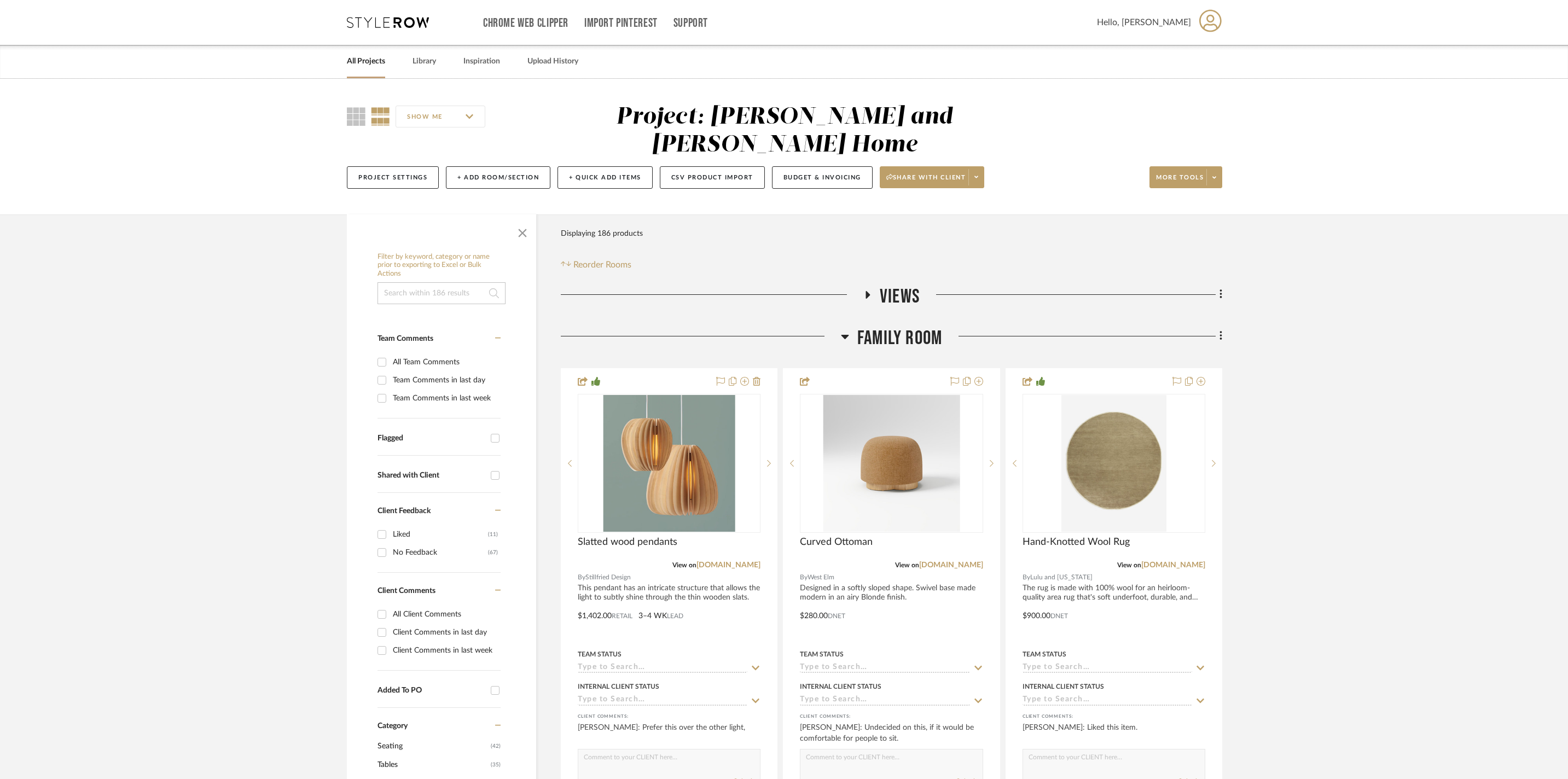
click at [870, 285] on h3 "Views" at bounding box center [891, 297] width 56 height 23
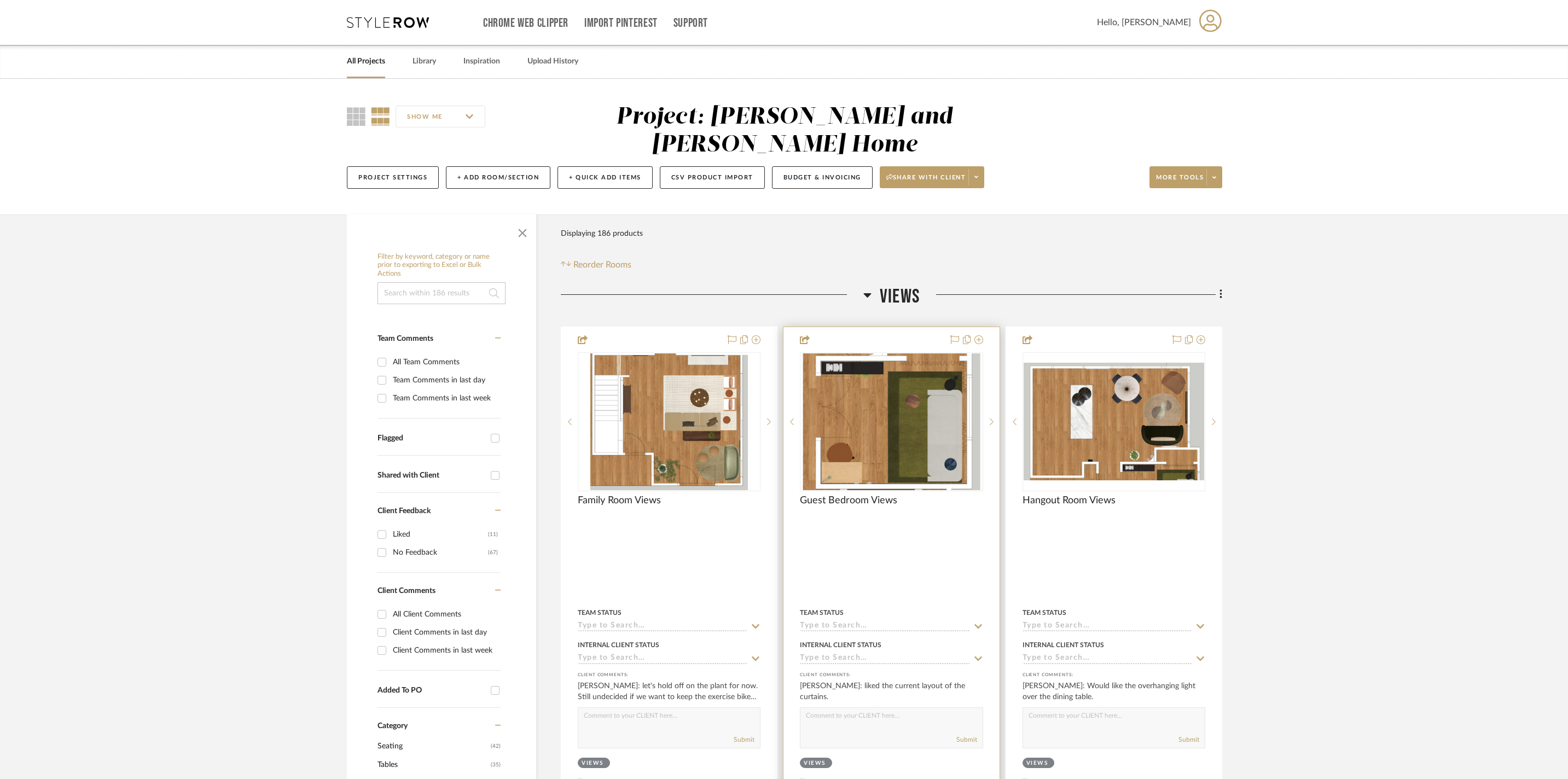
click at [925, 435] on img "0" at bounding box center [891, 422] width 177 height 137
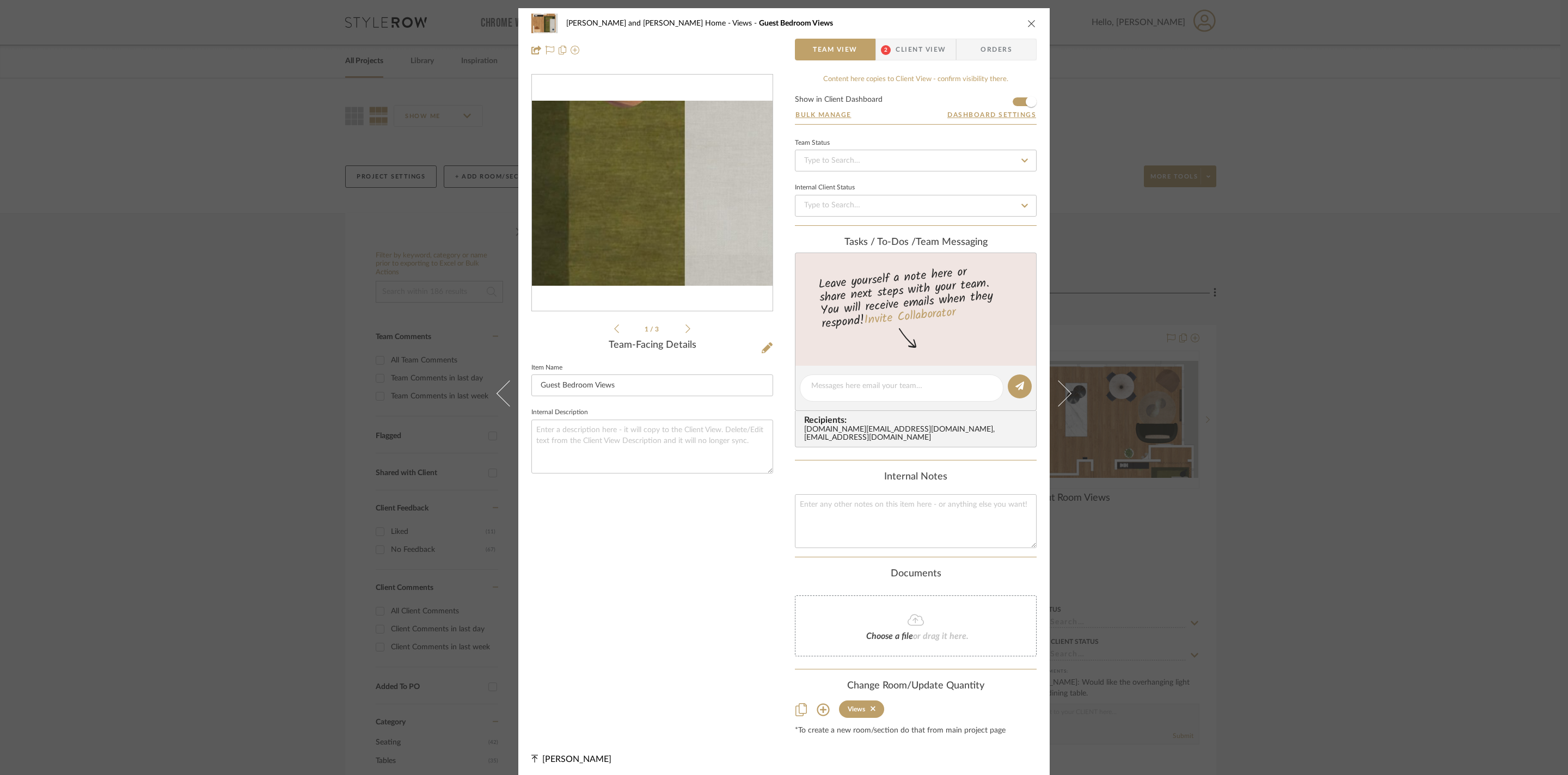
click at [686, 204] on img "0" at bounding box center [652, 193] width 240 height 186
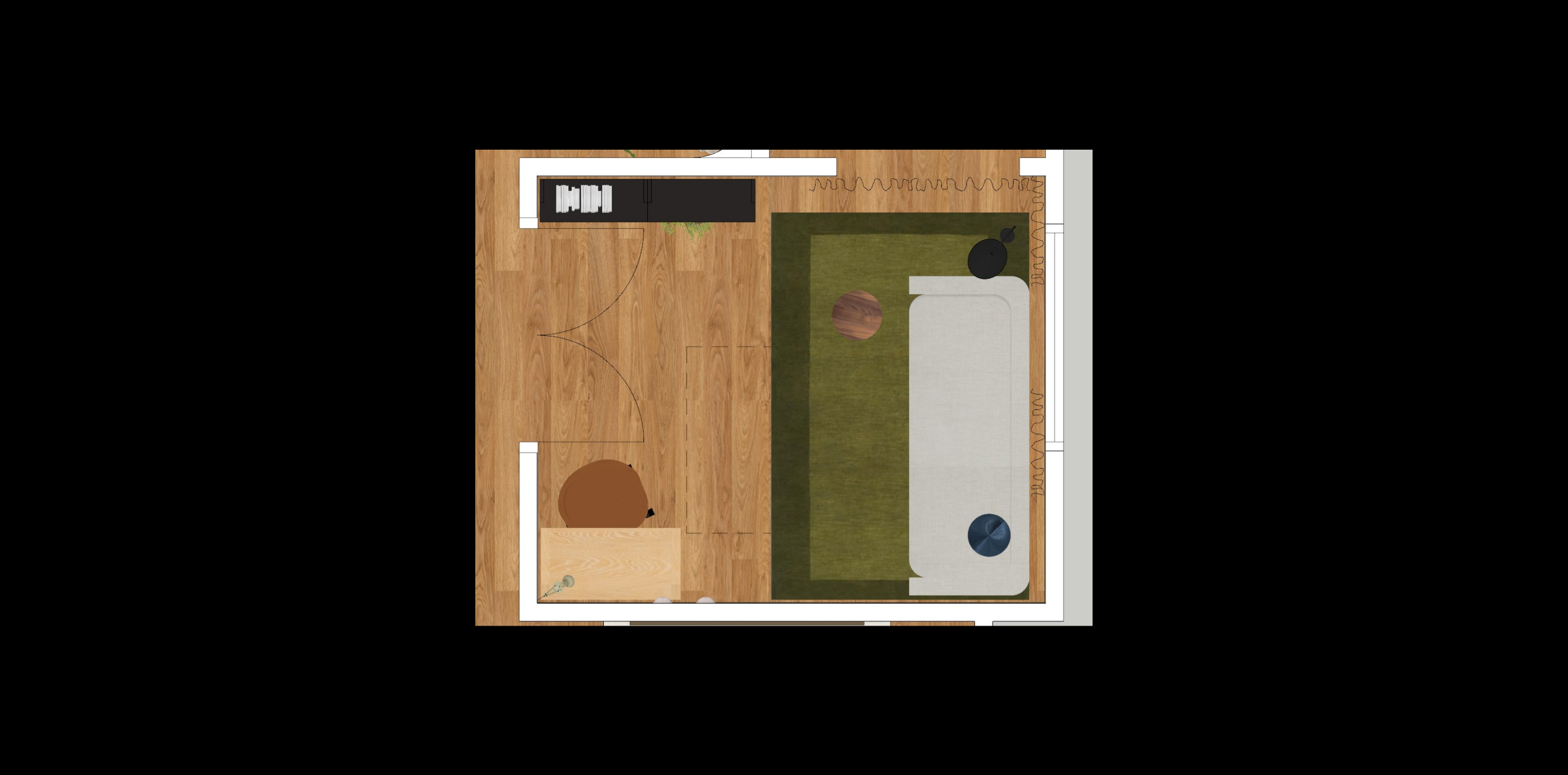
click at [1248, 298] on div at bounding box center [989, 403] width 1027 height 508
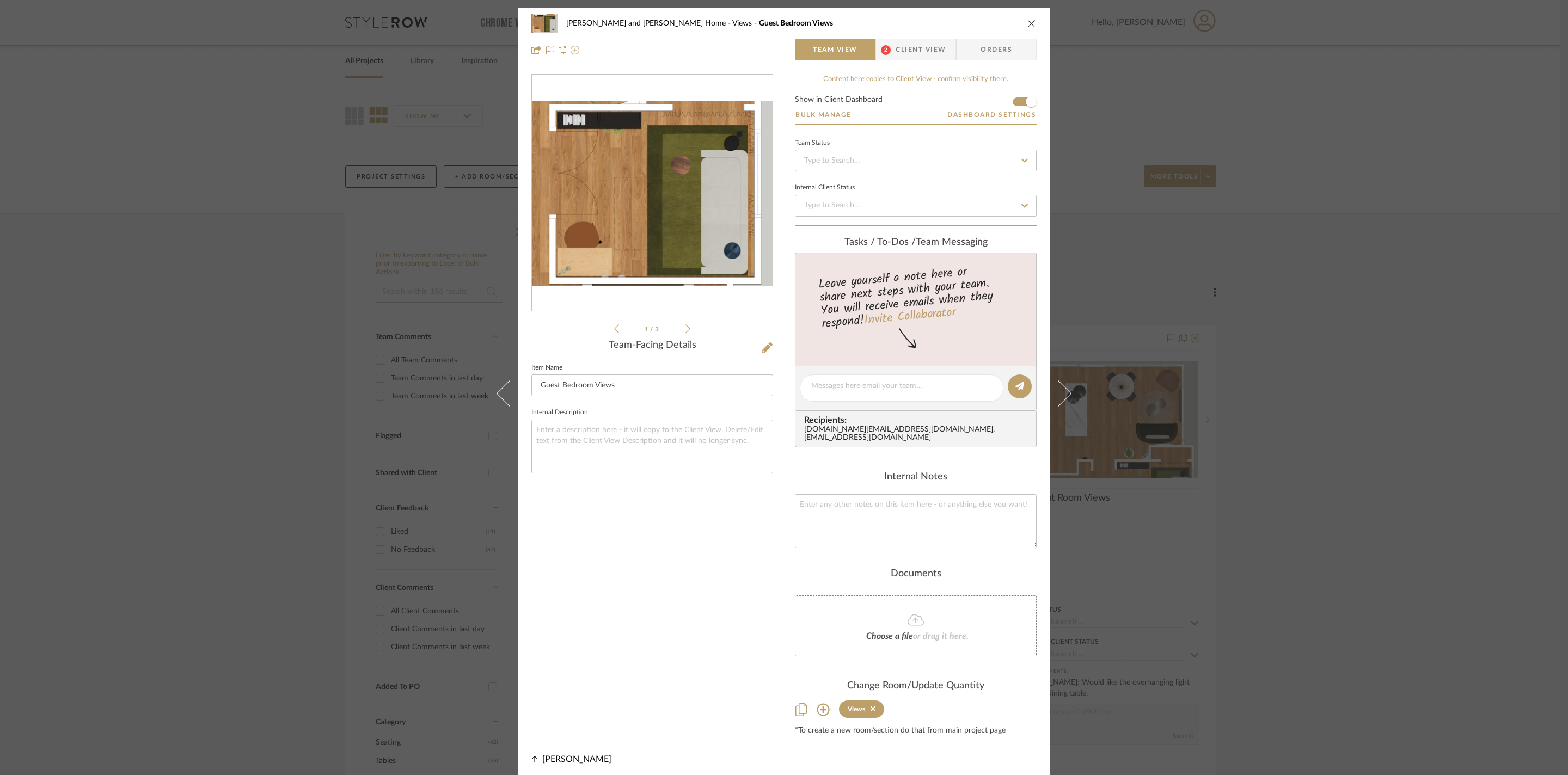
click at [1275, 293] on div "Sharika and Ashish Home Views Guest Bedroom Views Team View 2 Client View Order…" at bounding box center [784, 388] width 1568 height 775
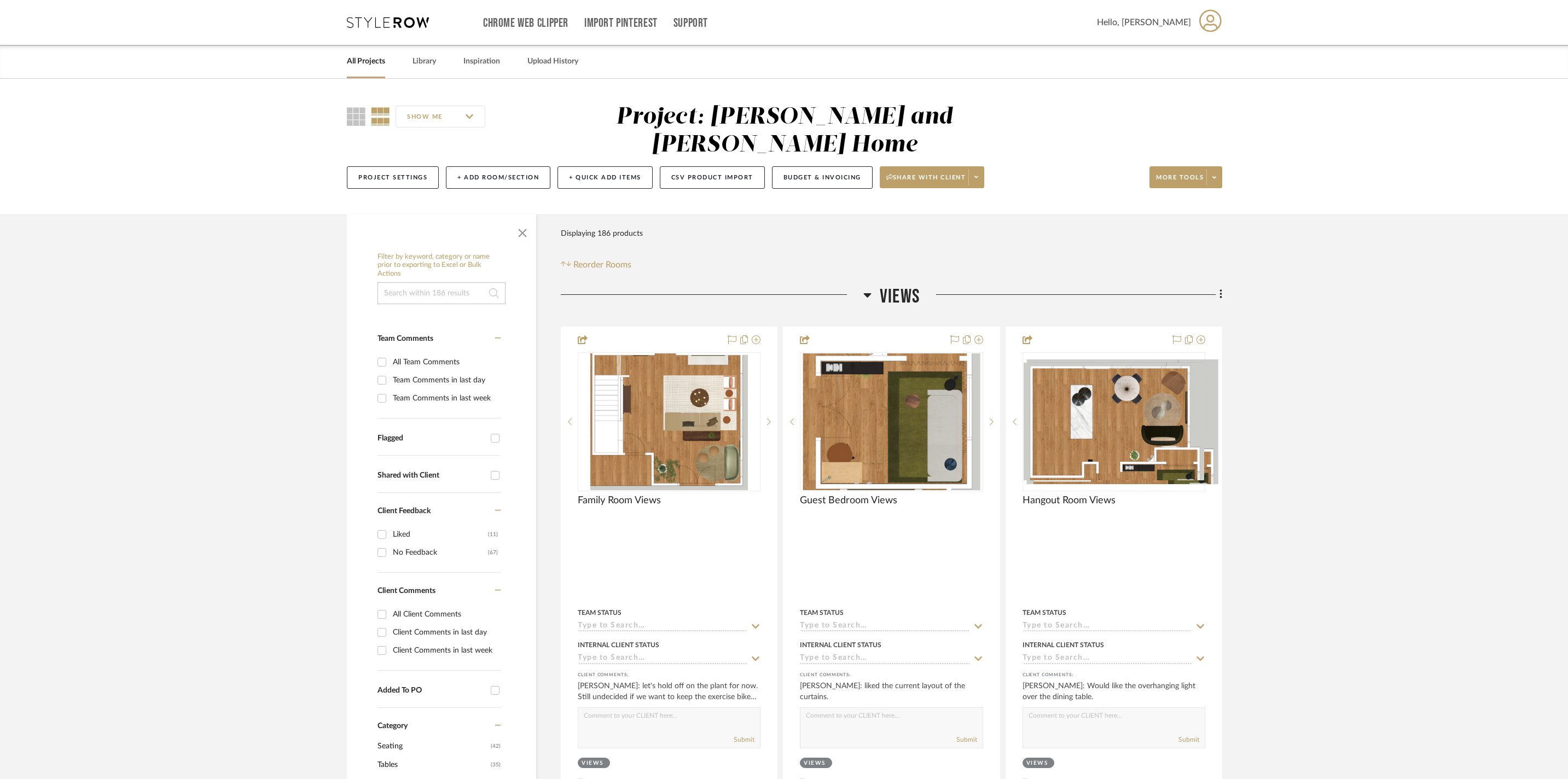
click at [849, 294] on div at bounding box center [712, 299] width 303 height 28
click at [863, 291] on fa-icon at bounding box center [867, 298] width 8 height 16
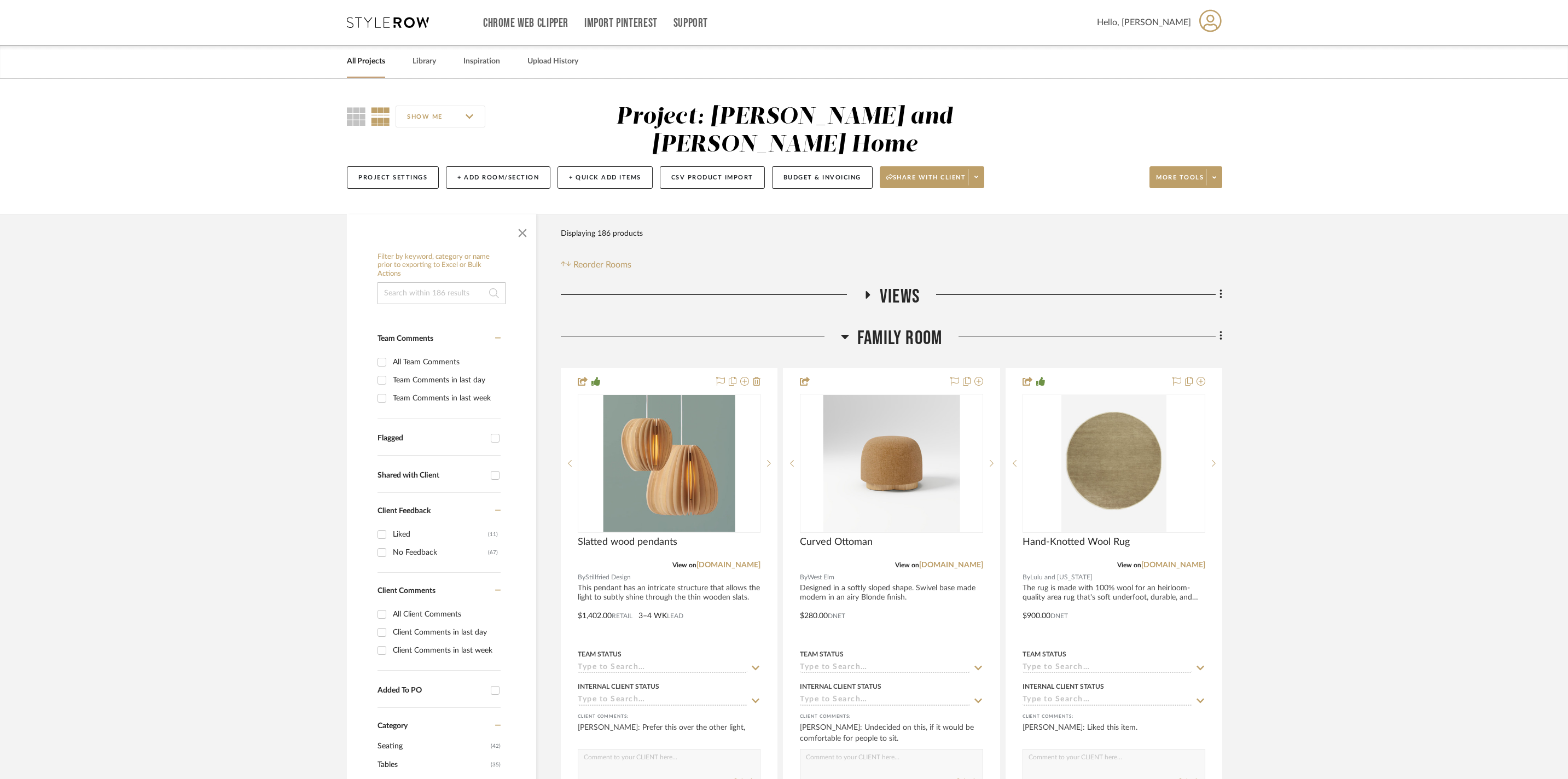
click at [872, 334] on span "Family Room" at bounding box center [900, 338] width 85 height 23
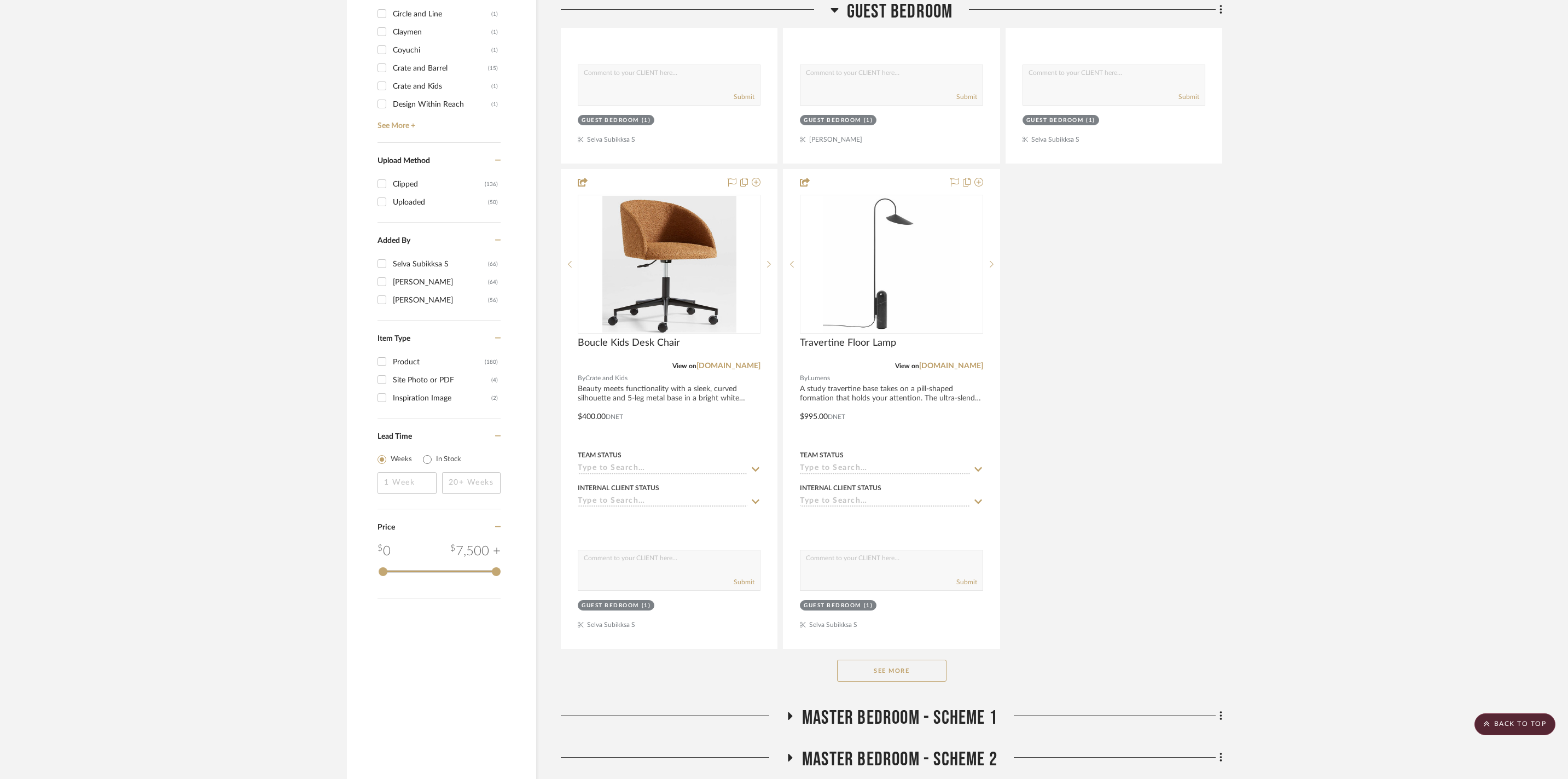
scroll to position [1282, 0]
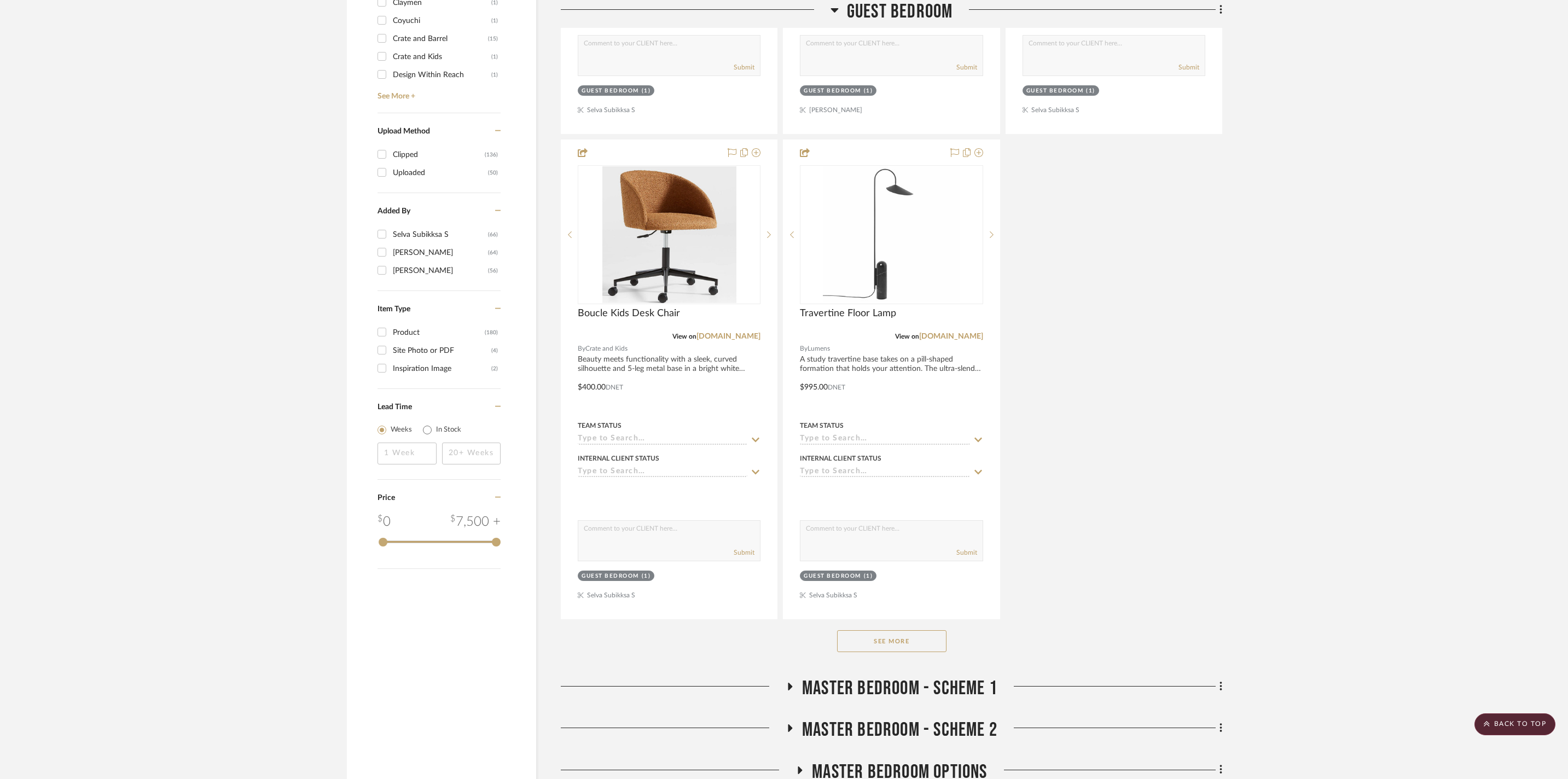
click at [906, 652] on button "See More" at bounding box center [891, 641] width 110 height 22
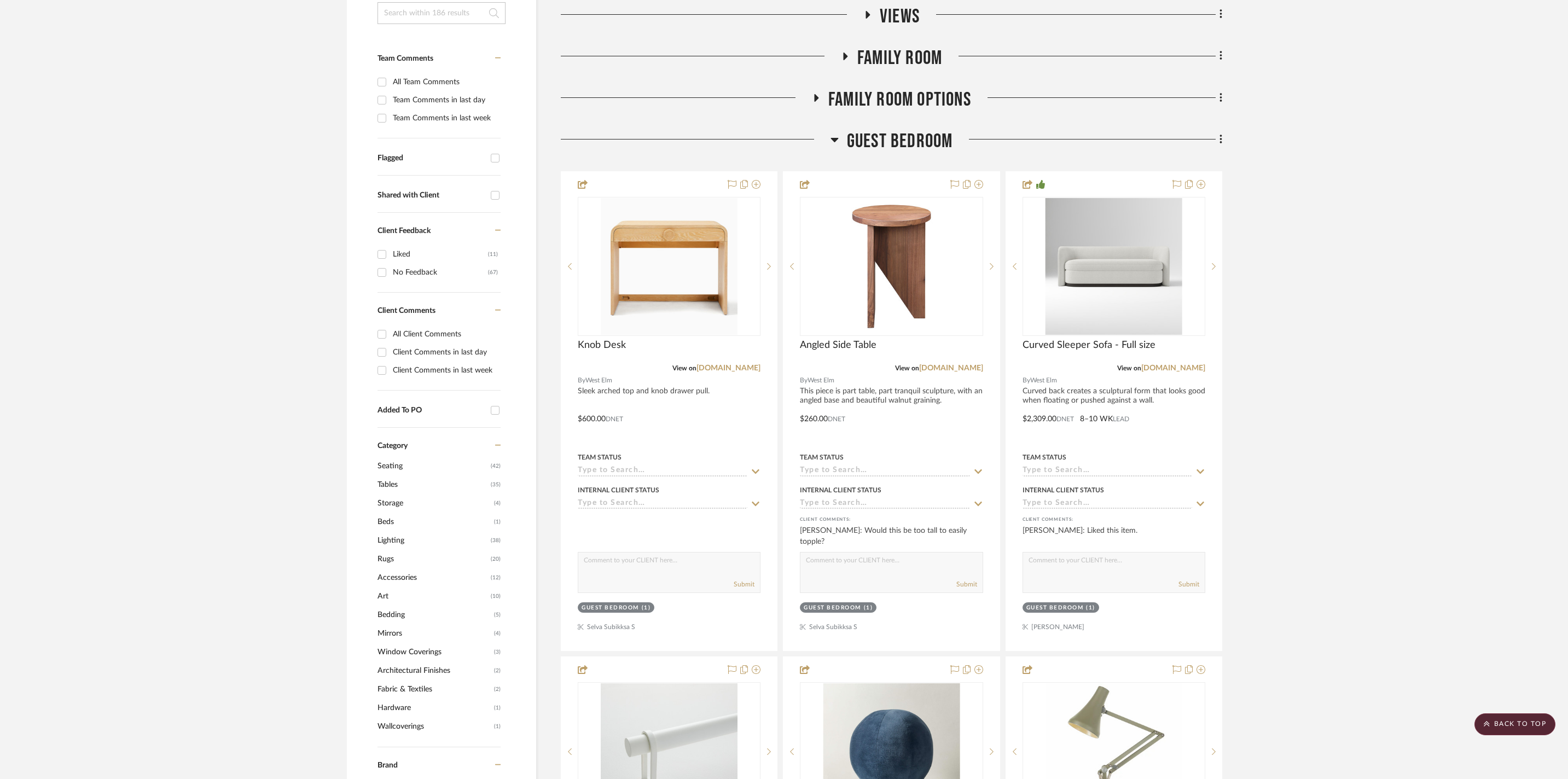
scroll to position [7, 0]
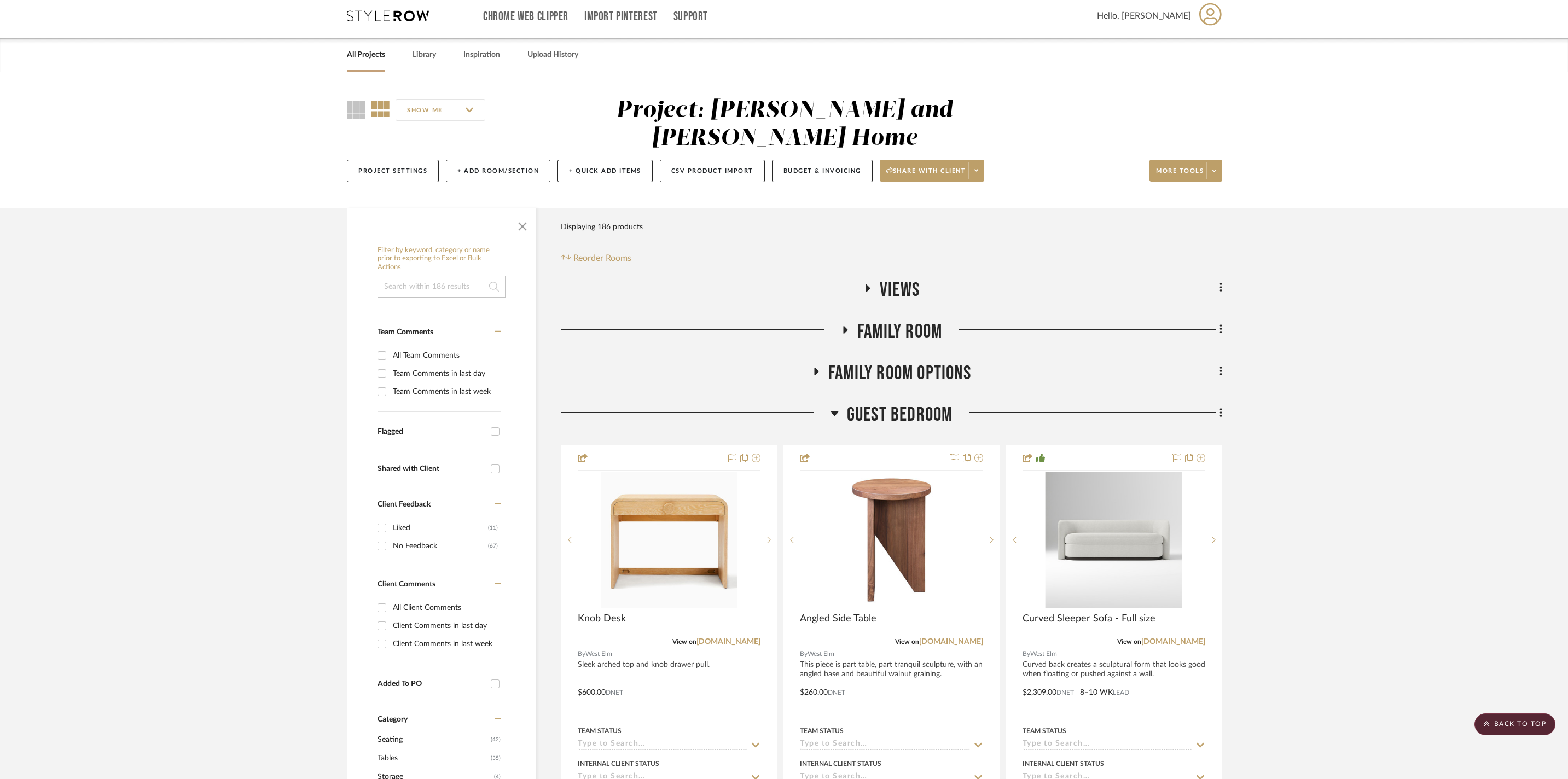
click at [879, 406] on span "Guest Bedroom" at bounding box center [901, 415] width 106 height 23
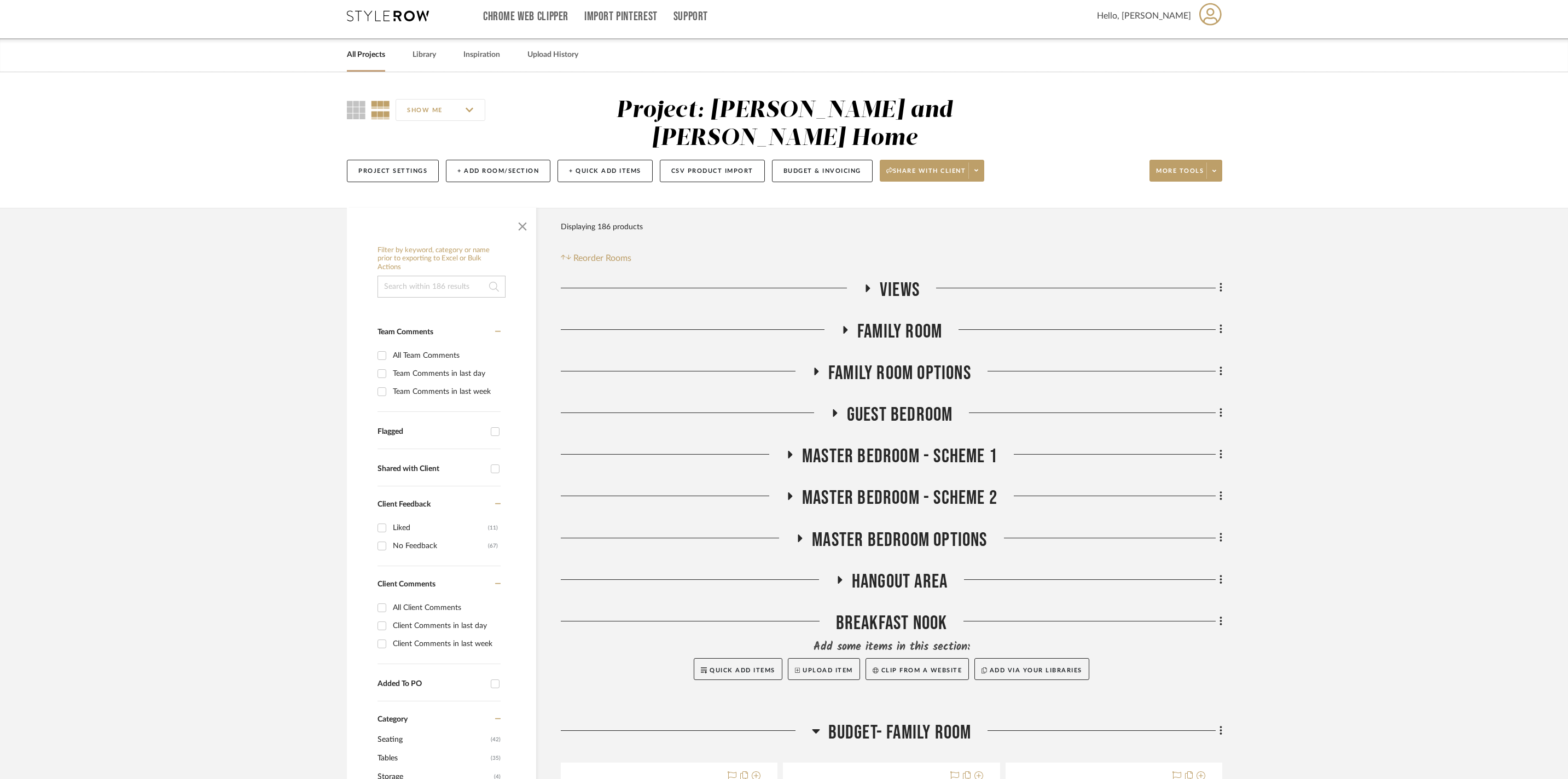
click at [878, 446] on span "Master Bedroom - Scheme 1" at bounding box center [899, 456] width 195 height 23
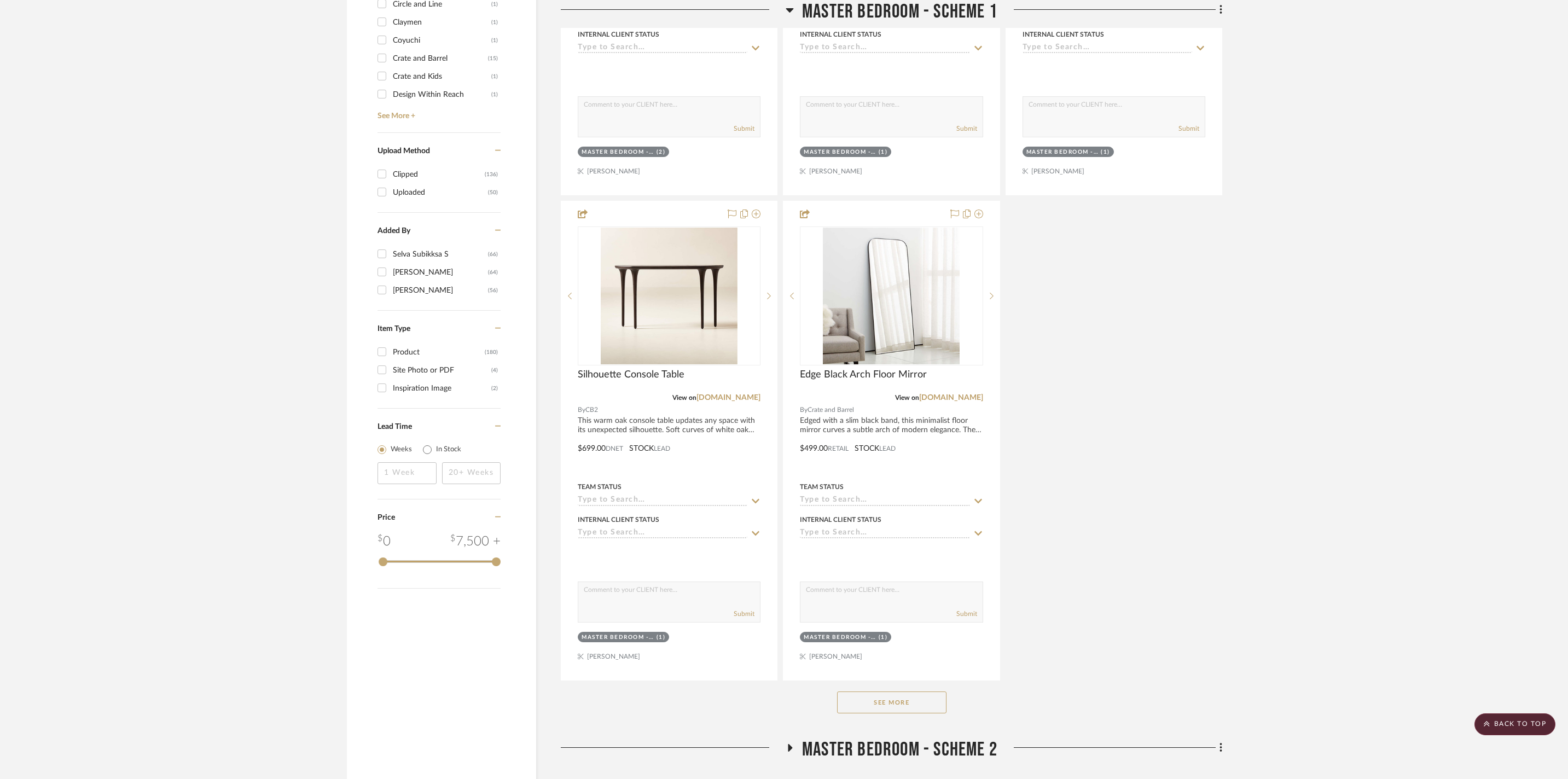
scroll to position [1442, 0]
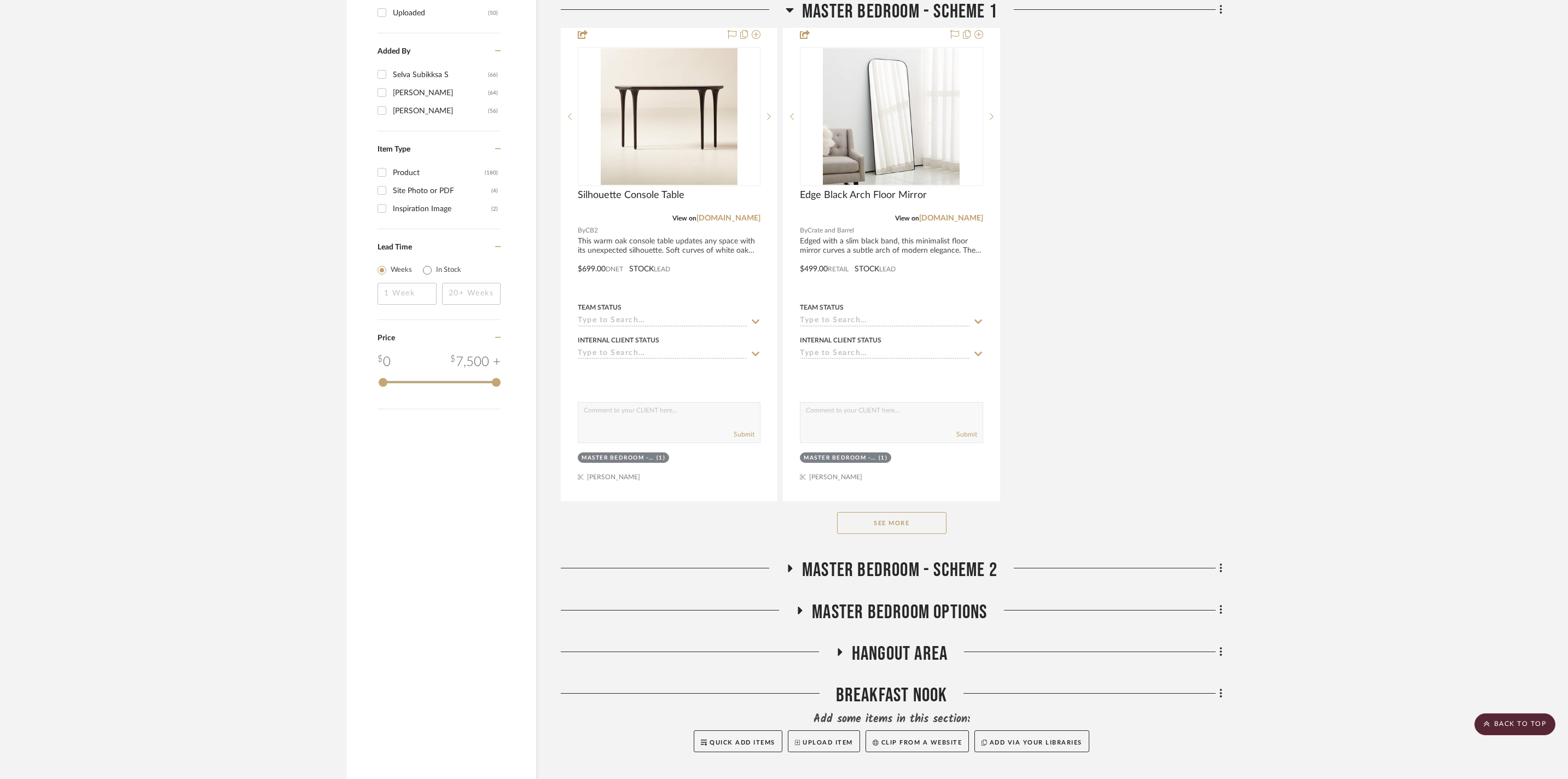
click at [894, 534] on button "See More" at bounding box center [891, 523] width 110 height 22
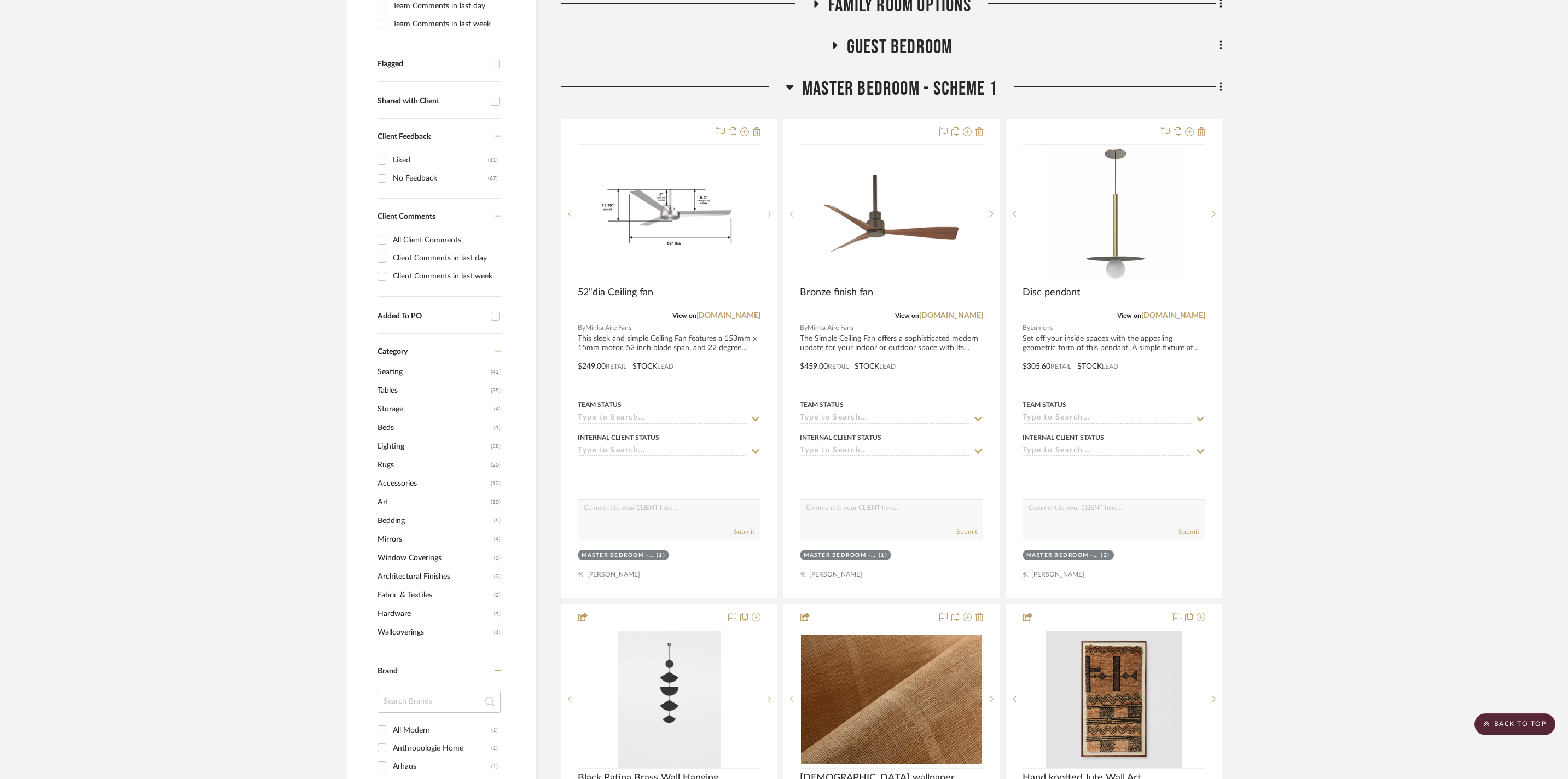
scroll to position [188, 0]
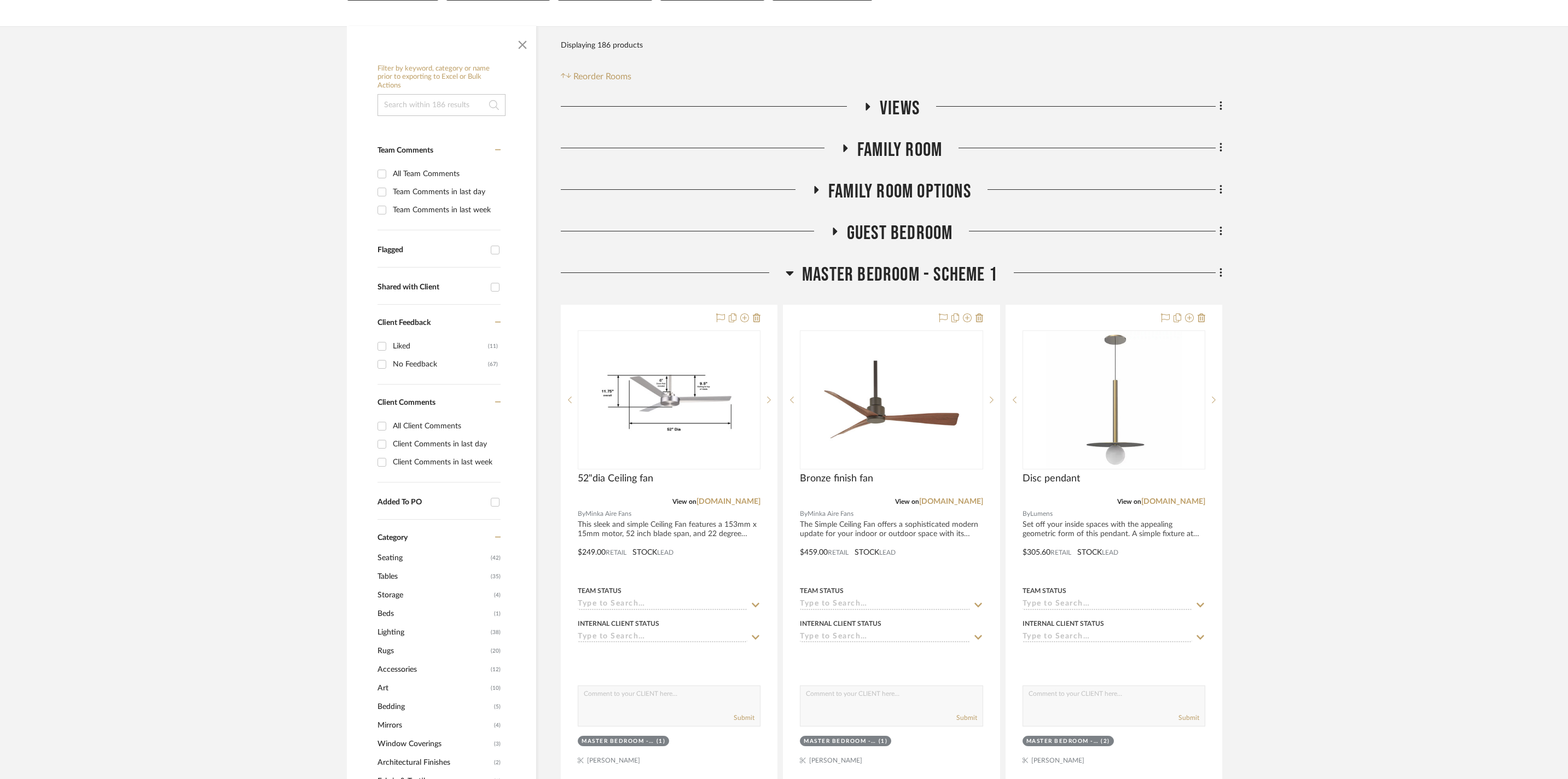
click at [792, 268] on icon at bounding box center [789, 273] width 8 height 13
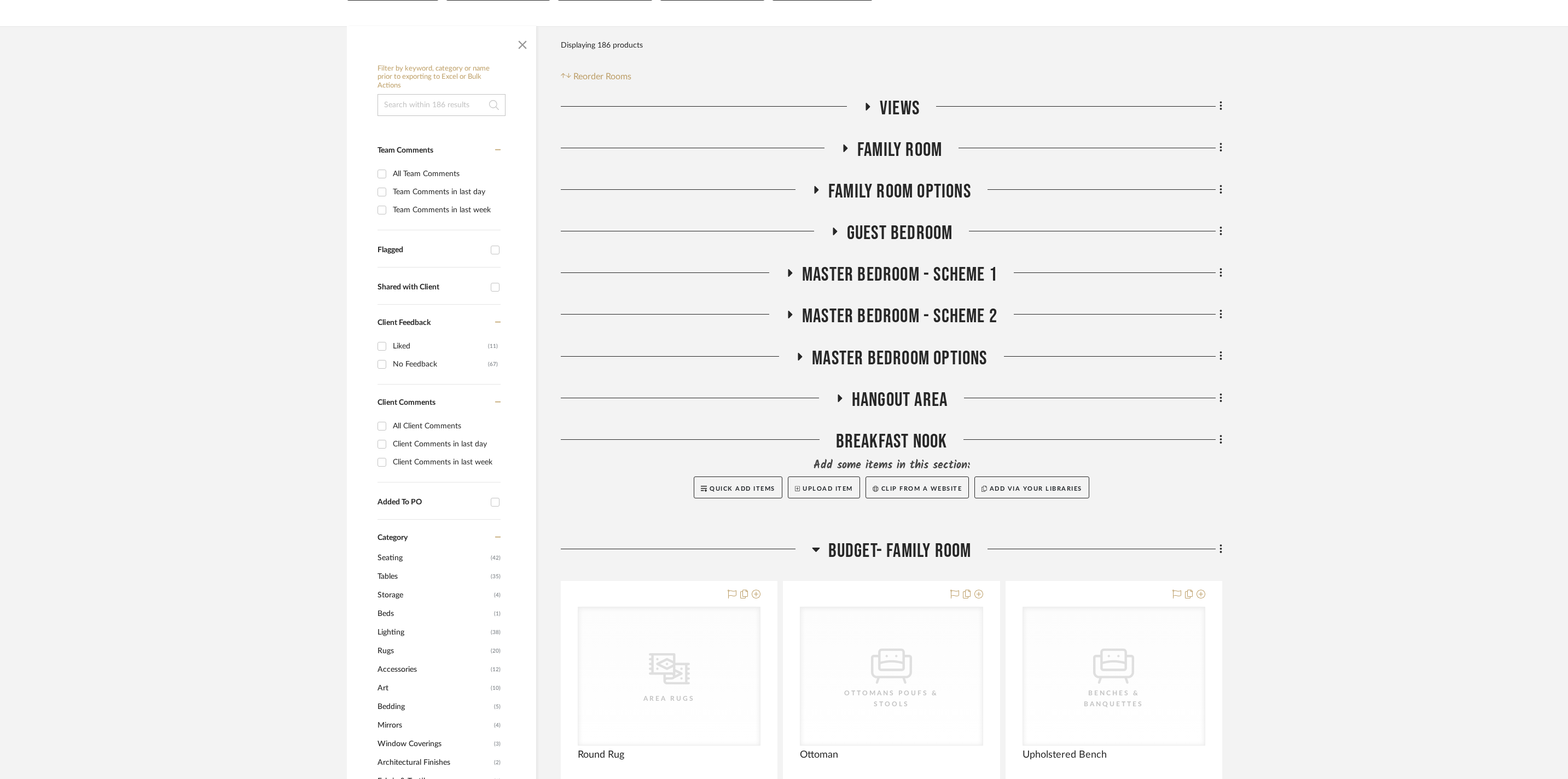
click at [791, 312] on icon at bounding box center [790, 314] width 13 height 8
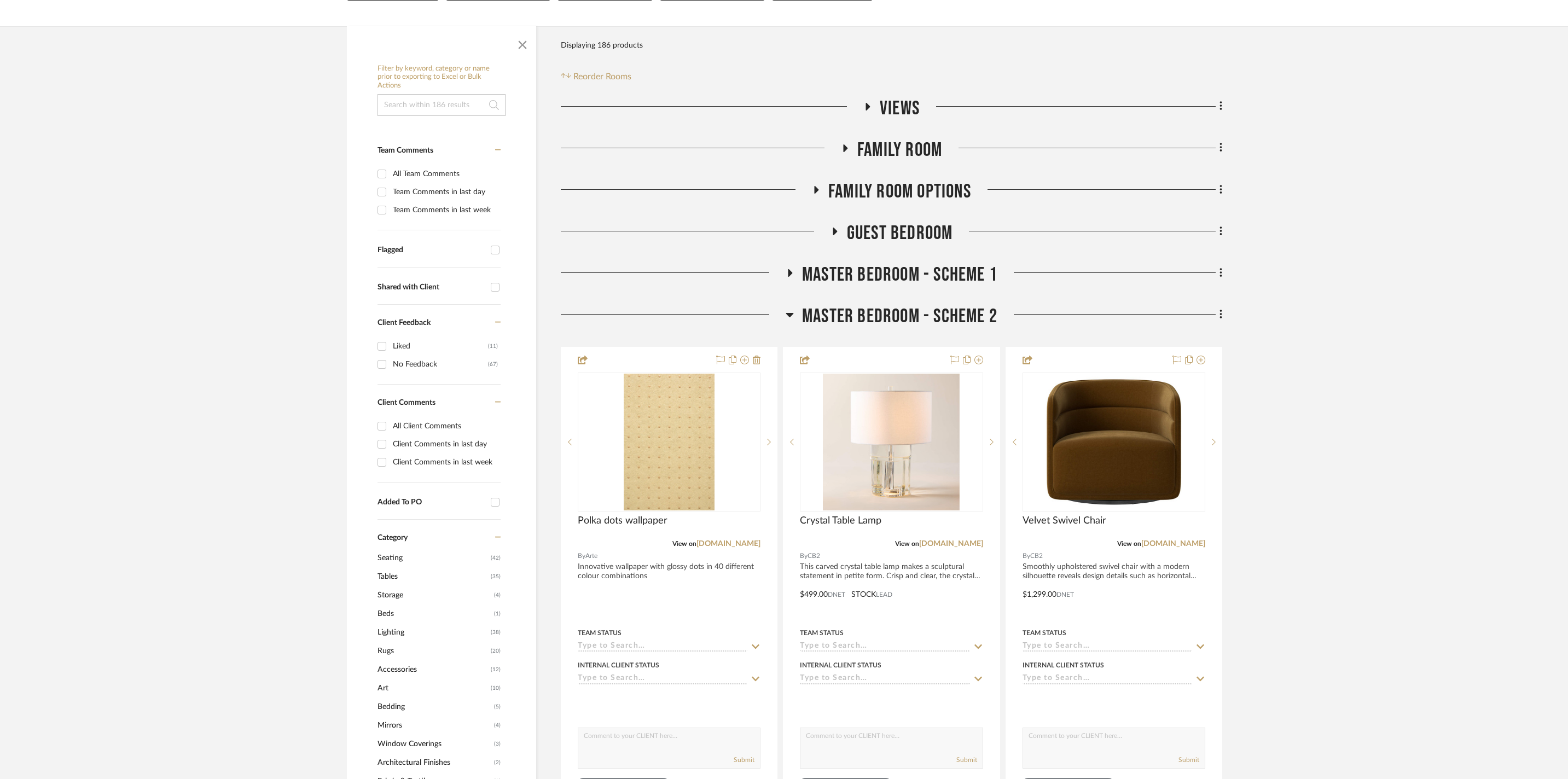
click at [793, 312] on icon at bounding box center [789, 314] width 8 height 13
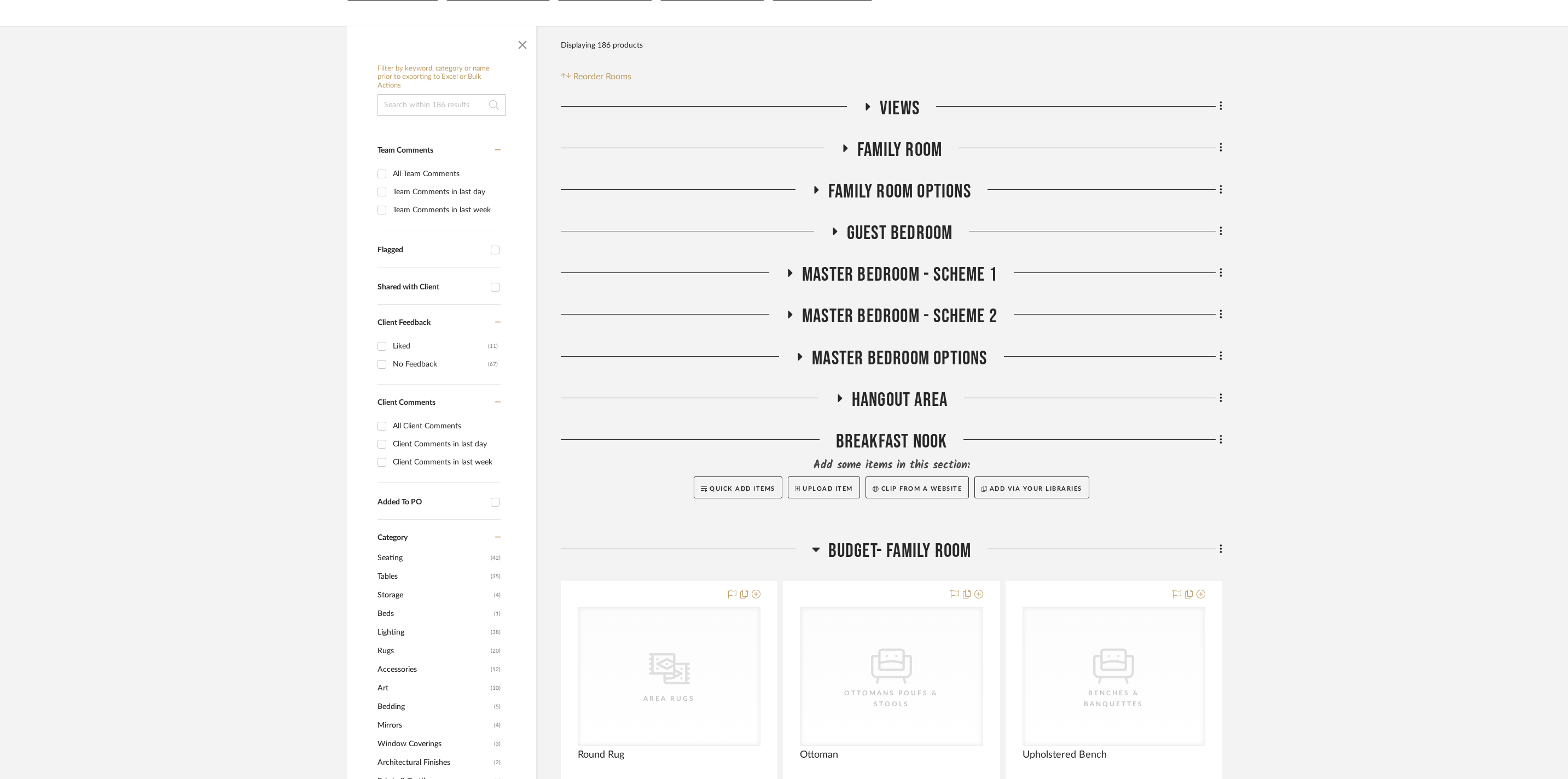
click at [793, 312] on icon at bounding box center [790, 314] width 13 height 8
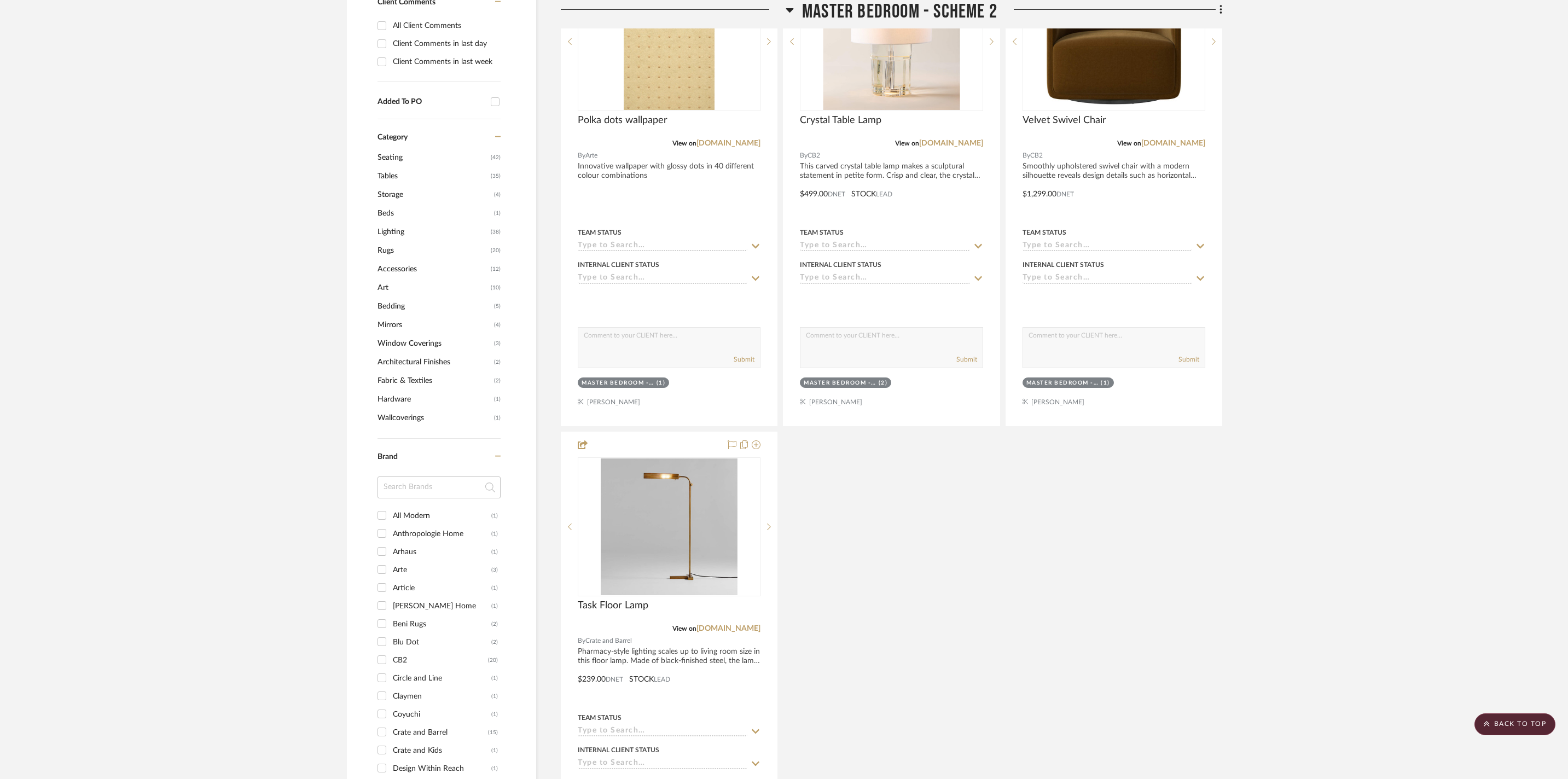
scroll to position [135, 0]
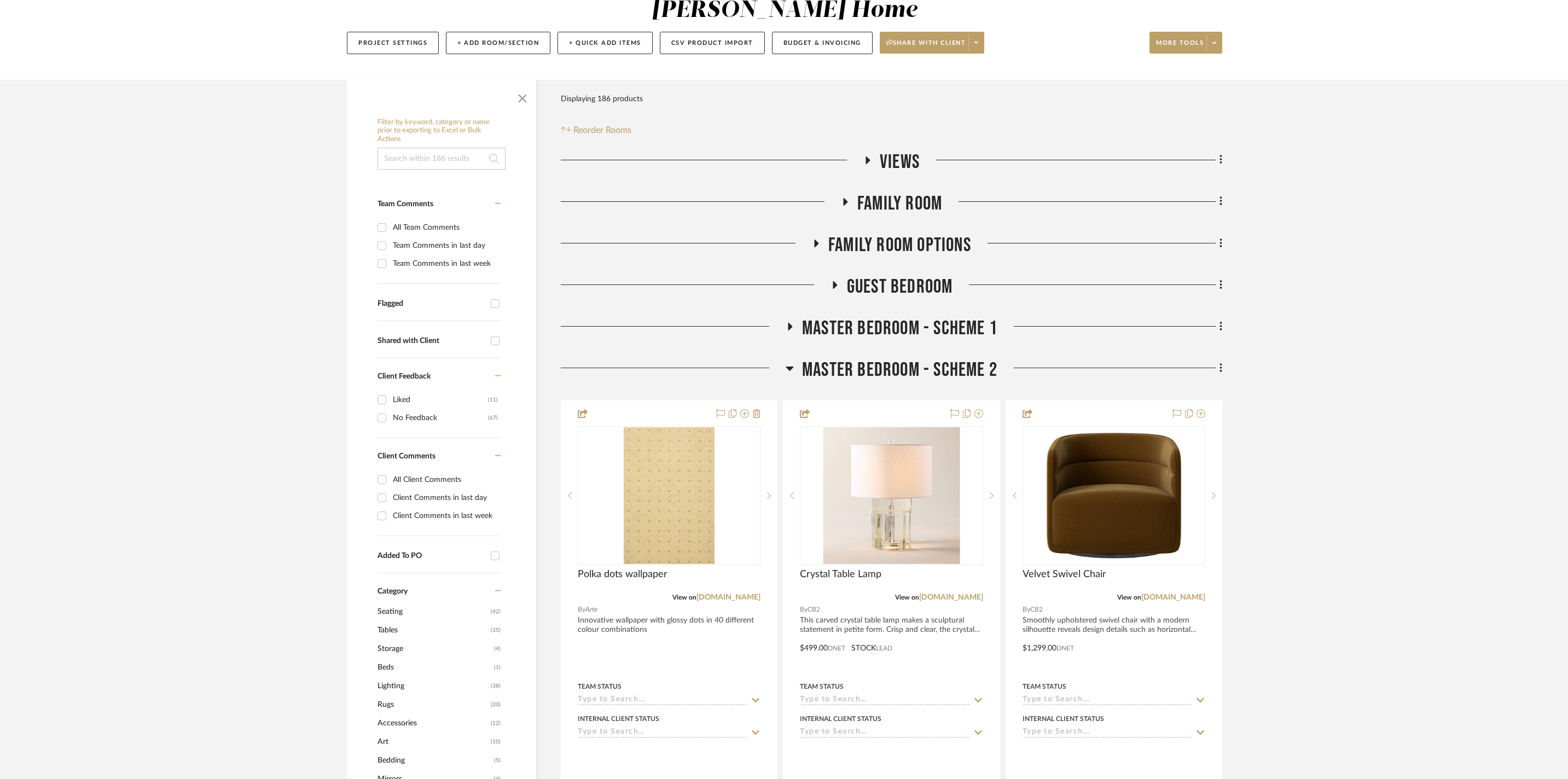
click at [790, 366] on icon at bounding box center [790, 368] width 8 height 4
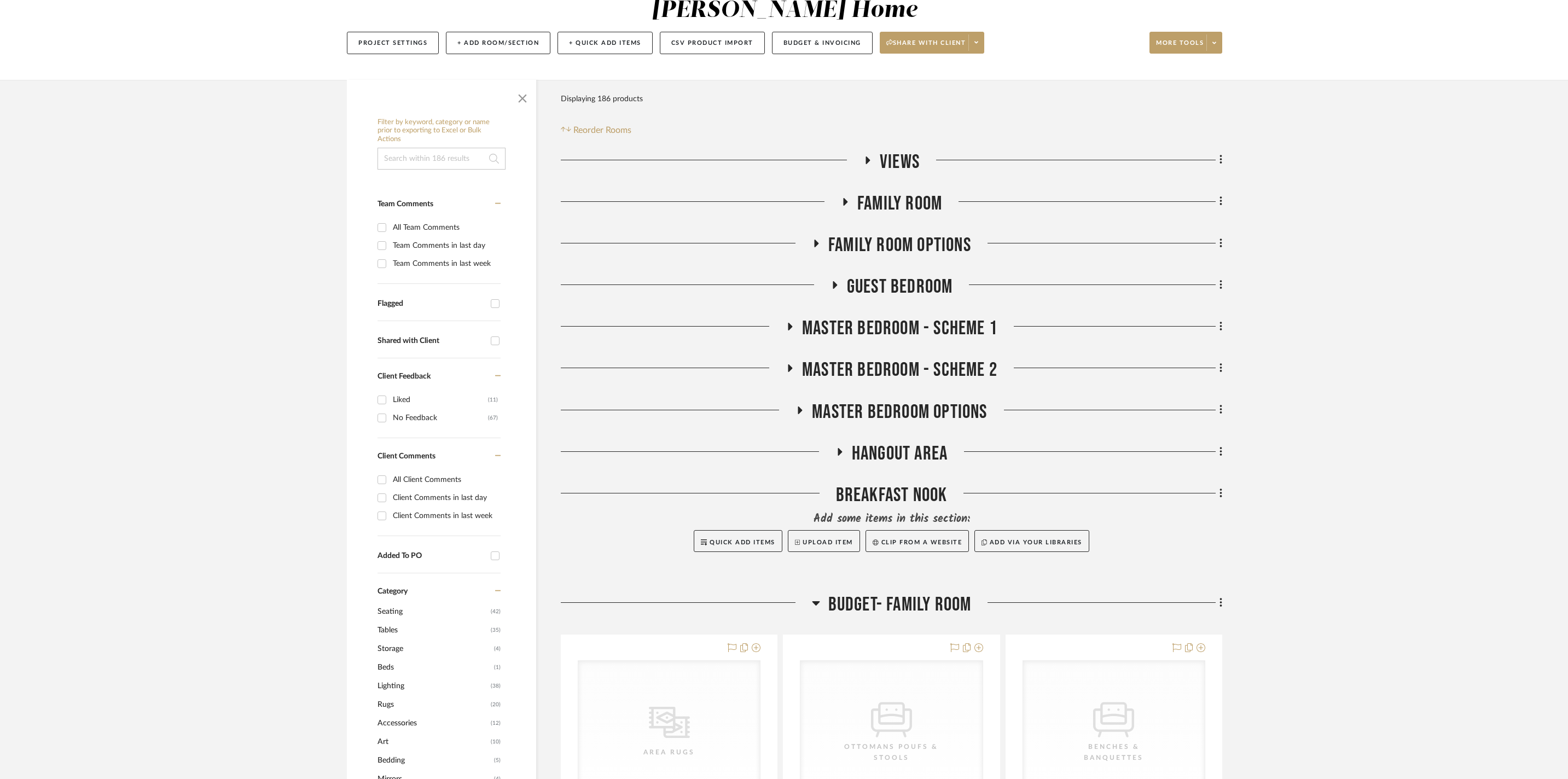
click at [803, 407] on icon at bounding box center [800, 410] width 13 height 8
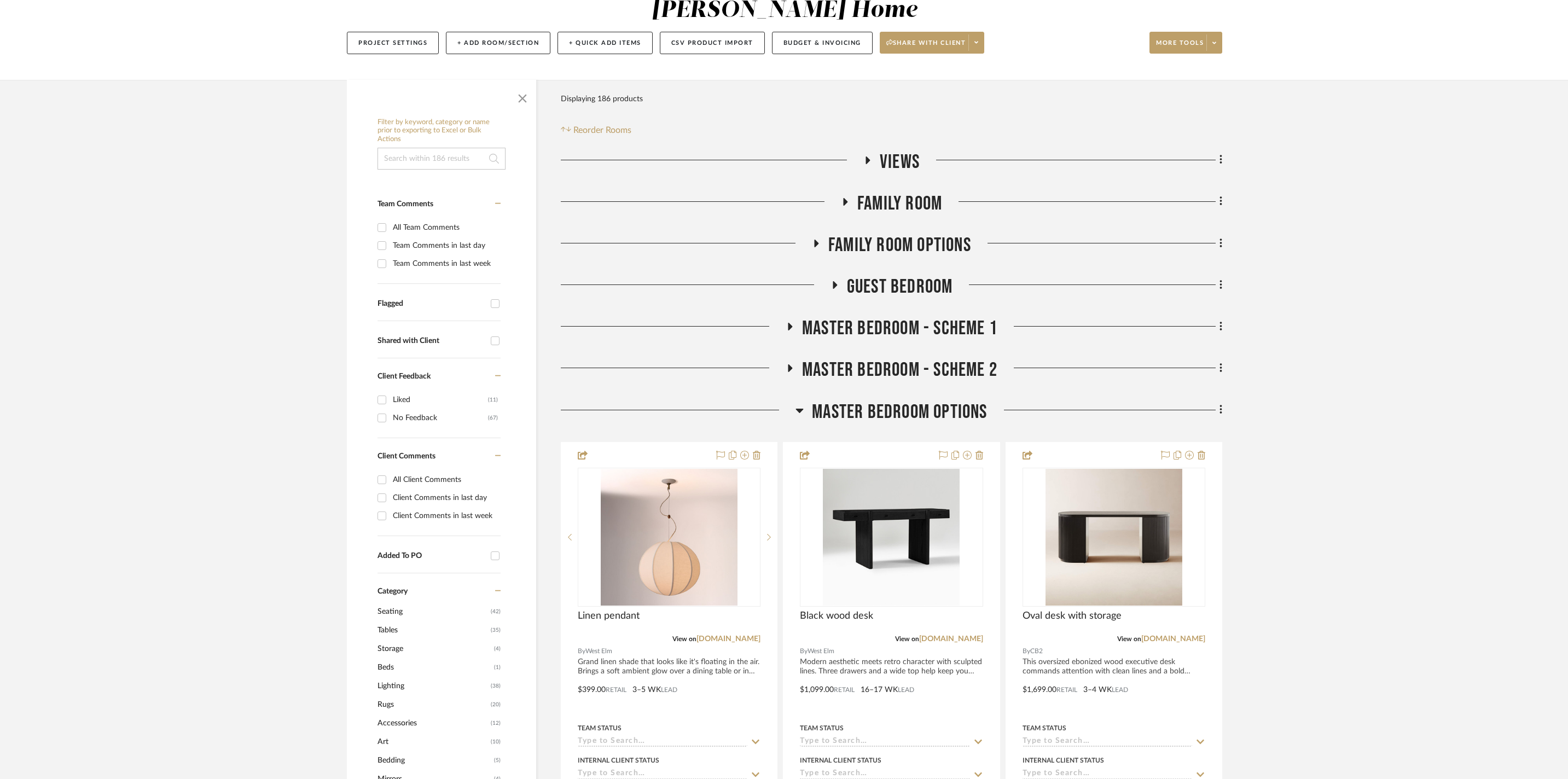
click at [803, 407] on icon at bounding box center [800, 410] width 8 height 13
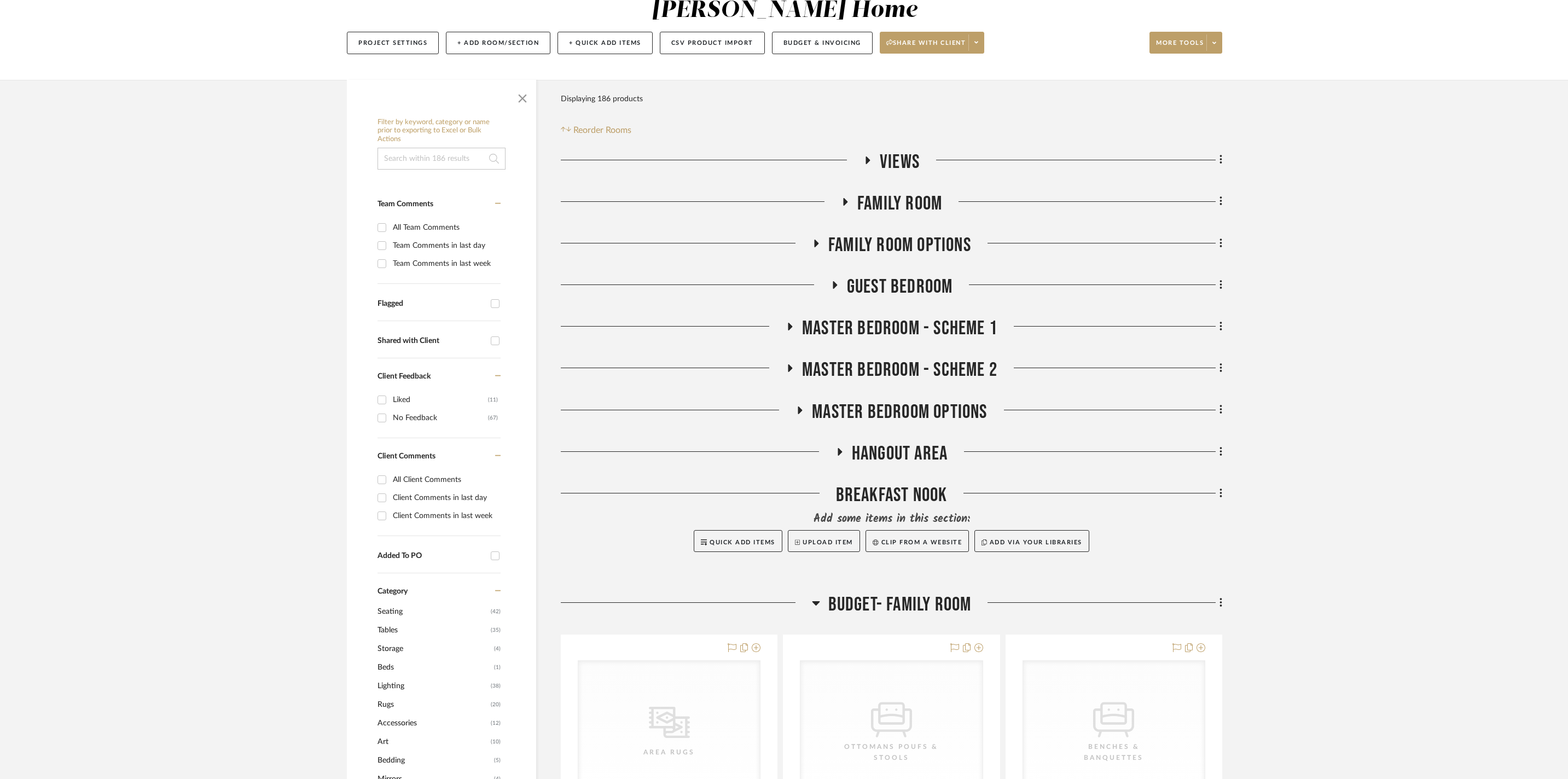
click at [845, 448] on icon at bounding box center [839, 451] width 13 height 8
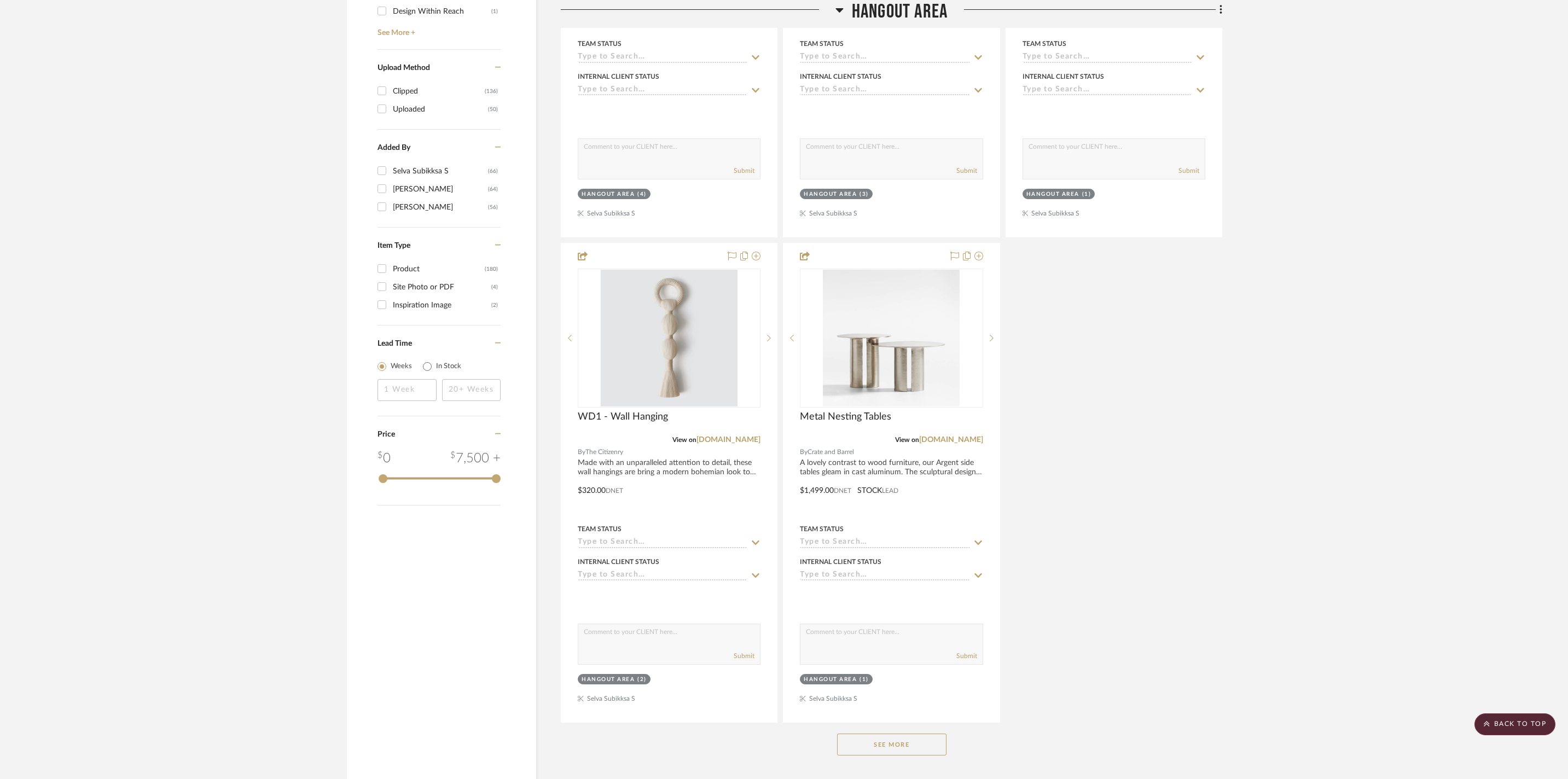
scroll to position [1743, 0]
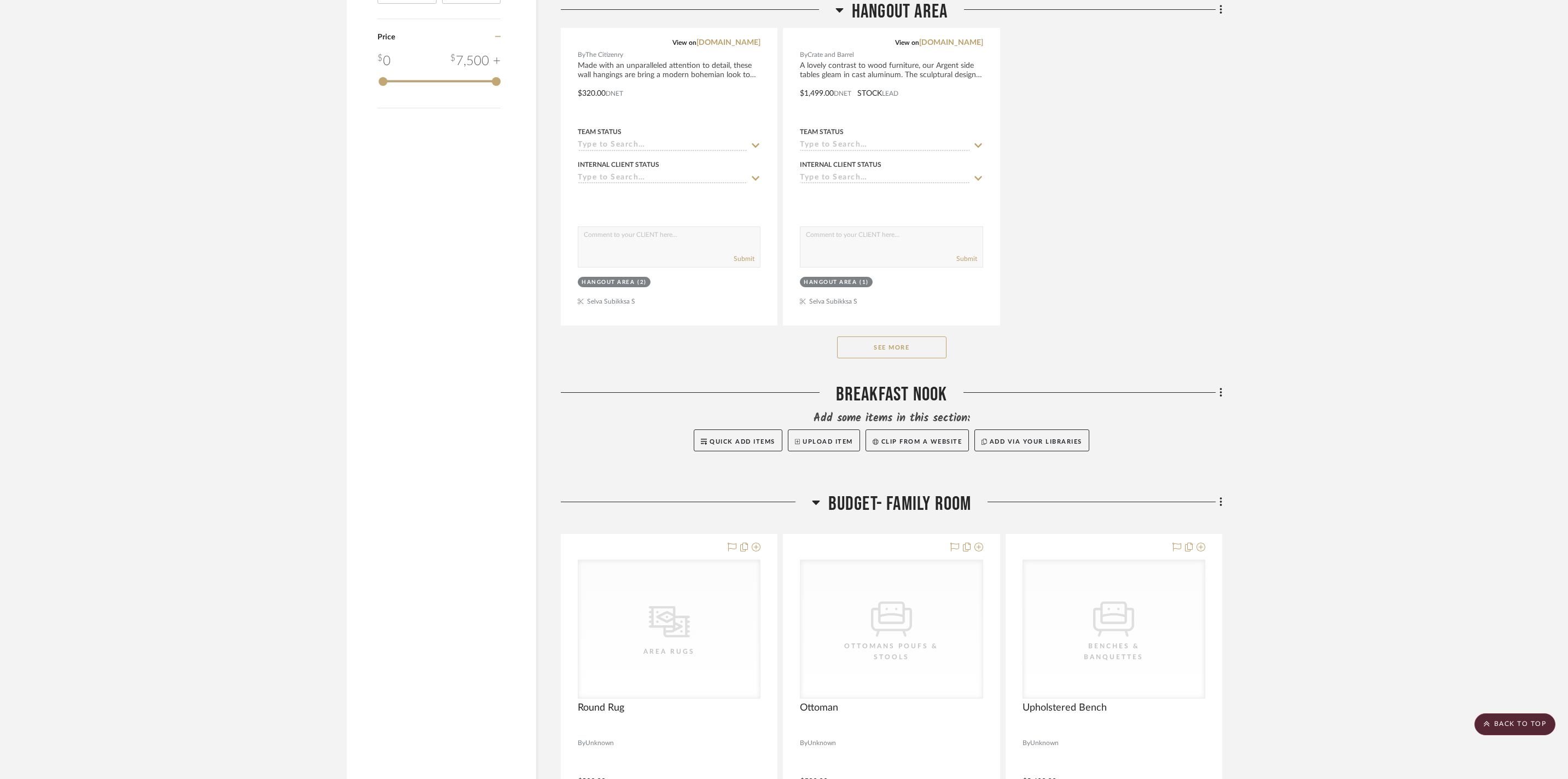
click at [920, 358] on button "See More" at bounding box center [891, 347] width 110 height 22
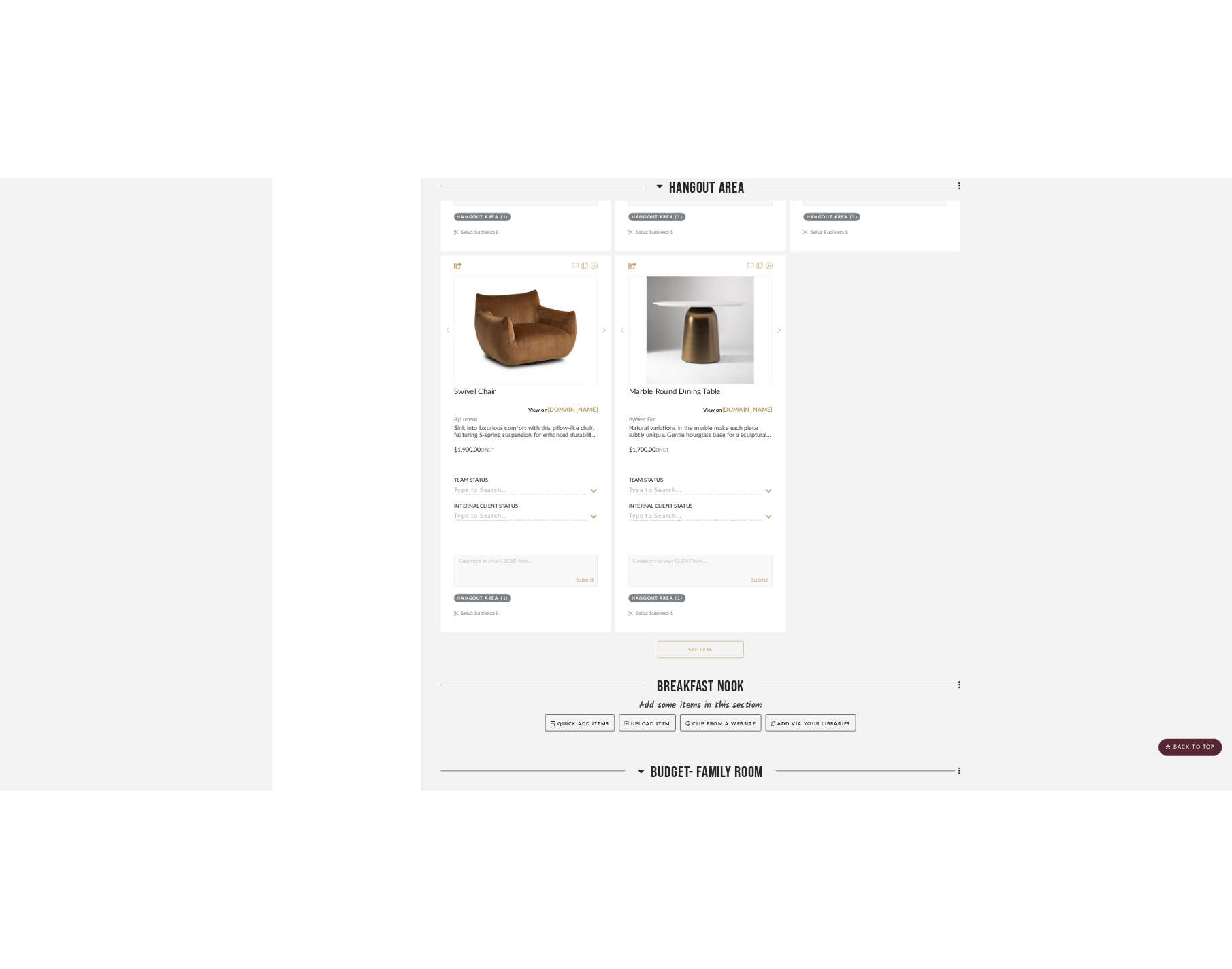
scroll to position [3294, 0]
